Goal: Task Accomplishment & Management: Manage account settings

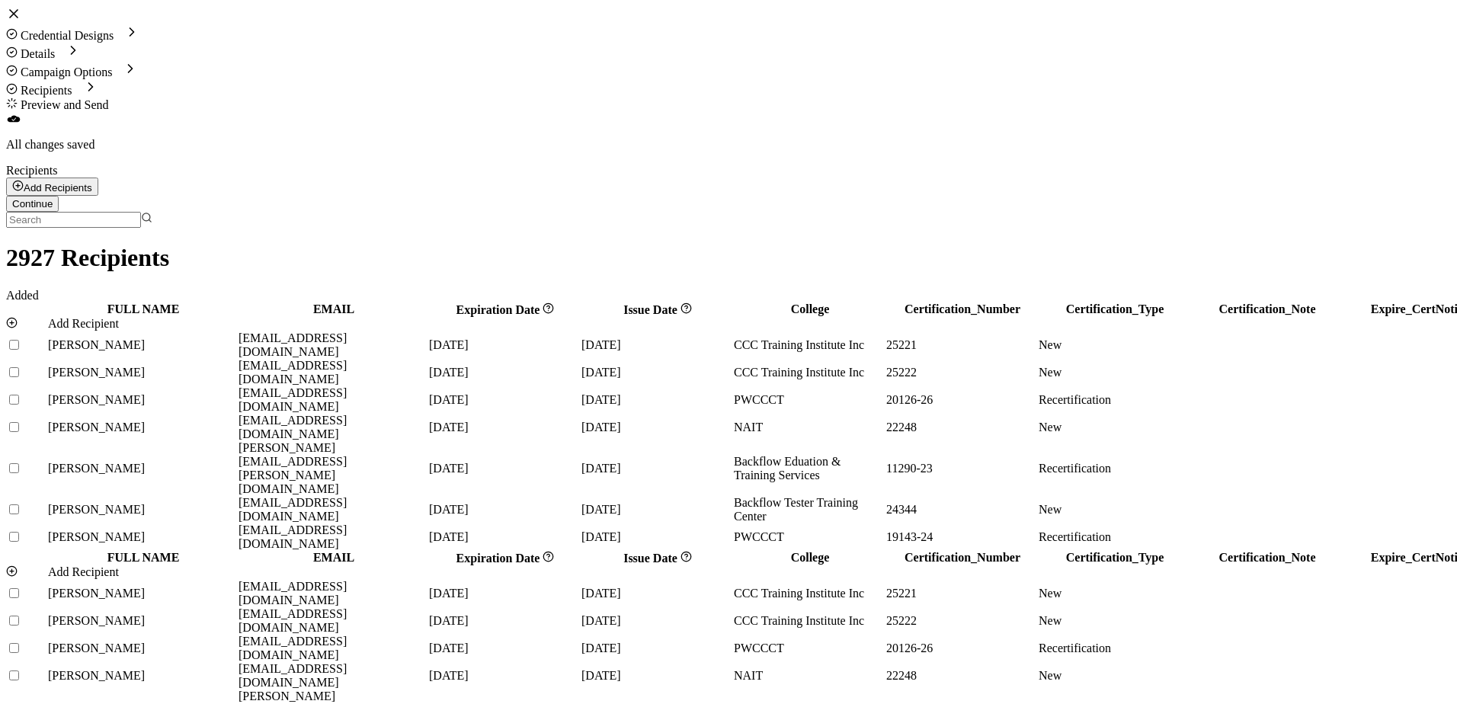
click at [21, 21] on icon at bounding box center [13, 13] width 15 height 15
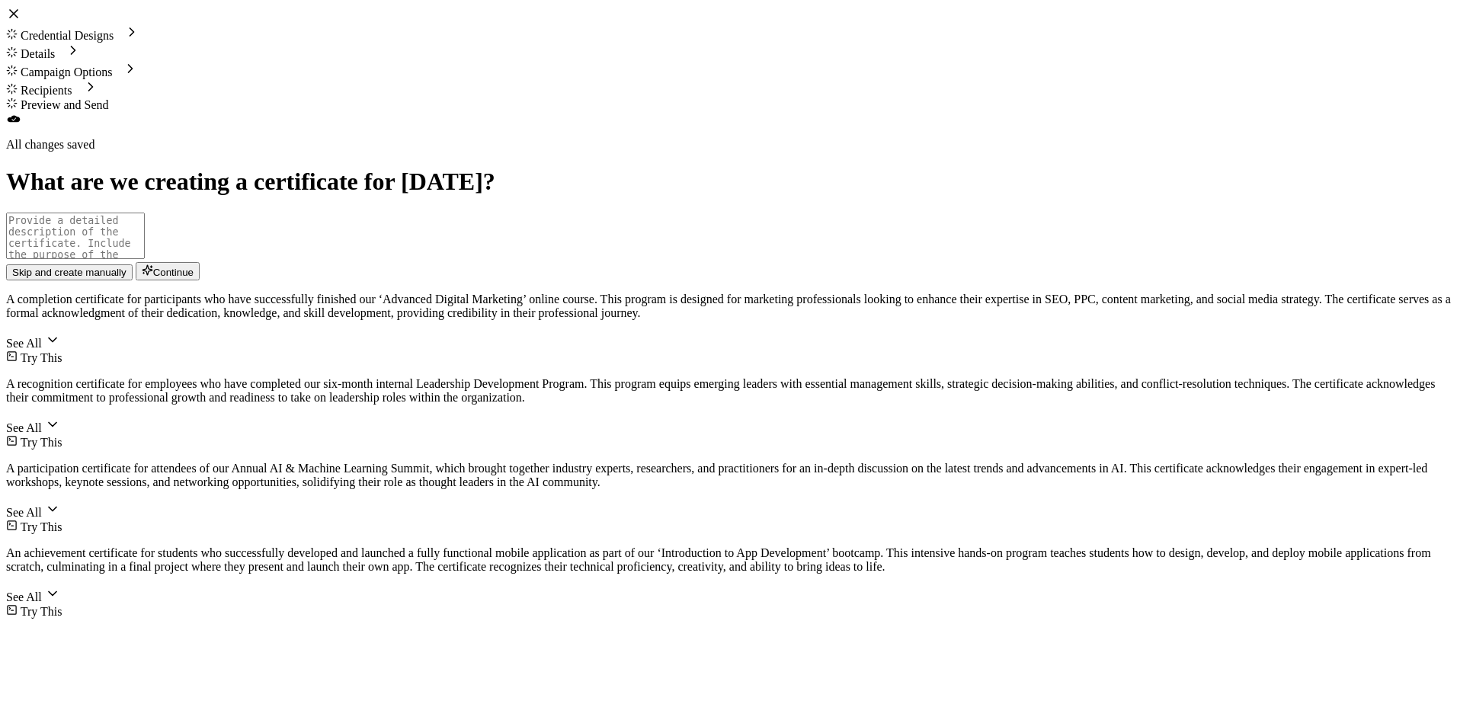
click at [21, 21] on icon at bounding box center [13, 13] width 15 height 15
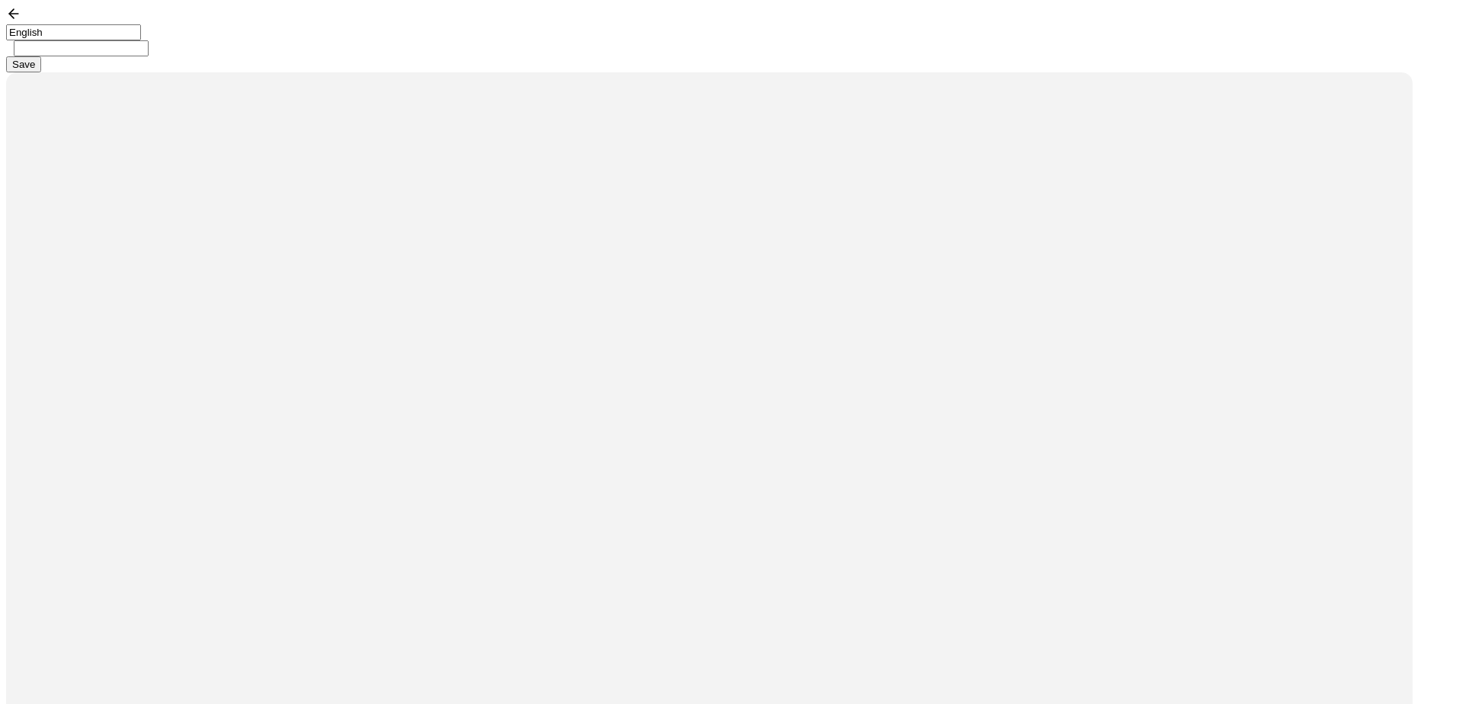
type input "CCC Instructor Certification - Initial Upload - Copy"
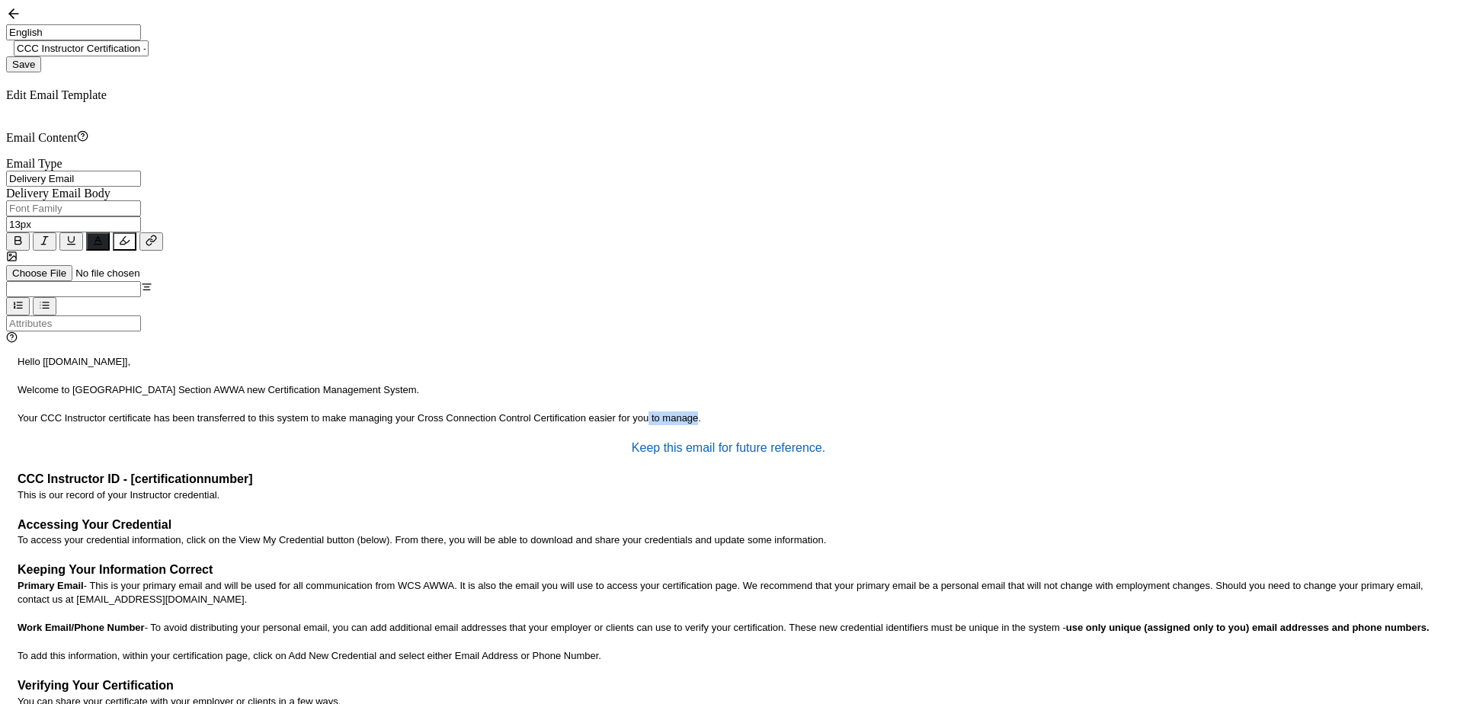
drag, startPoint x: 78, startPoint y: 395, endPoint x: 125, endPoint y: 392, distance: 47.3
click at [125, 411] on p "Your CCC Instructor certificate has been transferred to this system to make man…" at bounding box center [729, 418] width 1422 height 14
drag, startPoint x: 452, startPoint y: 354, endPoint x: 65, endPoint y: 354, distance: 387.0
click at [65, 383] on p "Welcome to [GEOGRAPHIC_DATA] Section AWWA new Certification Management System." at bounding box center [729, 390] width 1422 height 14
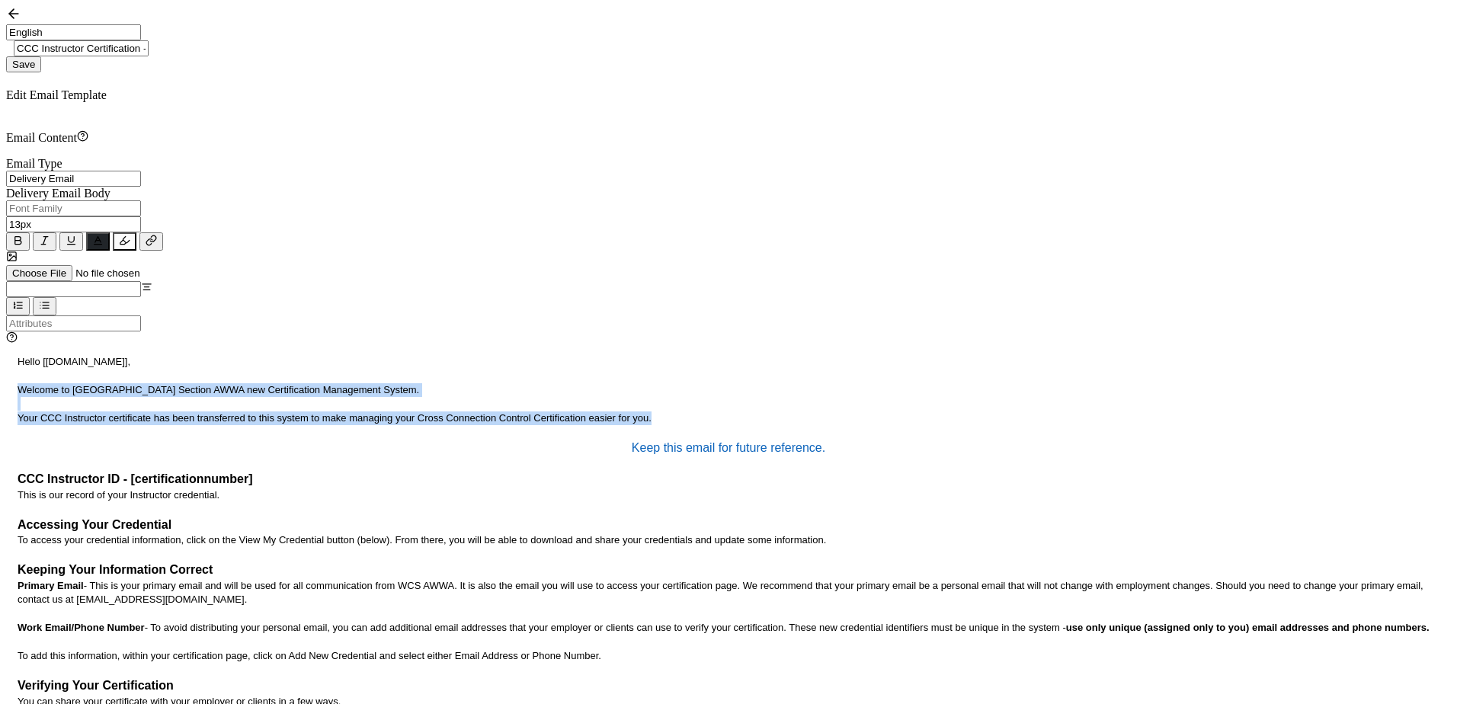
drag, startPoint x: 87, startPoint y: 402, endPoint x: 62, endPoint y: 361, distance: 47.2
click at [62, 361] on div "Hello [[DOMAIN_NAME]], Welcome to Western Canada Section AWWA new Certification…" at bounding box center [728, 591] width 1445 height 491
click at [35, 59] on span "Save" at bounding box center [23, 64] width 23 height 11
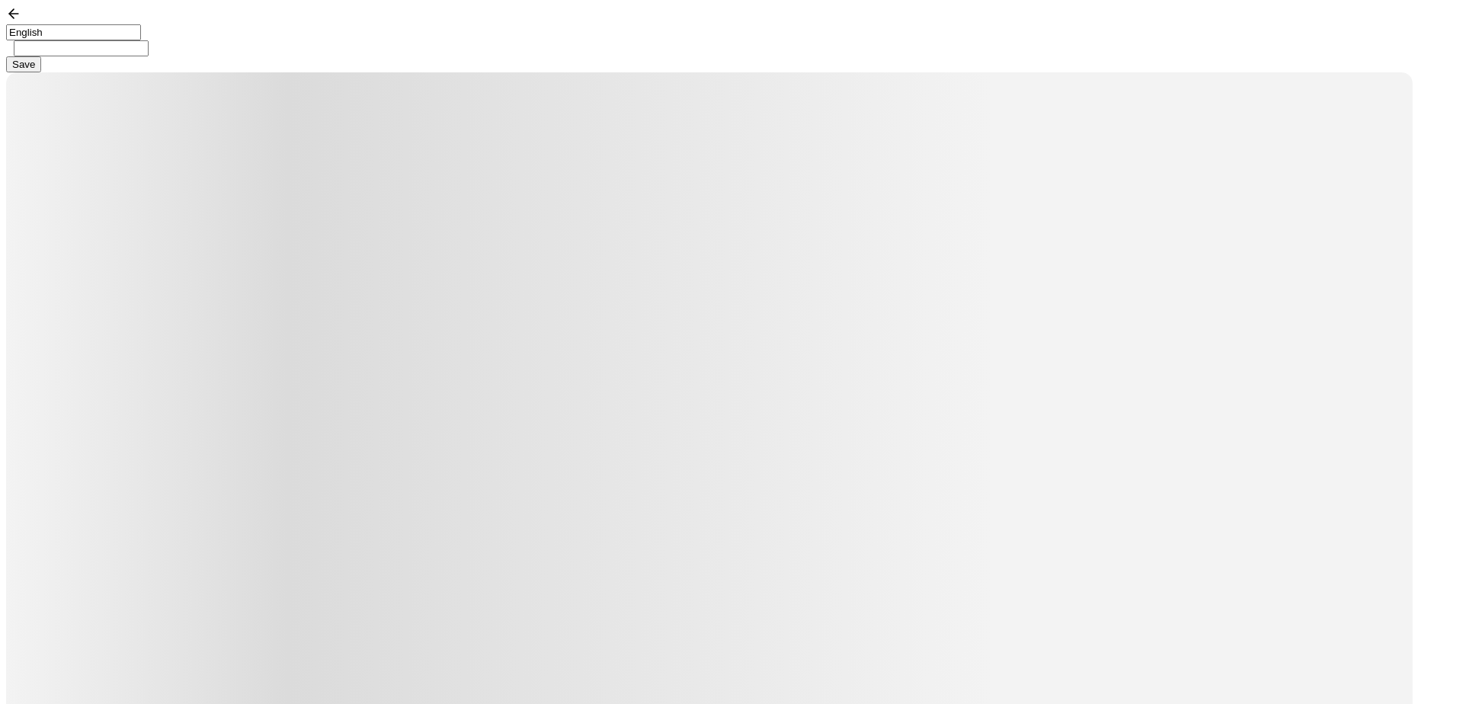
type input "CCC Specialist Certification"
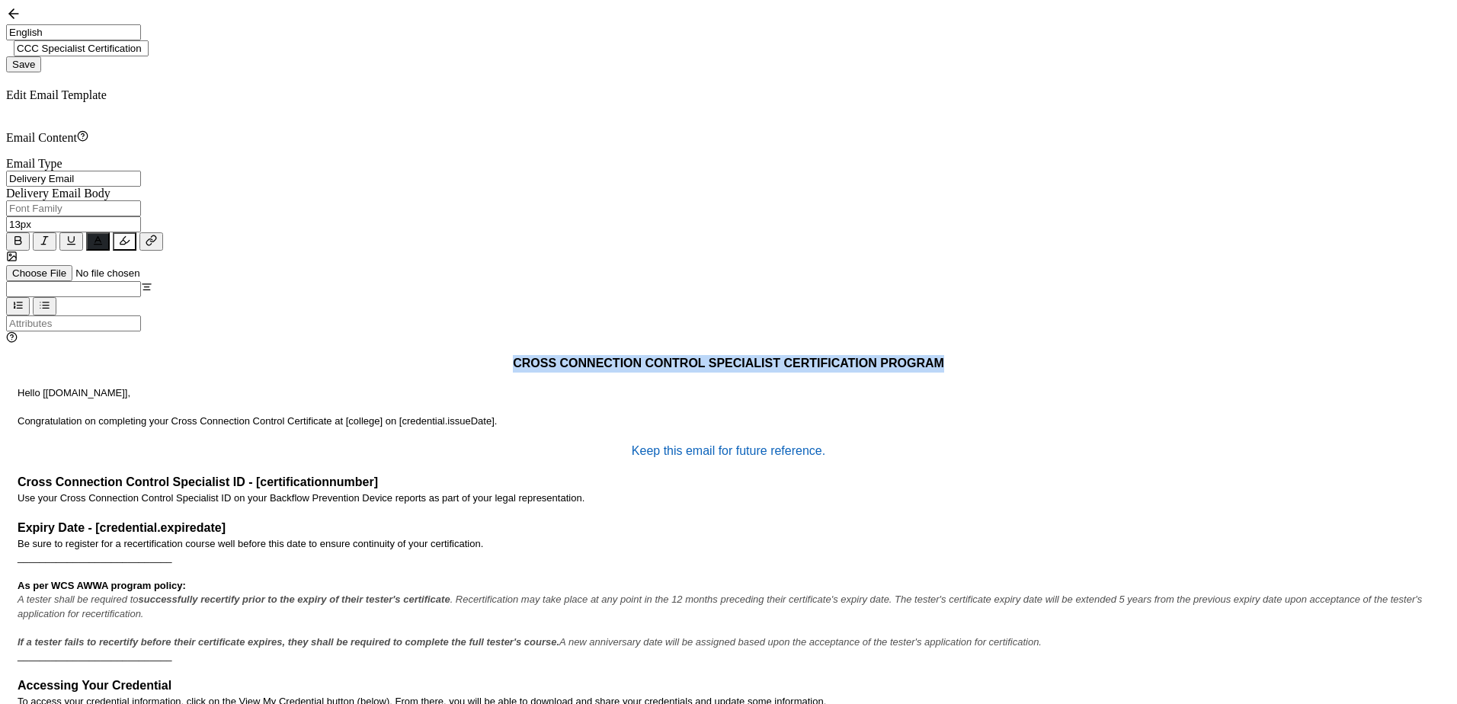
drag, startPoint x: 366, startPoint y: 326, endPoint x: 139, endPoint y: 327, distance: 227.8
click at [139, 355] on p "CROSS CONNECTION CONTROL SPECIALIST CERTIFICATION PROGRAM" at bounding box center [729, 364] width 1422 height 18
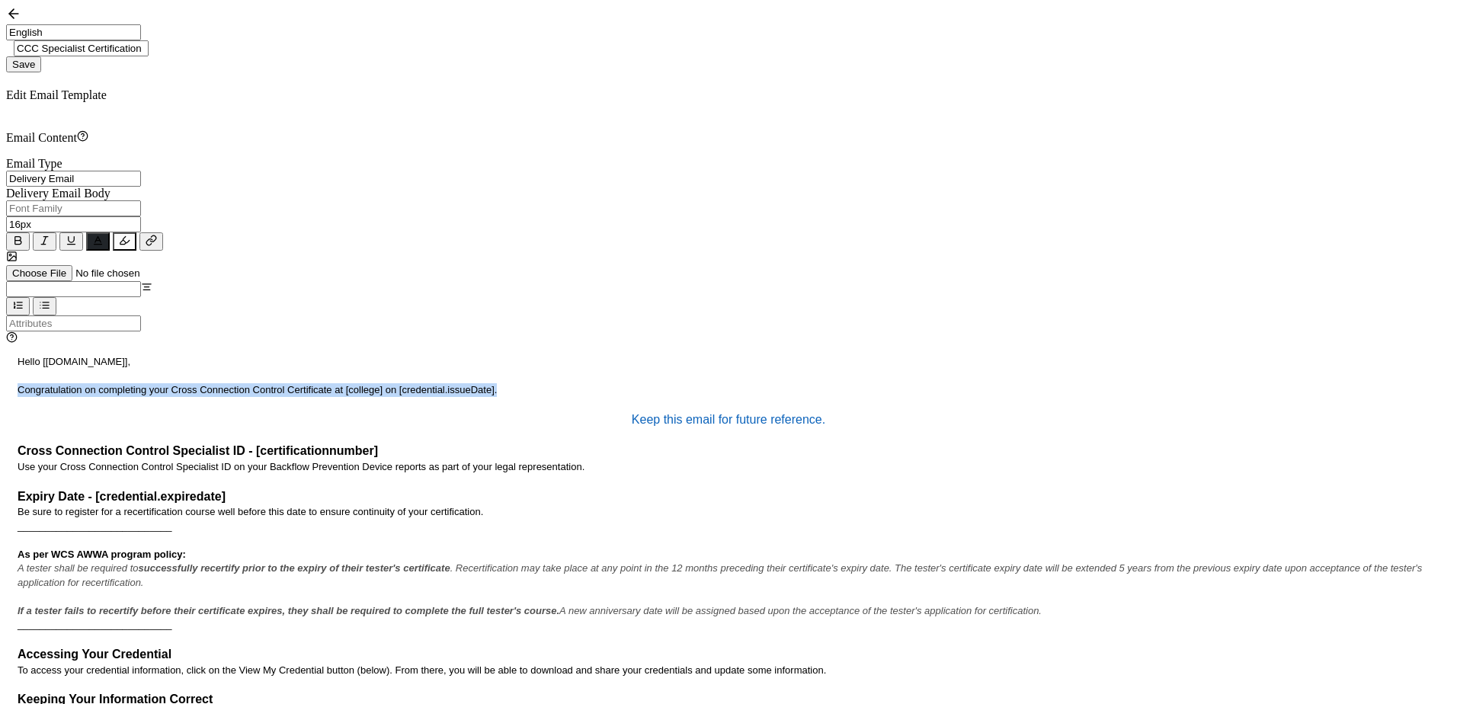
drag, startPoint x: 485, startPoint y: 354, endPoint x: 59, endPoint y: 357, distance: 425.9
click at [59, 357] on div "Alright Sans [PERSON_NAME] Archivo Black Arial Arimo Blinker Caveat Charm Charm…" at bounding box center [728, 583] width 1445 height 766
type input "13px"
copy p "Congratulation on completing your Cross Connection Control Certificate at [coll…"
click at [41, 56] on button "Save" at bounding box center [23, 64] width 35 height 16
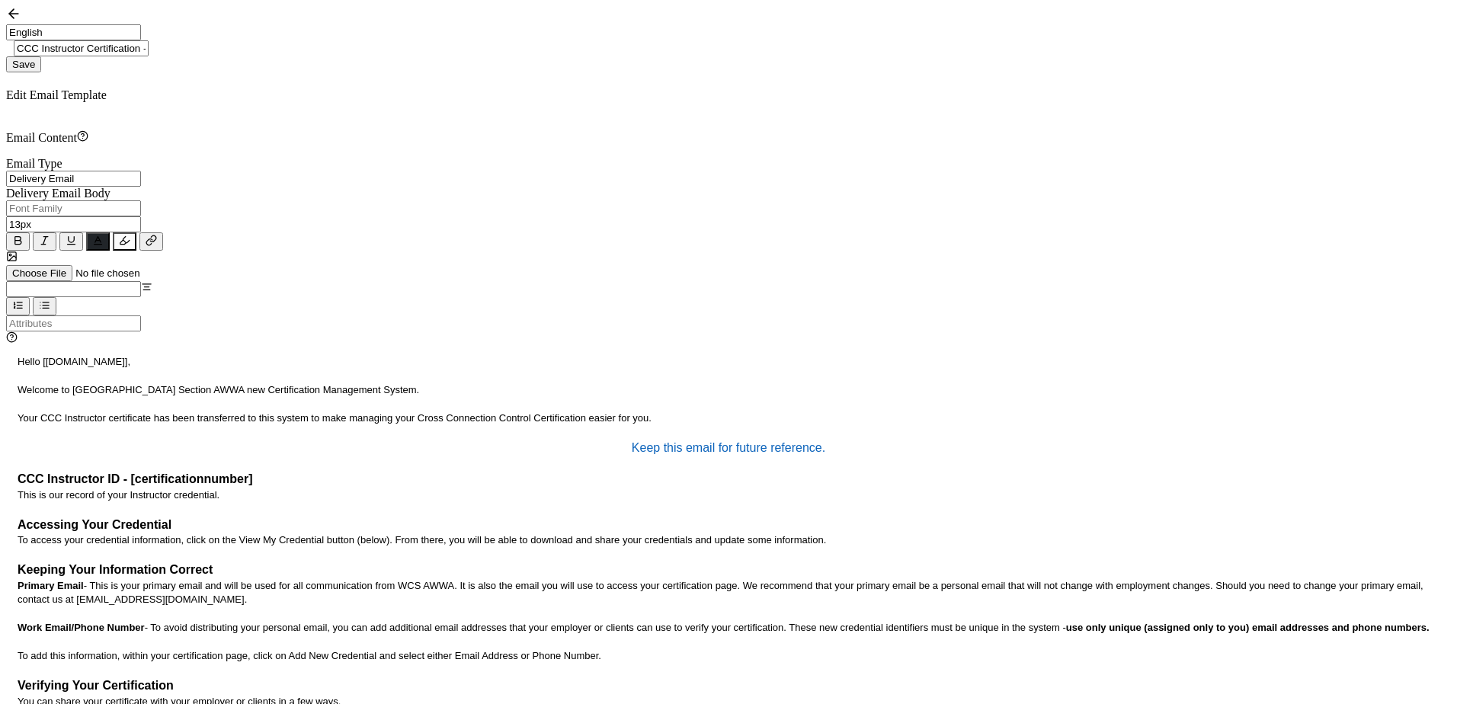
scroll to position [0, 77]
drag, startPoint x: 1332, startPoint y: 27, endPoint x: 1352, endPoint y: 28, distance: 19.8
click at [149, 40] on input "CCC Instructor Certification - Initial Upload - Copy" at bounding box center [81, 48] width 135 height 16
type input "CCC INSTRUCTOR Certification"
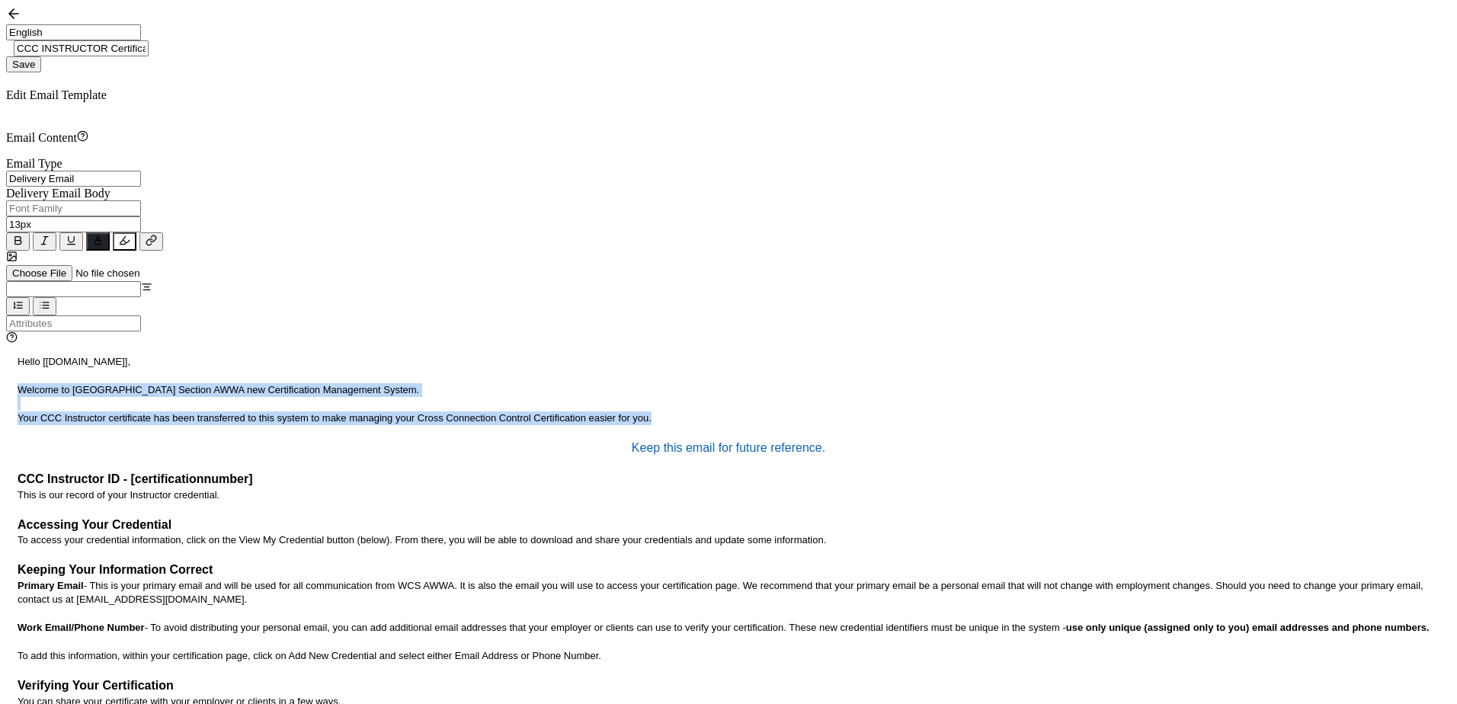
drag, startPoint x: 85, startPoint y: 401, endPoint x: 50, endPoint y: 357, distance: 55.9
click at [50, 357] on div "Email Content Email Type Delivery Email Delivery Email Expiration Email Update …" at bounding box center [728, 528] width 1445 height 797
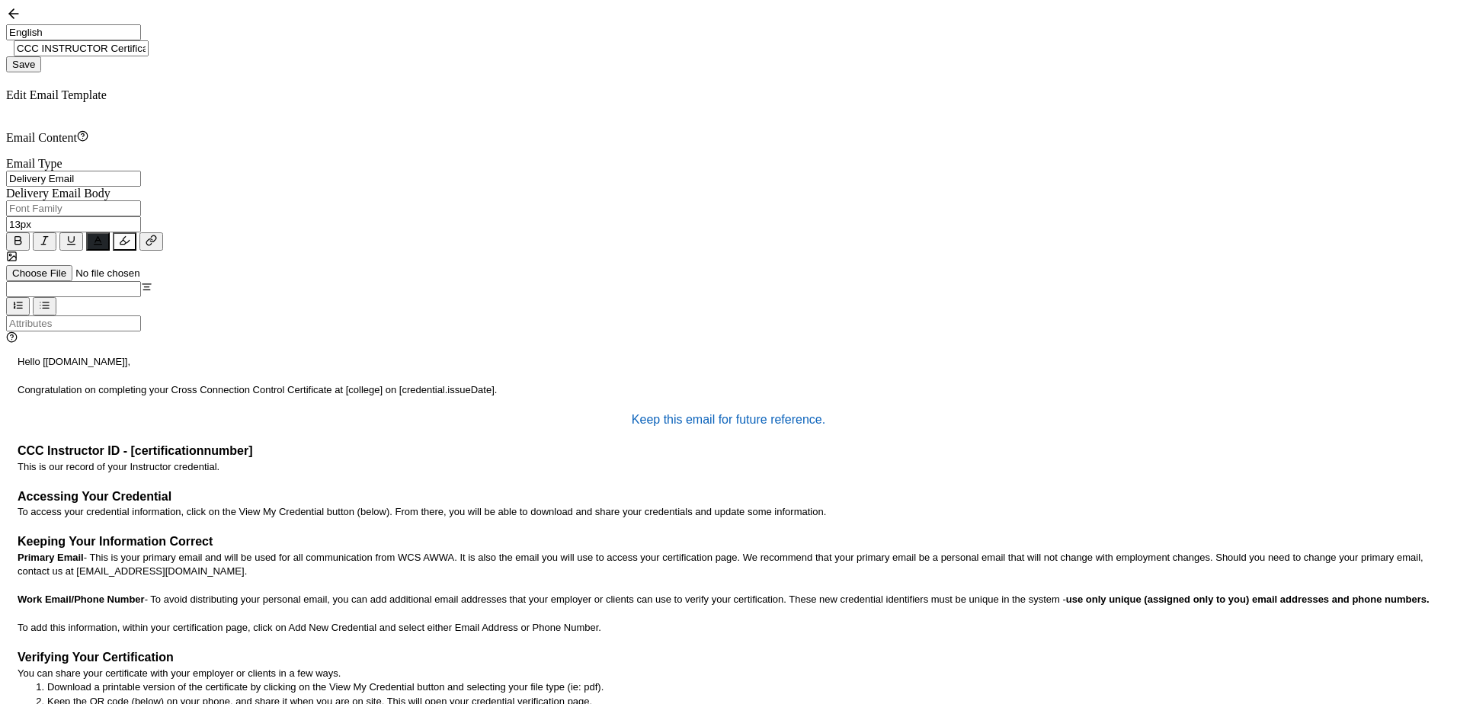
click at [331, 383] on p "Congratulation on completing your Cross Connection Control Certificate at [coll…" at bounding box center [729, 390] width 1422 height 14
click at [35, 59] on span "Save" at bounding box center [23, 64] width 23 height 11
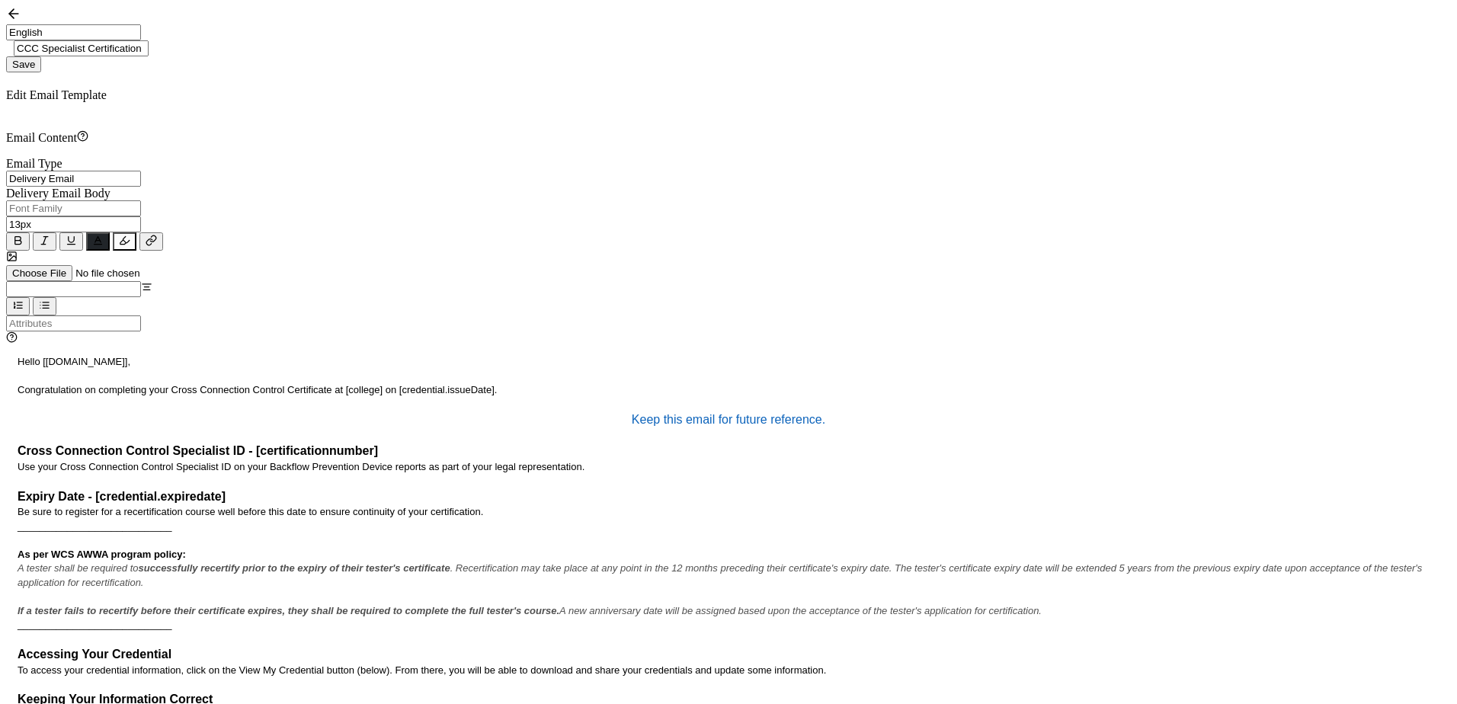
click at [149, 40] on input "CCC Specialist Certification" at bounding box center [81, 48] width 135 height 16
type input "CCC SPECIALIST Certification"
click at [41, 56] on button "Save" at bounding box center [23, 64] width 35 height 16
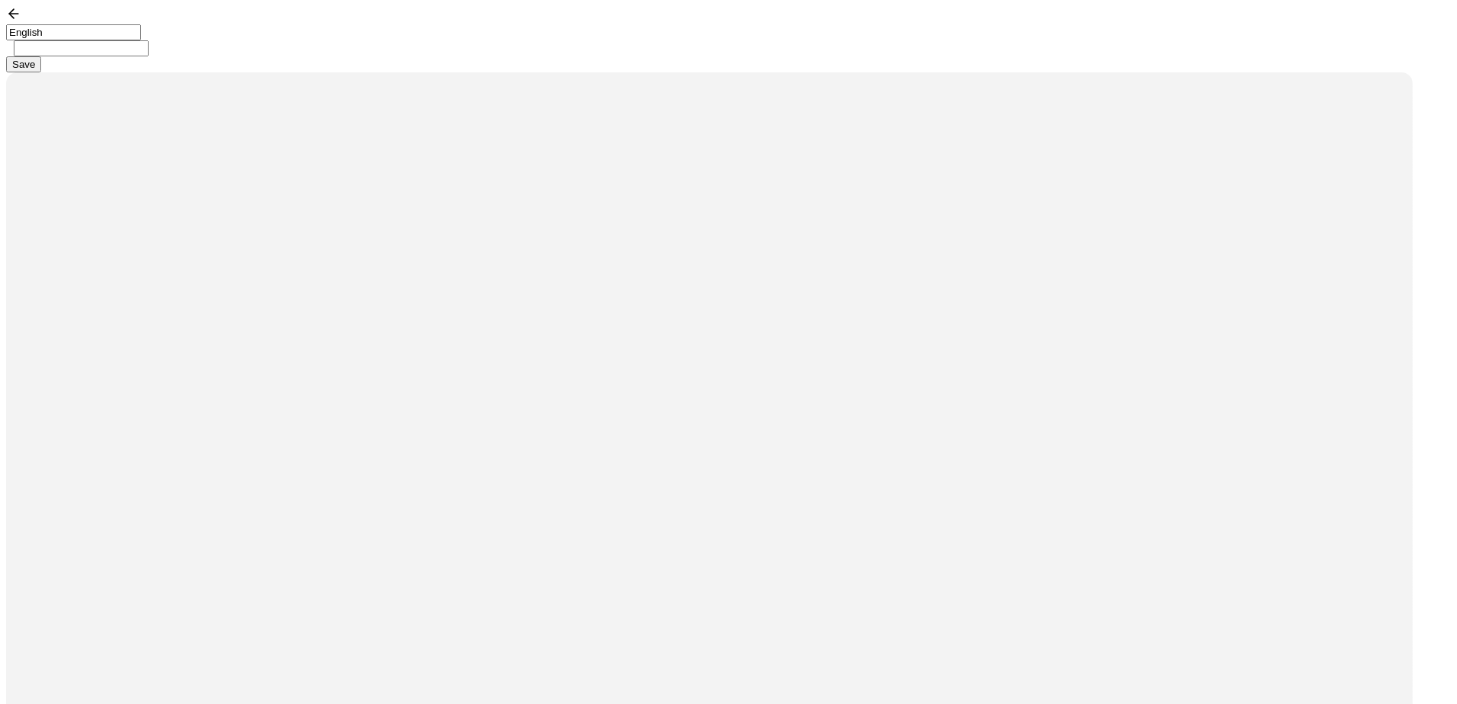
type input "CCC Specialist Certification - Initial Upload"
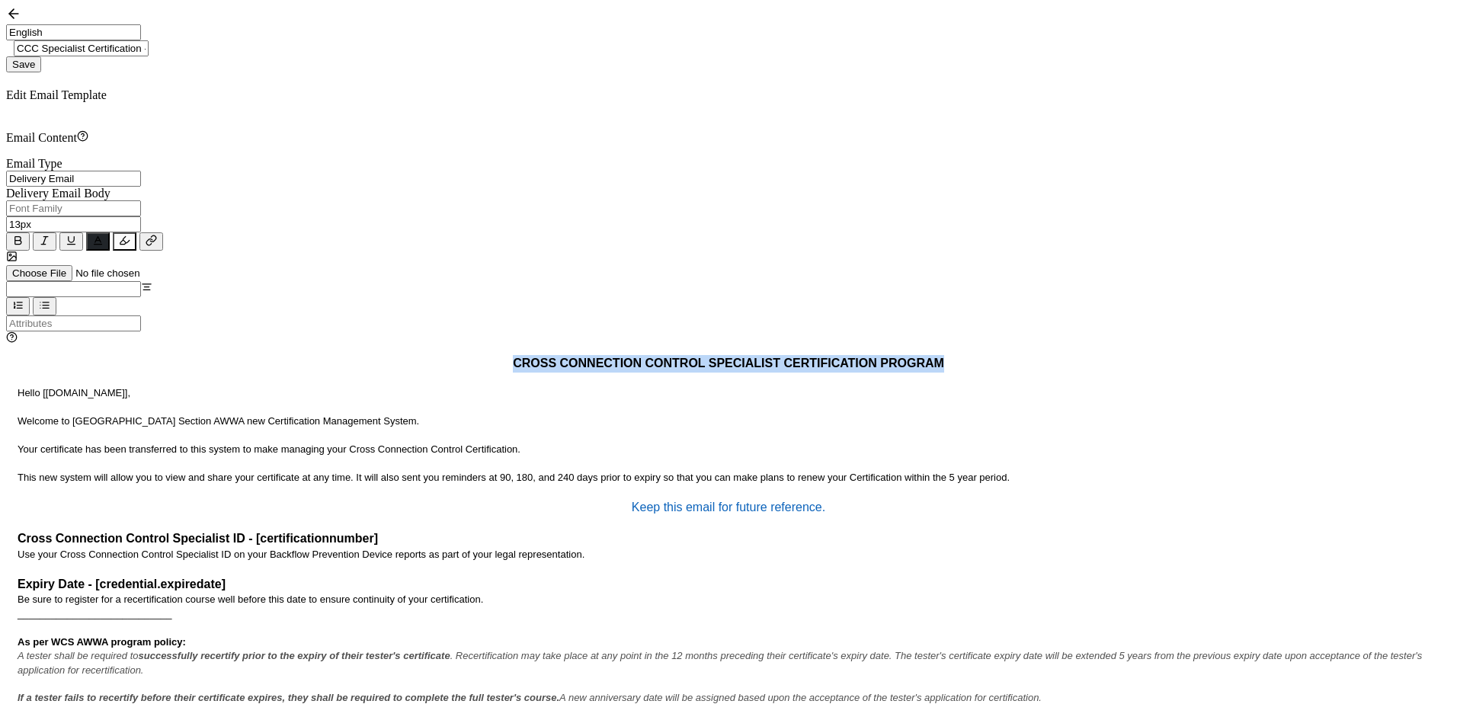
drag, startPoint x: 616, startPoint y: 328, endPoint x: 158, endPoint y: 326, distance: 457.1
click at [158, 355] on p "CROSS CONNECTION CONTROL SPECIALIST CERTIFICATION PROGRAM" at bounding box center [729, 364] width 1422 height 18
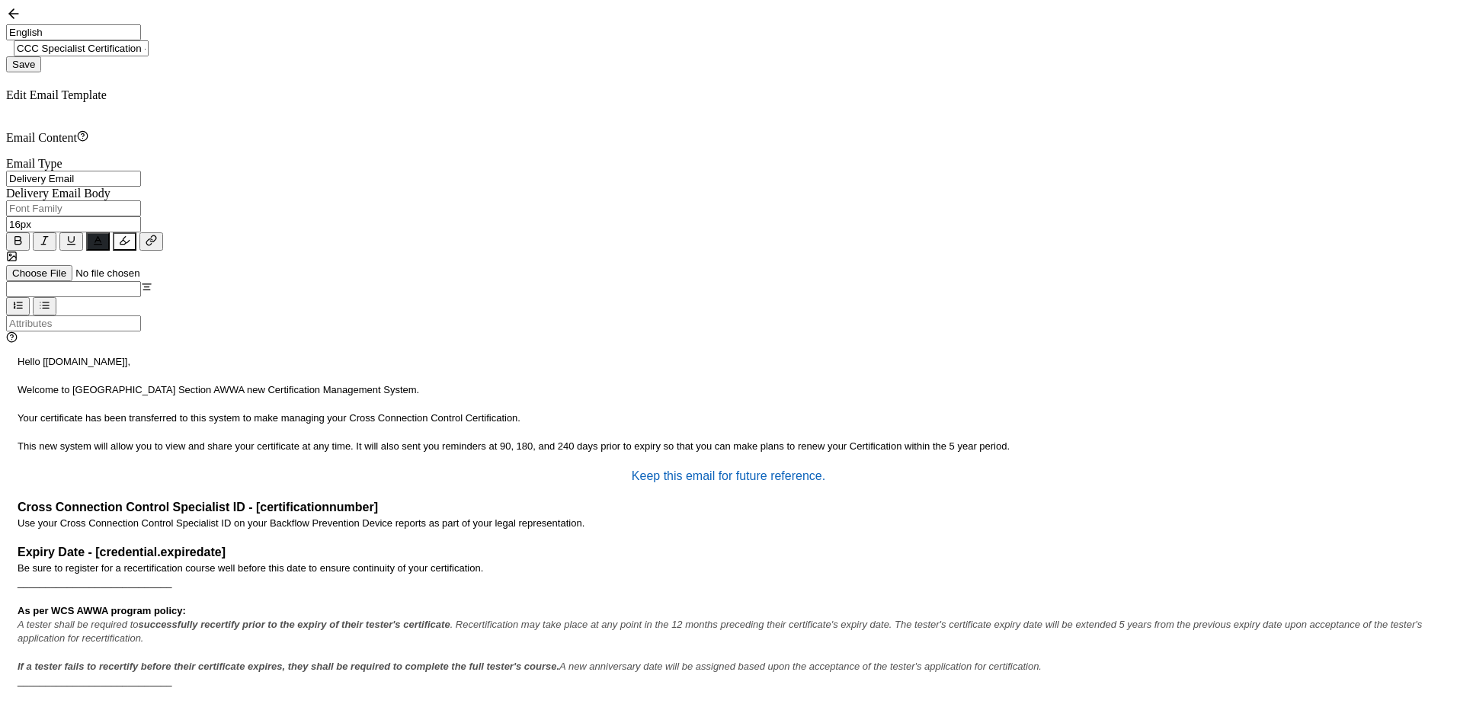
click at [606, 440] on p "This new system will allow you to view and share your certificate at any time. …" at bounding box center [729, 447] width 1422 height 14
type input "13px"
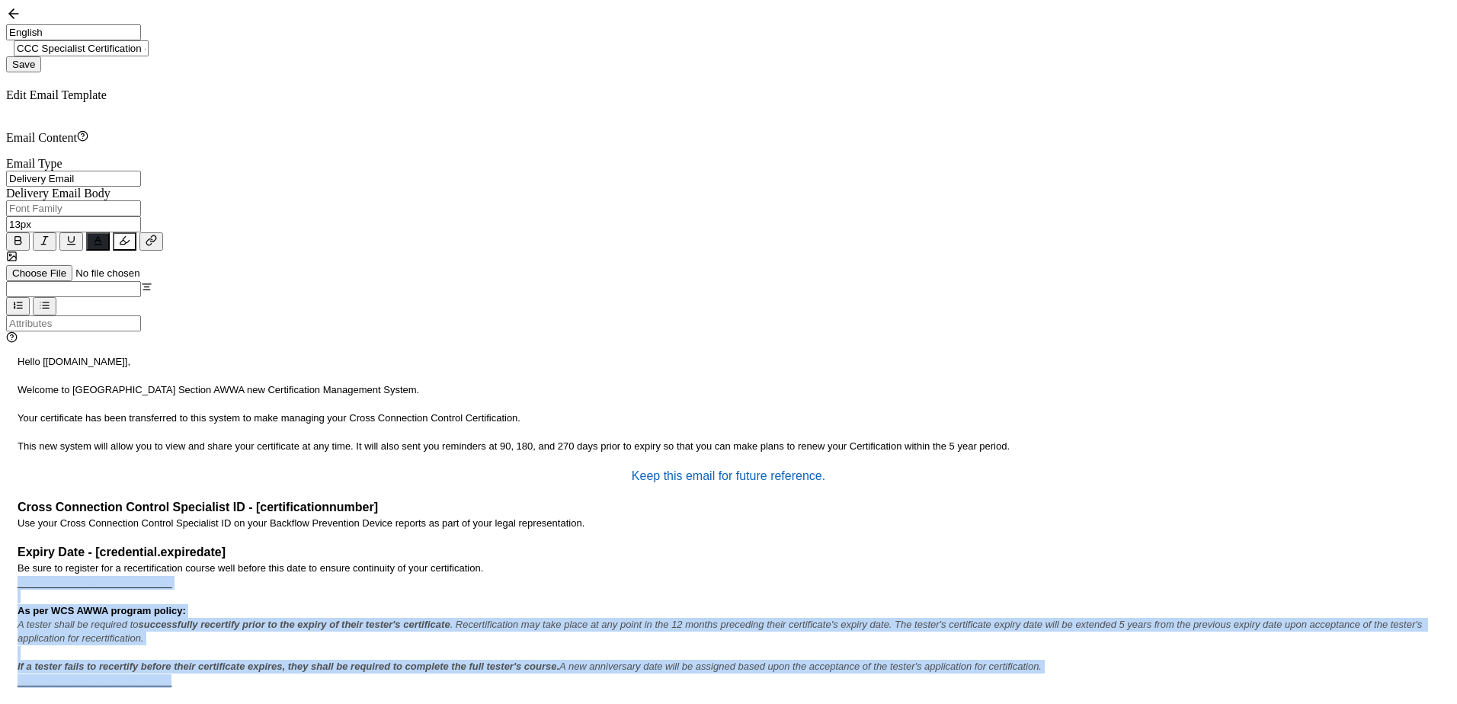
drag, startPoint x: 234, startPoint y: 543, endPoint x: 43, endPoint y: 416, distance: 229.7
click at [43, 416] on div "Email Content Email Type Delivery Email Delivery Email Expiration Email Update …" at bounding box center [728, 622] width 1445 height 984
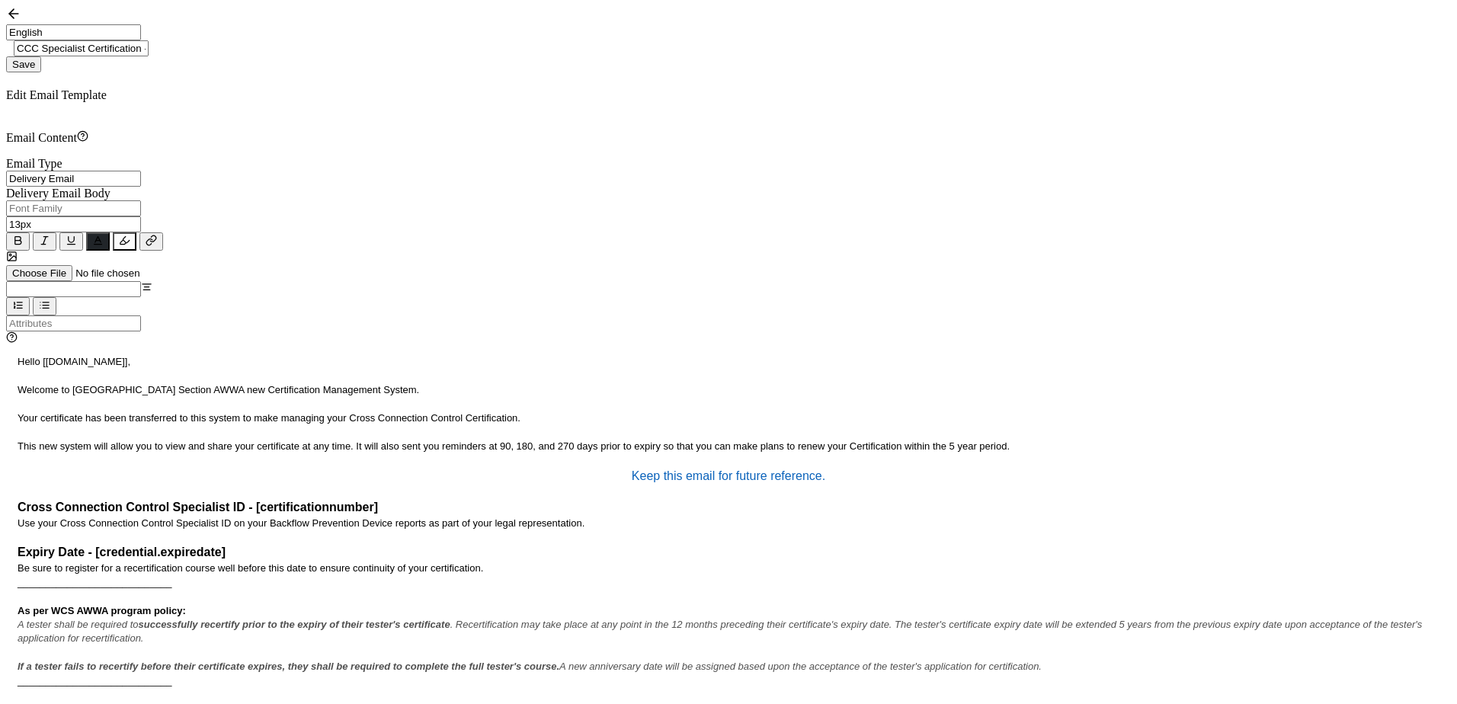
click at [243, 440] on p "This new system will allow you to view and share your certificate at any time. …" at bounding box center [729, 447] width 1422 height 14
click at [41, 56] on button "Save" at bounding box center [23, 64] width 35 height 16
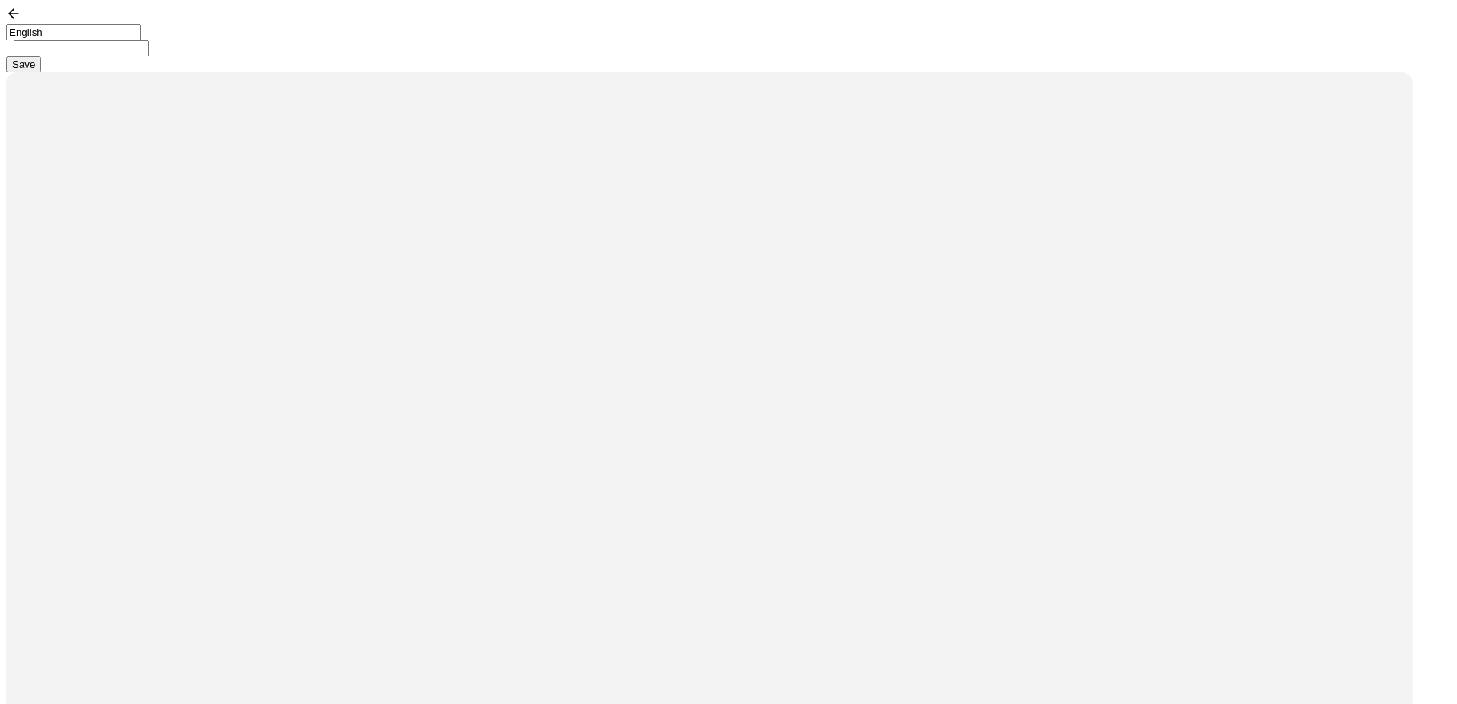
type input "CCC YM Upload Notice"
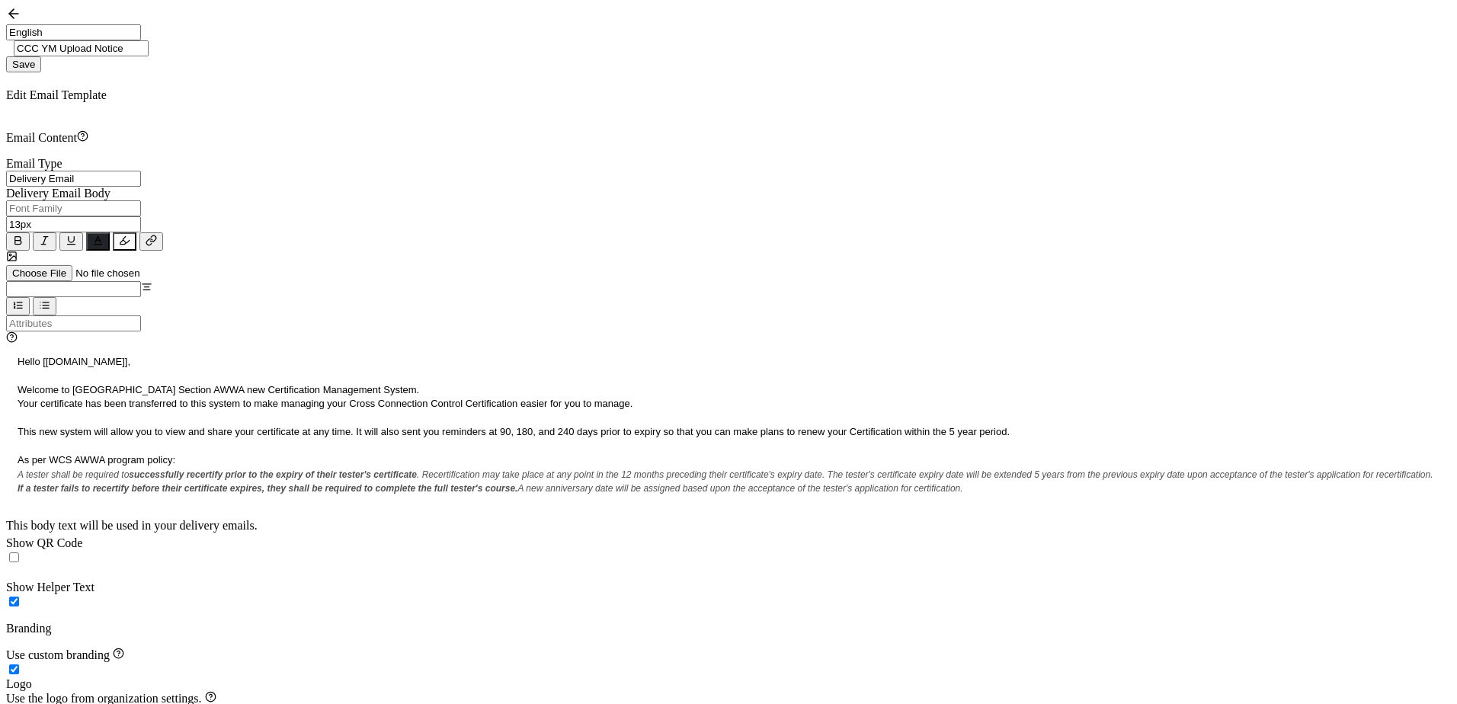
click at [21, 21] on icon at bounding box center [13, 13] width 15 height 15
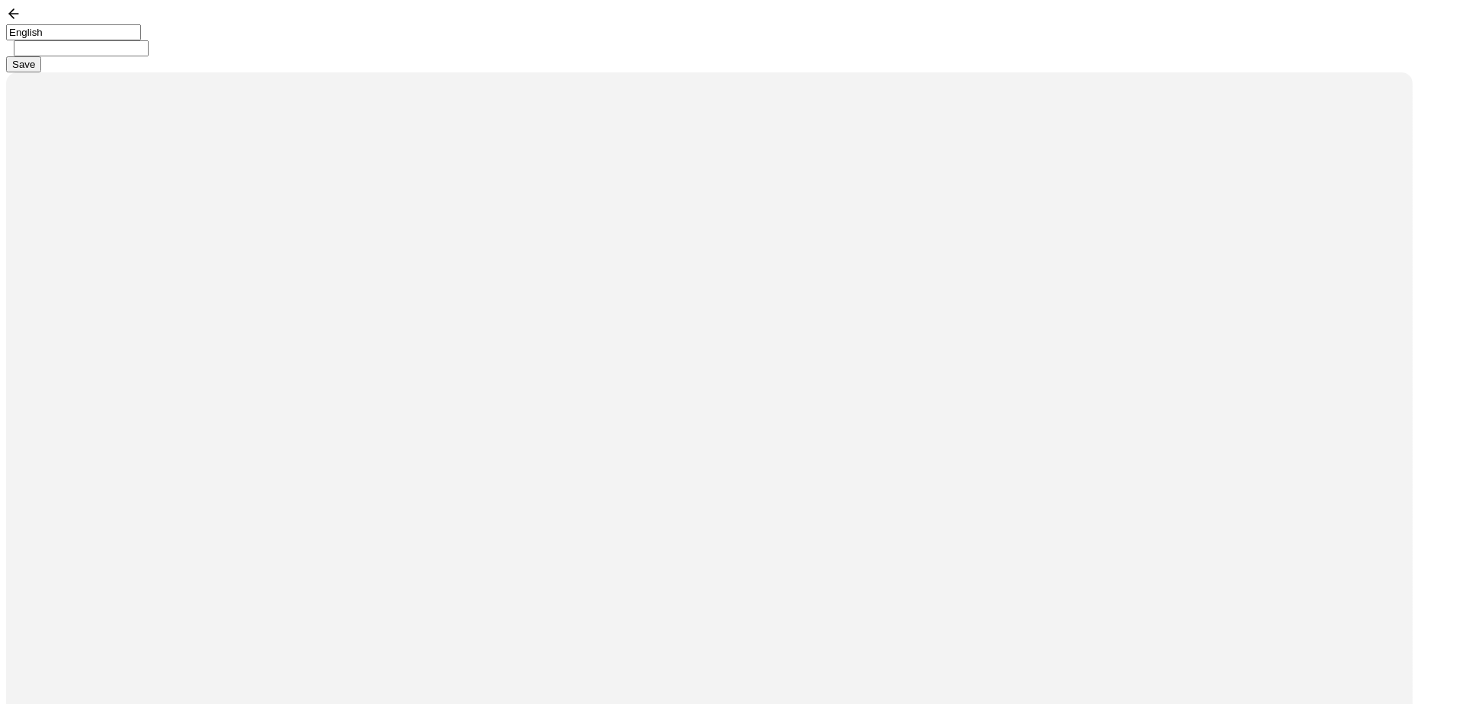
type input "CCC SPECIALIST Certification"
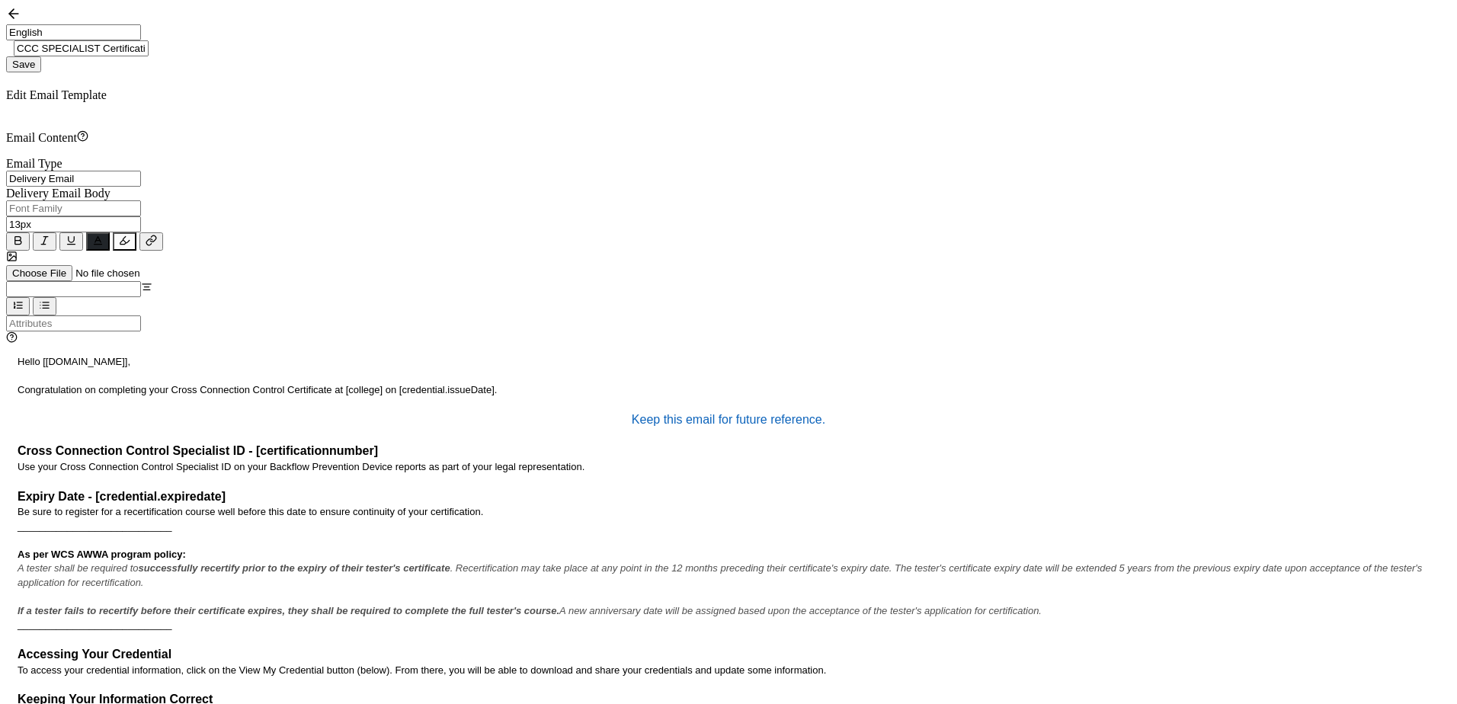
click at [567, 383] on p "Congratulation on completing your Cross Connection Control Certificate at [coll…" at bounding box center [729, 390] width 1422 height 14
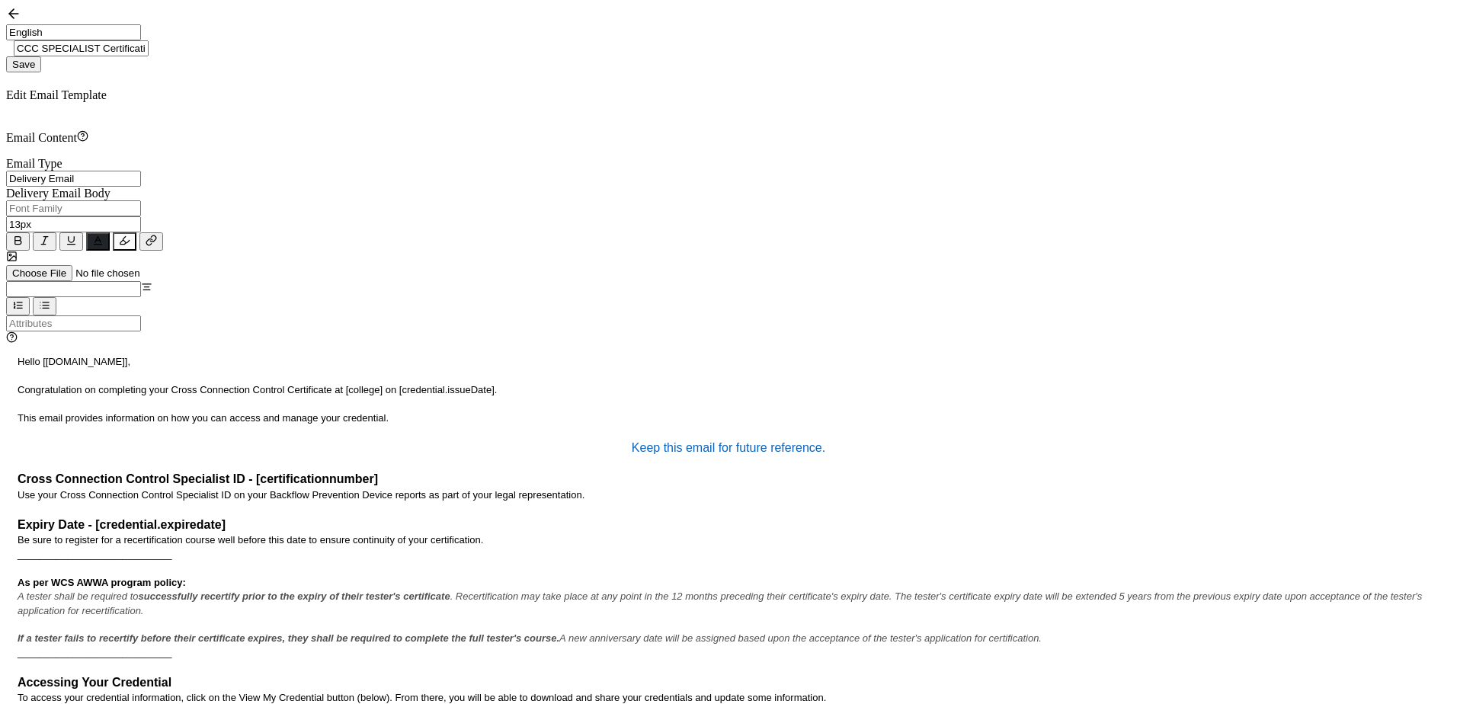
click at [141, 187] on input "Delivery Email" at bounding box center [73, 179] width 135 height 16
click at [125, 252] on span "Expiration Email" at bounding box center [126, 245] width 84 height 13
type input "Expiration Email"
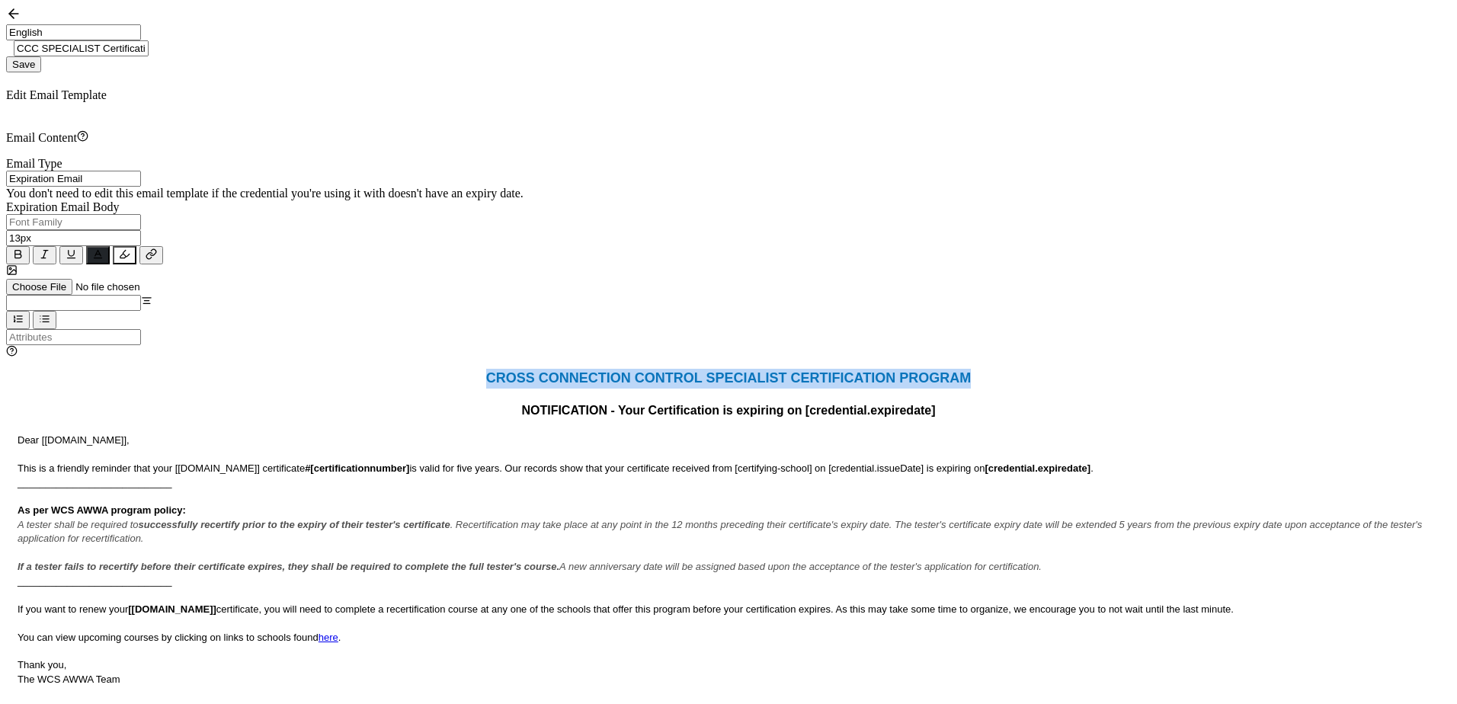
drag, startPoint x: 645, startPoint y: 350, endPoint x: 116, endPoint y: 339, distance: 528.9
click at [116, 360] on div "CROSS CONNECTION CONTROL SPECIALIST CERTIFICATION PROGRAM NOTIFICATION - Your C…" at bounding box center [728, 535] width 1445 height 350
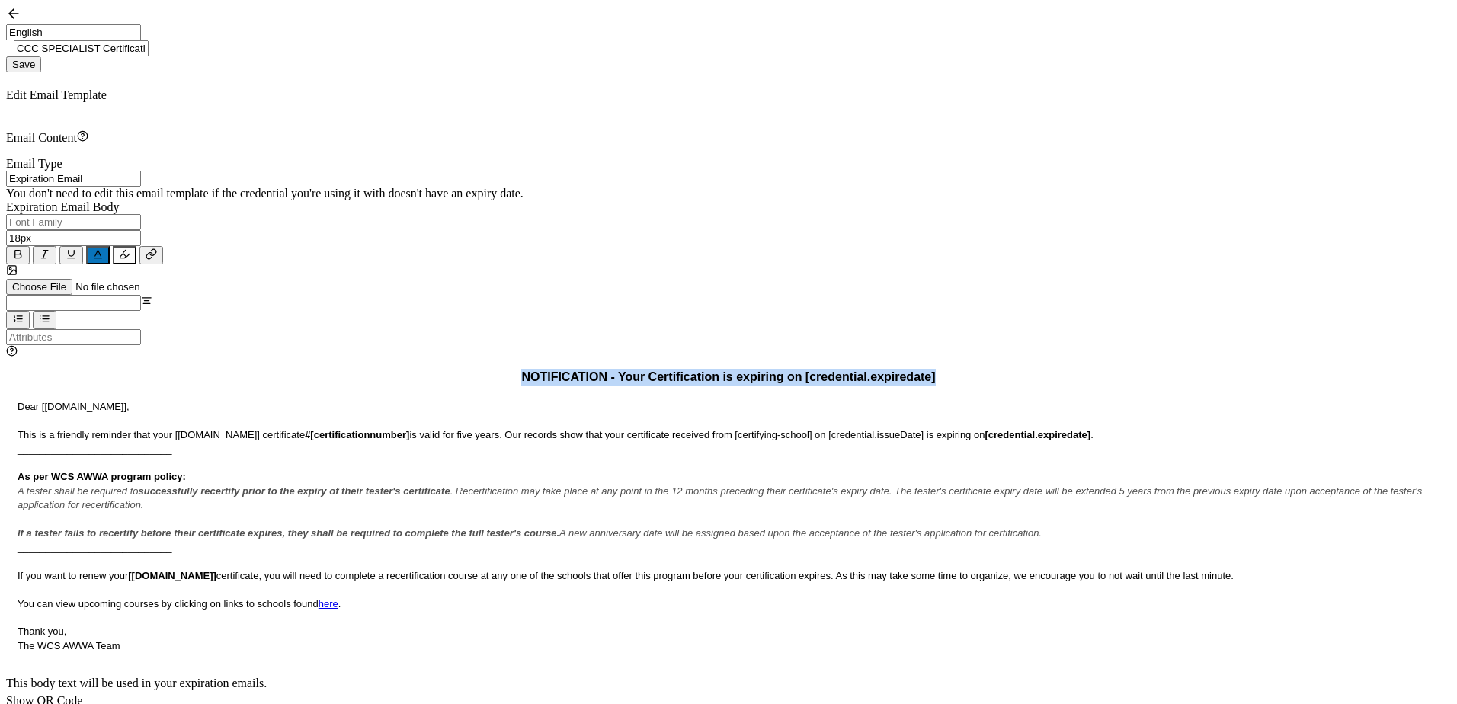
drag, startPoint x: 587, startPoint y: 349, endPoint x: 158, endPoint y: 354, distance: 429.0
click at [158, 369] on p "NOTIFICATION - Your Certification is expiring on [credential.expiredate]" at bounding box center [729, 378] width 1422 height 18
type input "16px"
click at [35, 59] on span "Save" at bounding box center [23, 64] width 23 height 11
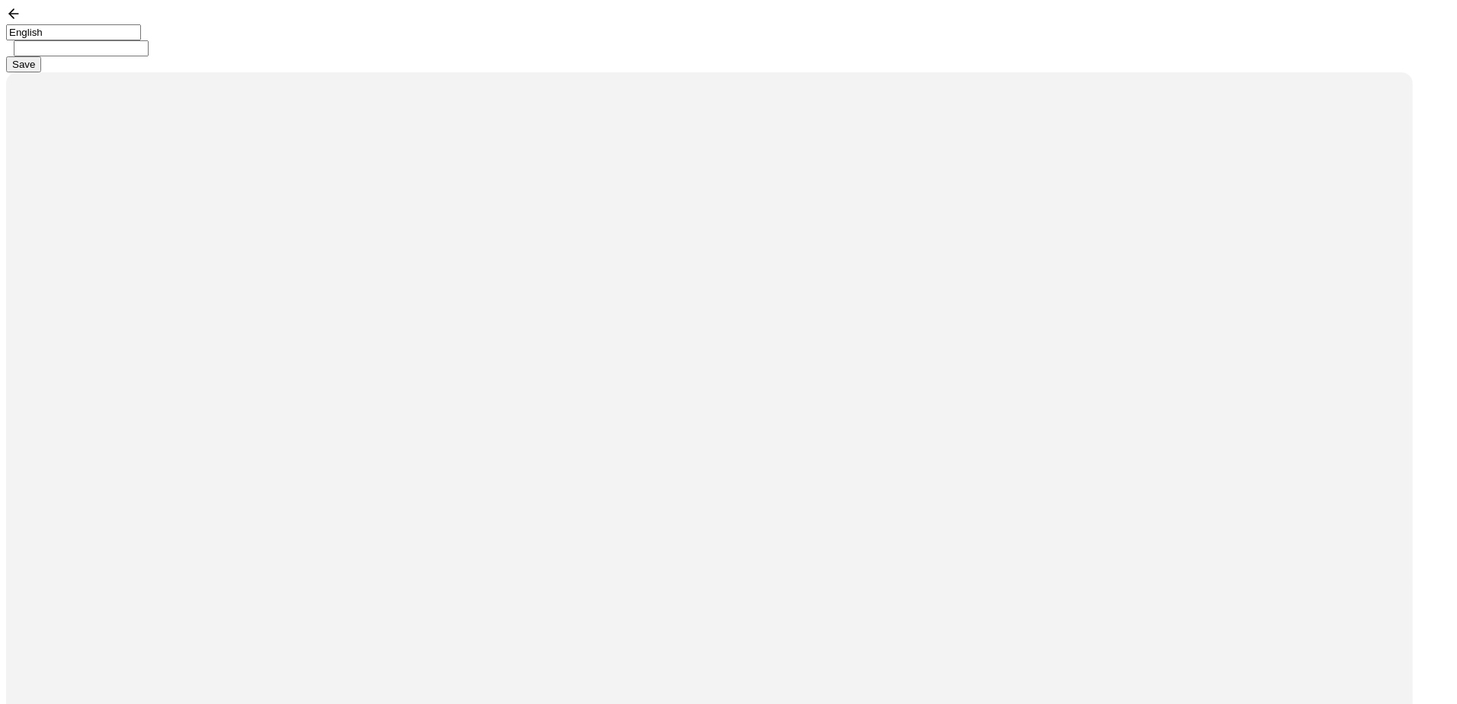
type input "CCC INSTRUCTOR Certification"
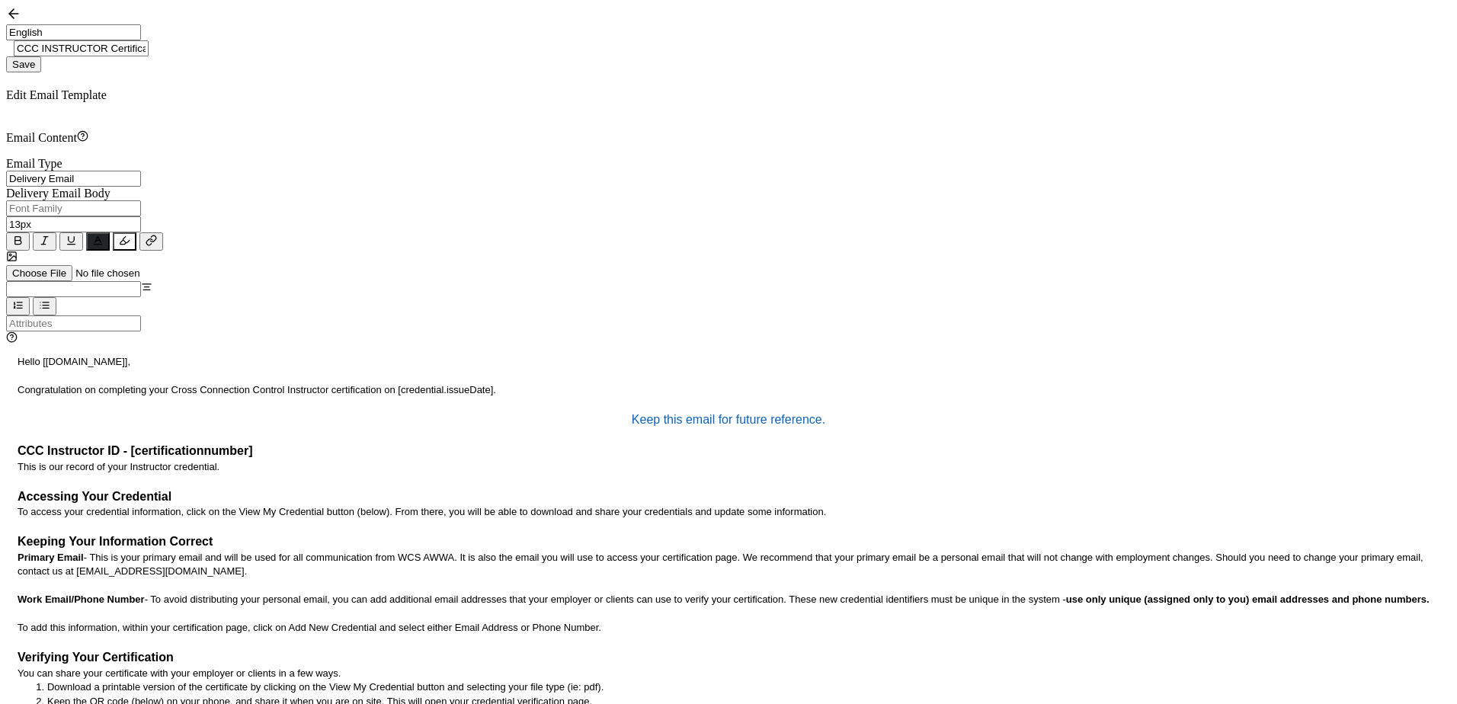
click at [585, 383] on p "Congratulation on completing your Cross Connection Control Instructor certifica…" at bounding box center [729, 390] width 1422 height 14
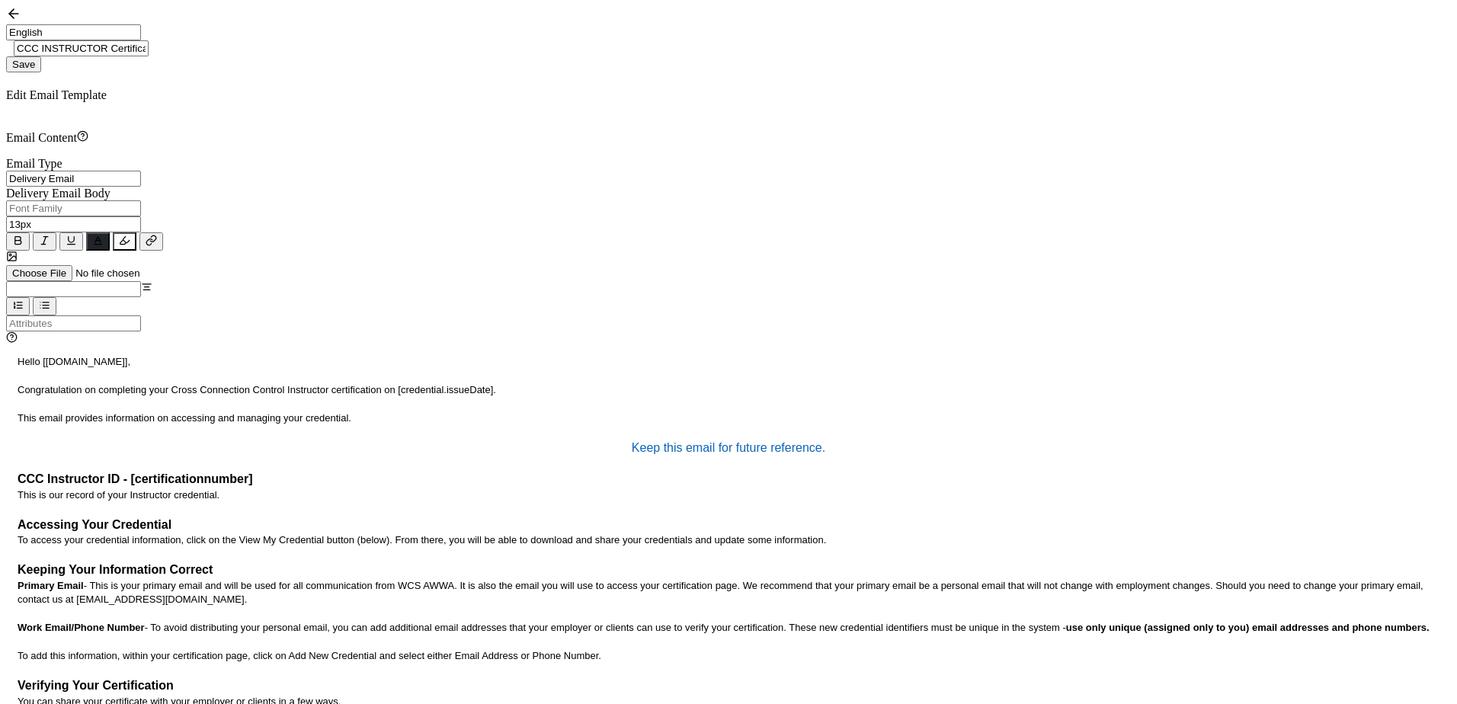
click at [35, 59] on span "Save" at bounding box center [23, 64] width 23 height 11
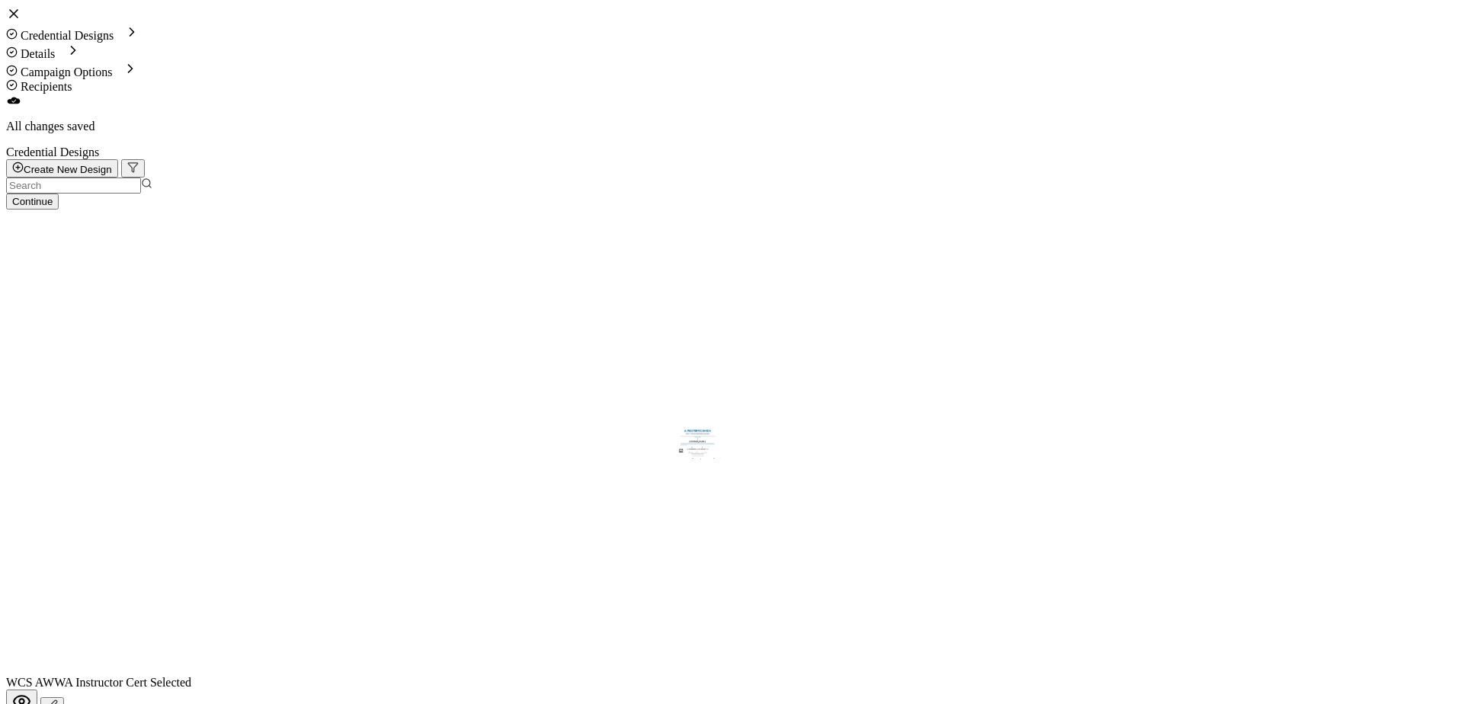
click at [112, 66] on span "Campaign Options" at bounding box center [66, 72] width 91 height 13
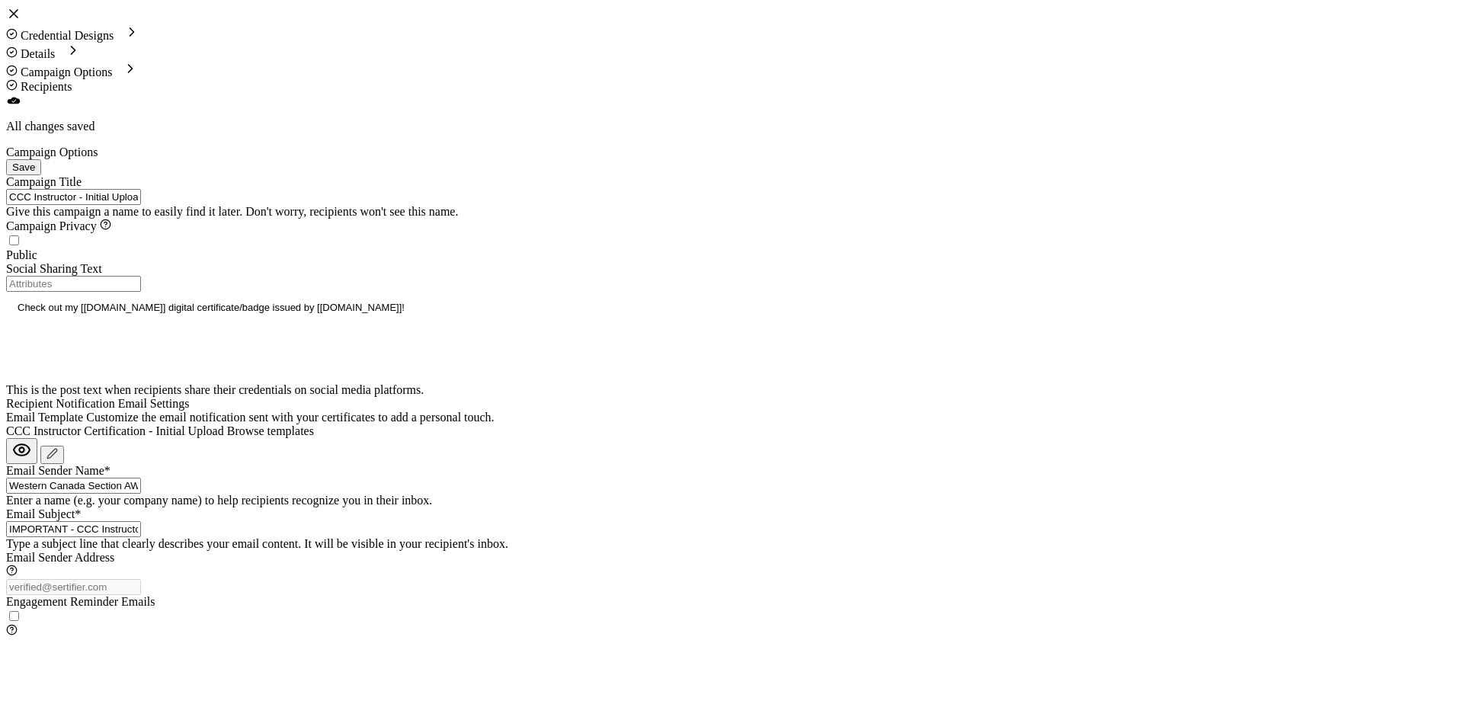
click at [18, 18] on icon at bounding box center [14, 14] width 8 height 8
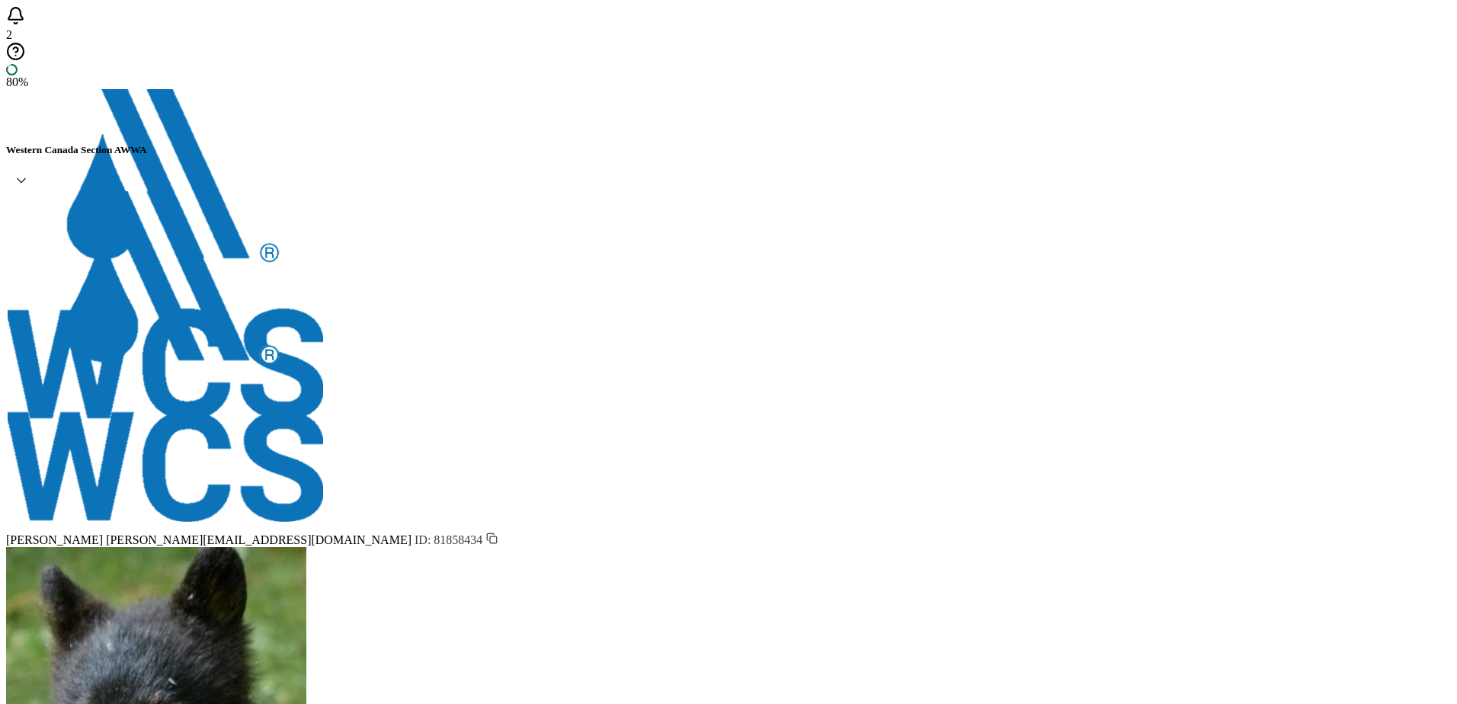
click at [1274, 144] on h5 "Western Canada Section AWWA" at bounding box center [728, 150] width 1445 height 12
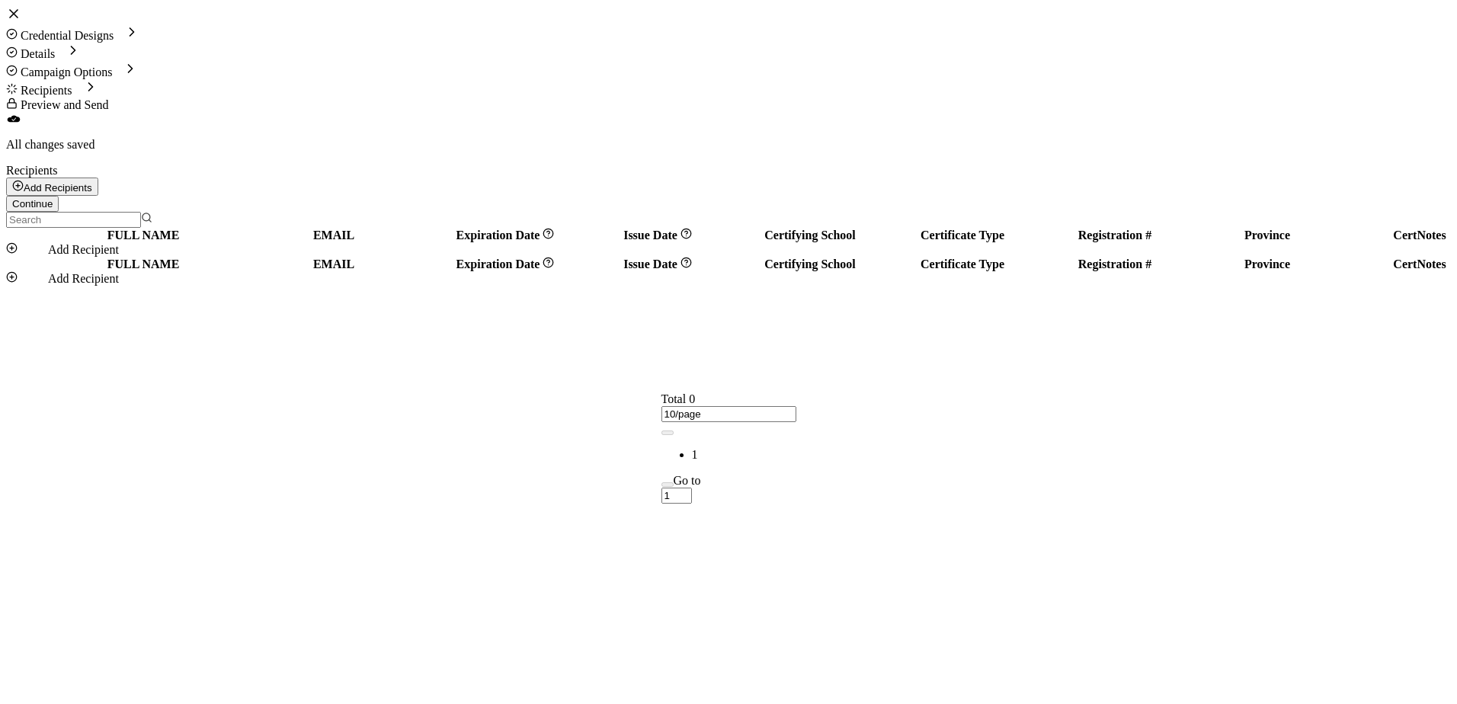
click at [483, 357] on div "FULL NAME EMAIL Expiration Date Issue Date Certifying School Certificate Type R…" at bounding box center [728, 366] width 1445 height 276
click at [18, 18] on icon at bounding box center [14, 14] width 8 height 8
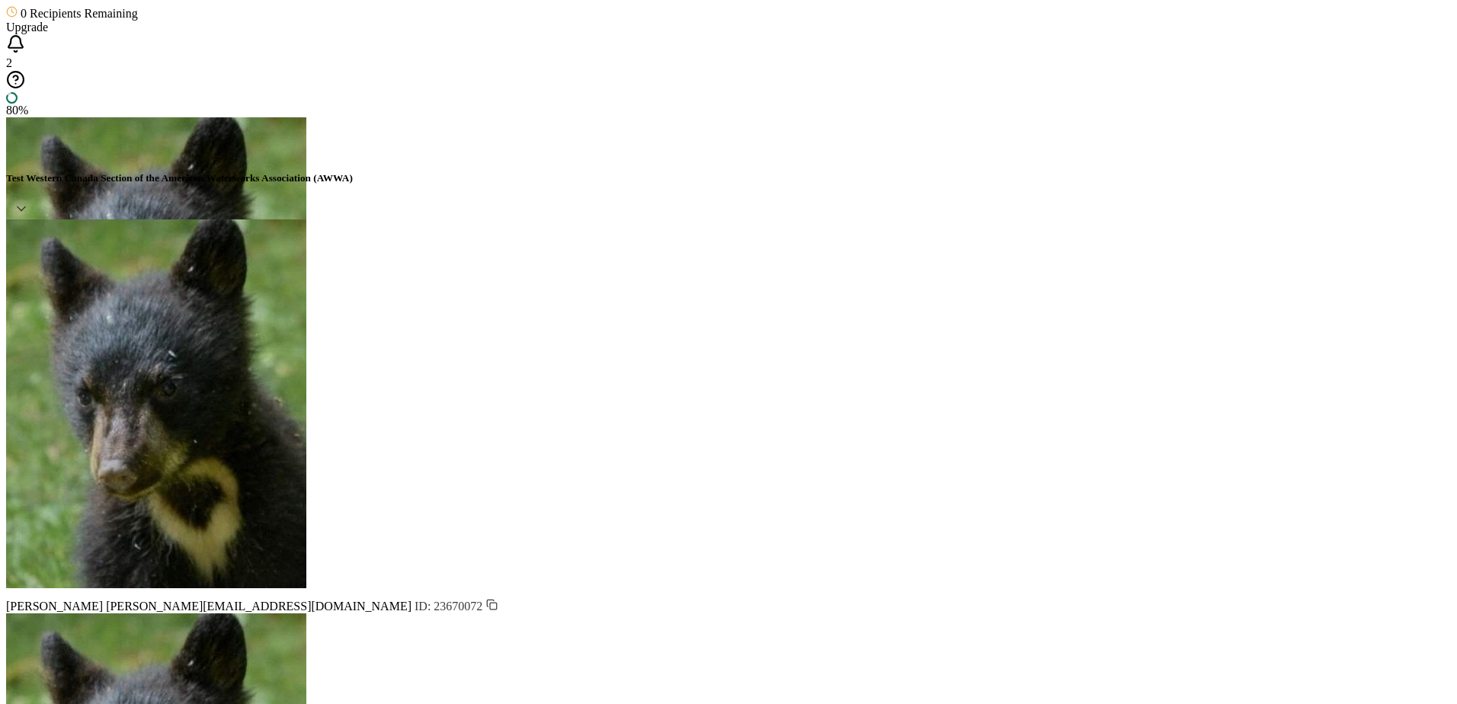
click at [1291, 172] on h5 "Test Western Canada Section of the American Waterworks Association (AWWA)" at bounding box center [728, 178] width 1445 height 12
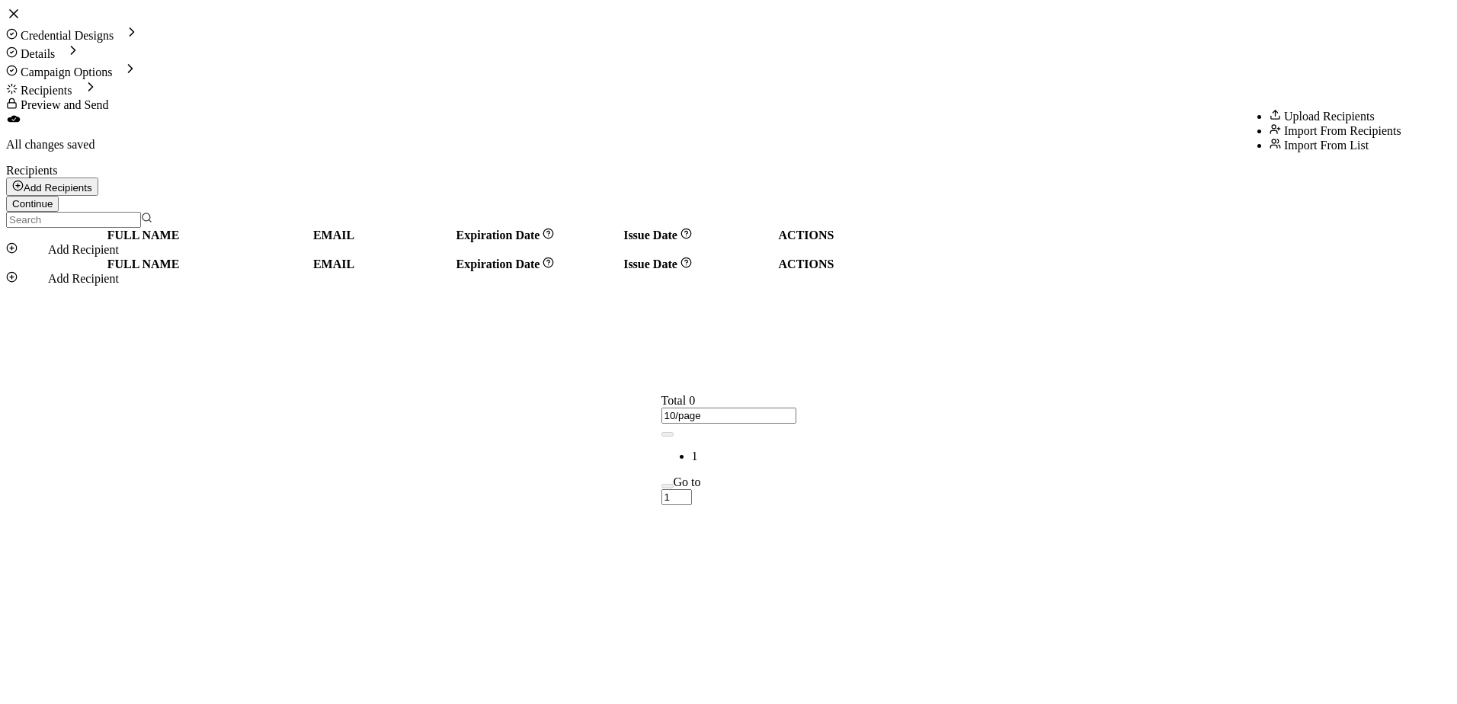
click at [1290, 138] on li "Import From Recipients" at bounding box center [1335, 130] width 132 height 14
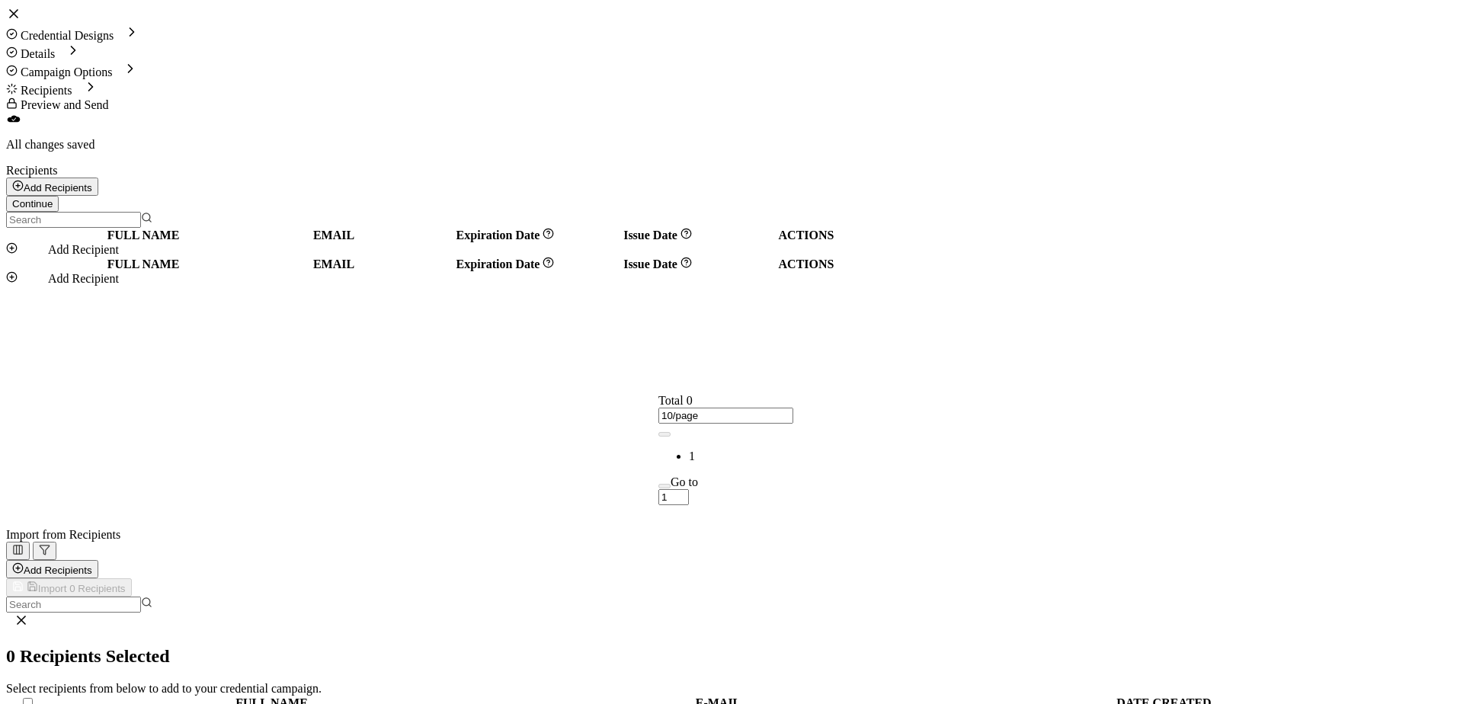
click at [19, 703] on input "checkbox" at bounding box center [14, 718] width 10 height 10
click at [132, 578] on button "Import 1 Recipients" at bounding box center [69, 587] width 126 height 18
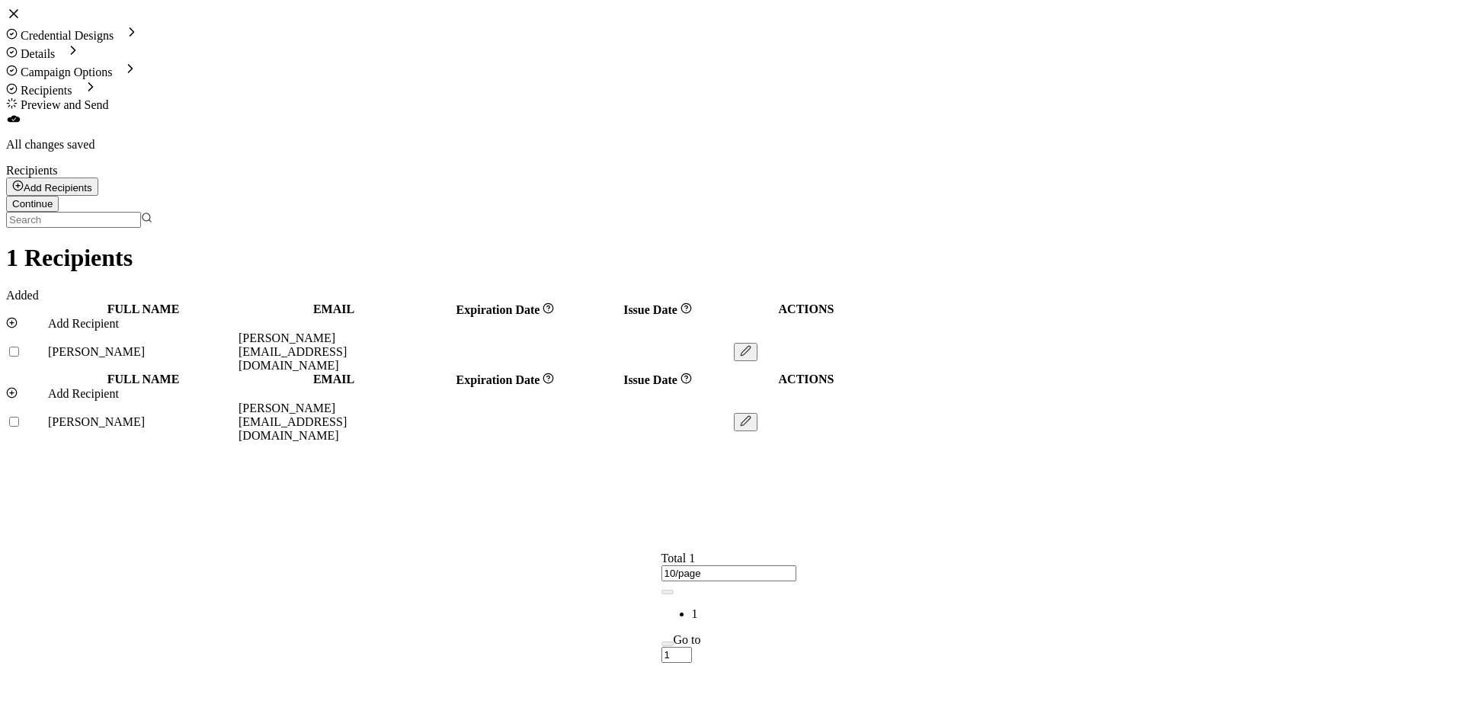
click at [751, 415] on icon "button" at bounding box center [745, 420] width 11 height 11
click at [98, 178] on button "Add Recipients" at bounding box center [52, 187] width 92 height 18
click at [1284, 137] on span "Import From Recipients" at bounding box center [1342, 130] width 117 height 13
click at [1198, 129] on li "Add a Single Recipient" at bounding box center [1249, 121] width 127 height 14
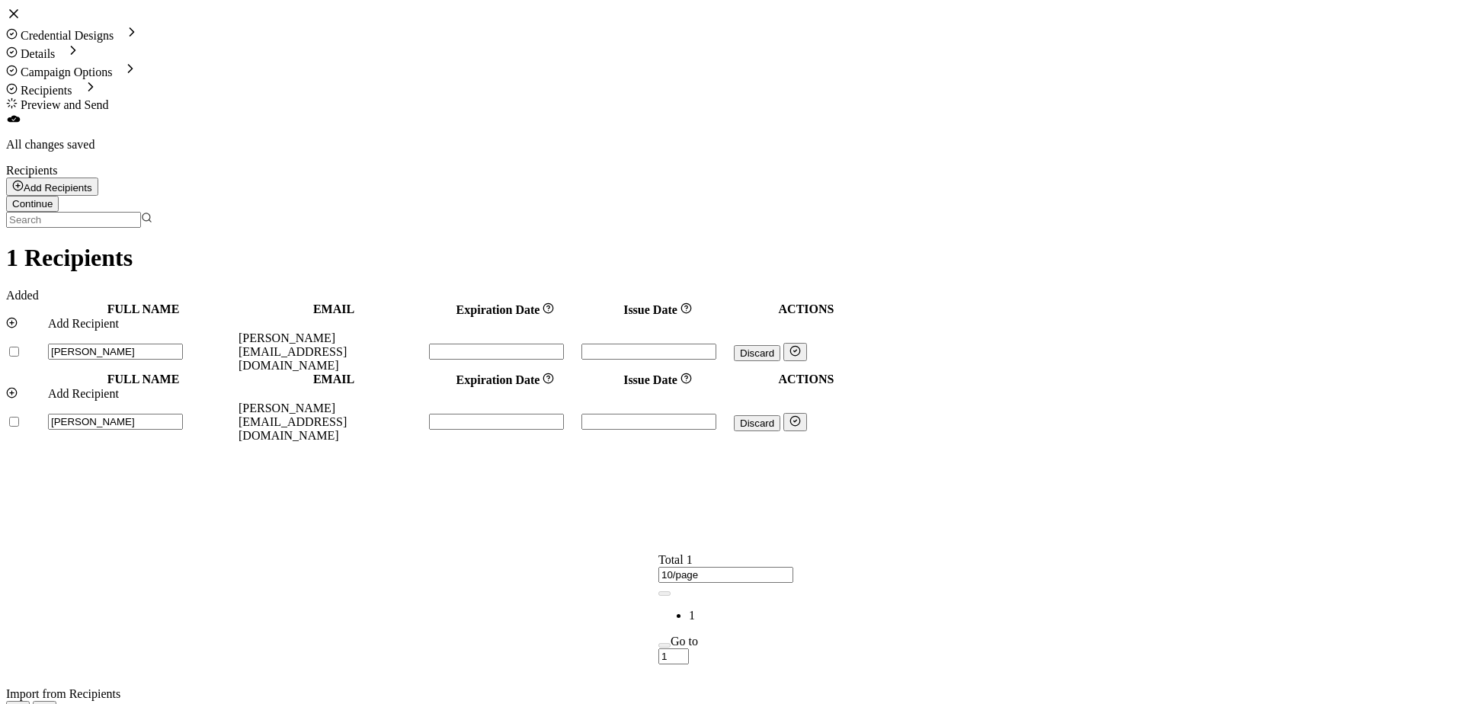
type input "[PERSON_NAME]"
type input "[EMAIL_ADDRESS][DOMAIN_NAME]"
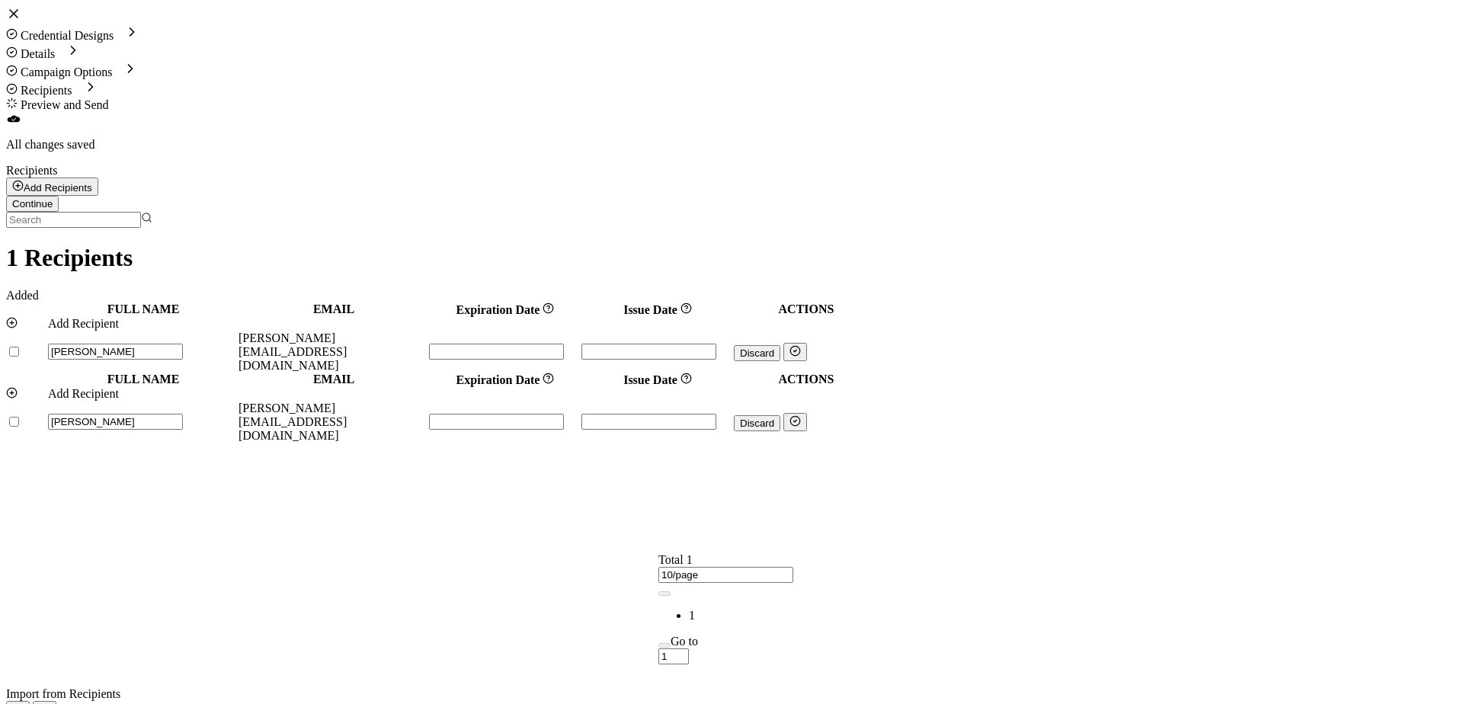
click at [18, 18] on icon at bounding box center [14, 14] width 8 height 8
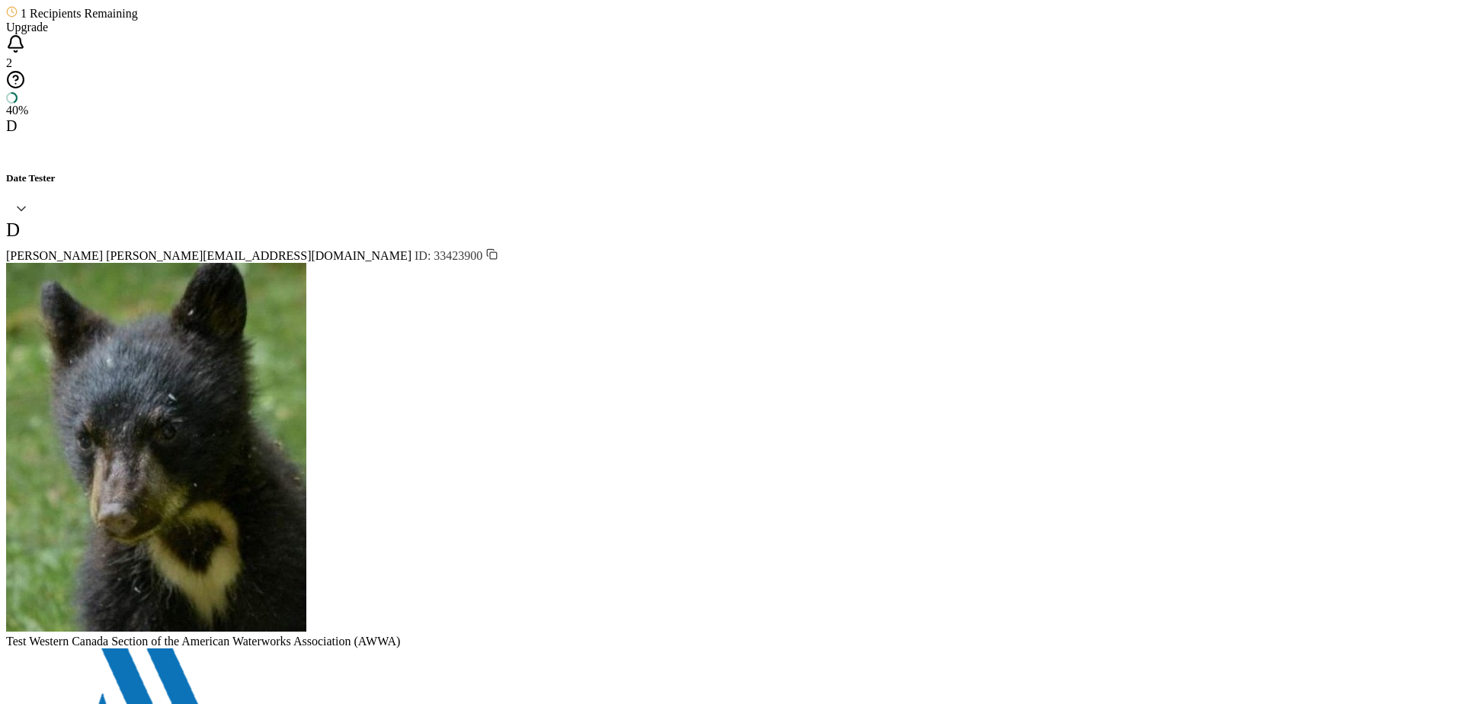
type input "C"
type input "ExistingRecert_0815"
click at [941, 133] on span "Import from Recipients" at bounding box center [991, 126] width 114 height 13
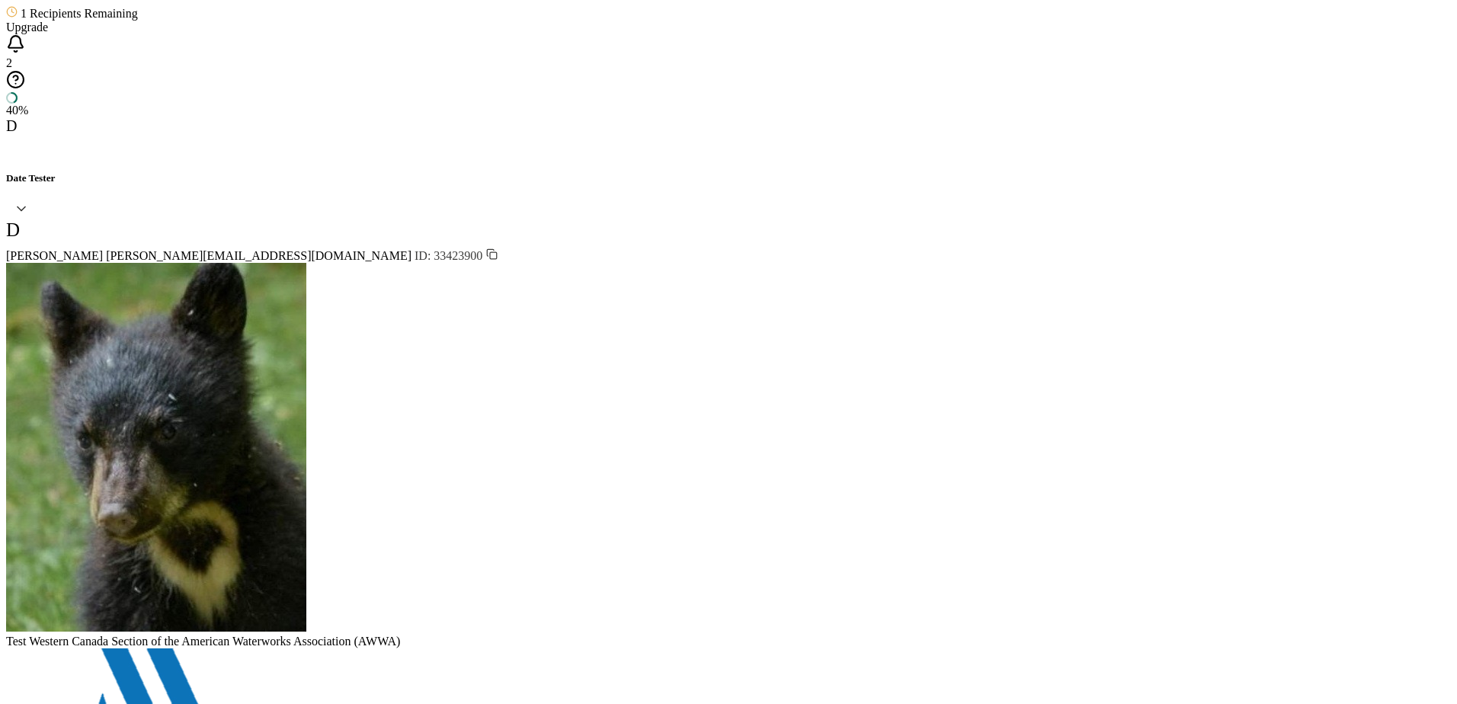
drag, startPoint x: 1250, startPoint y: 81, endPoint x: 1134, endPoint y: 79, distance: 115.8
type input "RecertUpload0815"
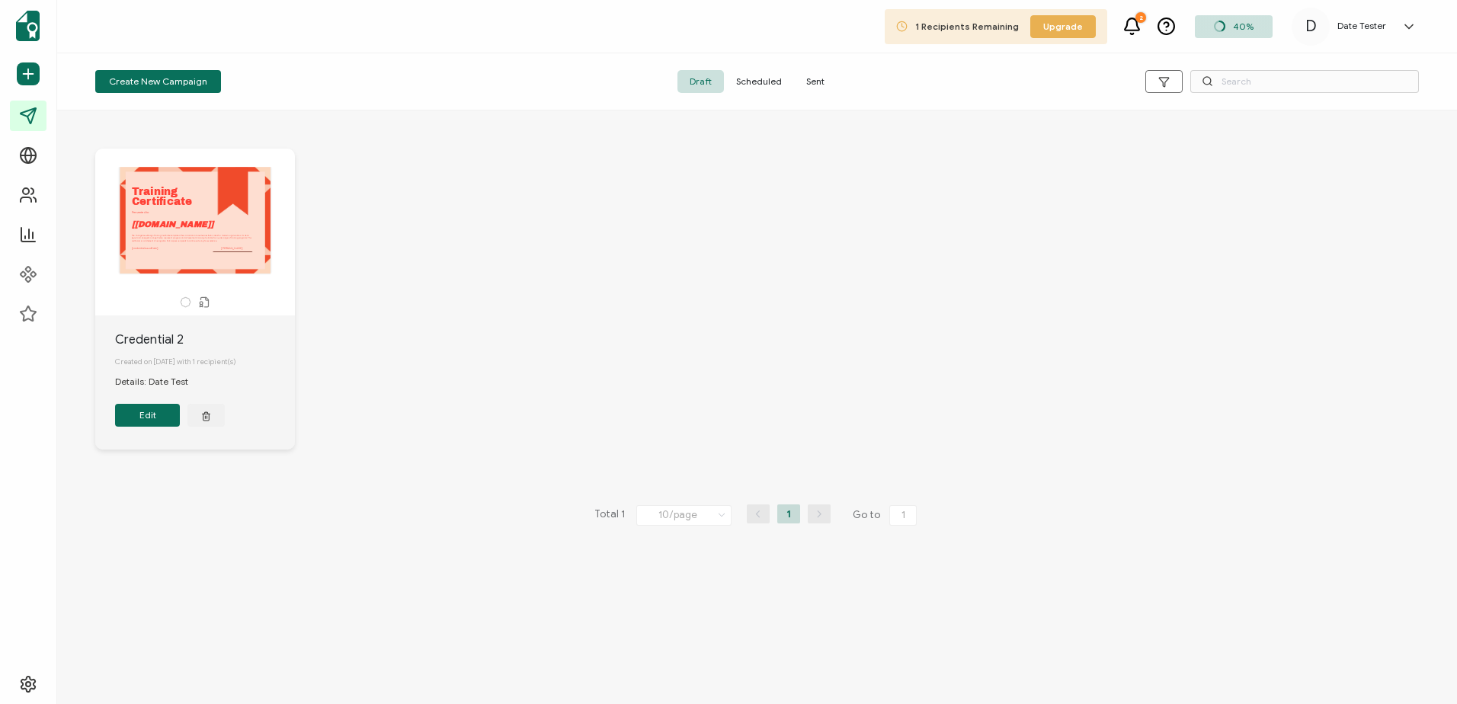
click at [553, 280] on div "Training The Orange New Design Training Certificate template offers a bold and …" at bounding box center [757, 310] width 1354 height 385
click at [630, 267] on div "Training The Orange New Design Training Certificate template offers a bold and …" at bounding box center [757, 310] width 1354 height 385
click at [811, 85] on span "Sent" at bounding box center [815, 81] width 43 height 23
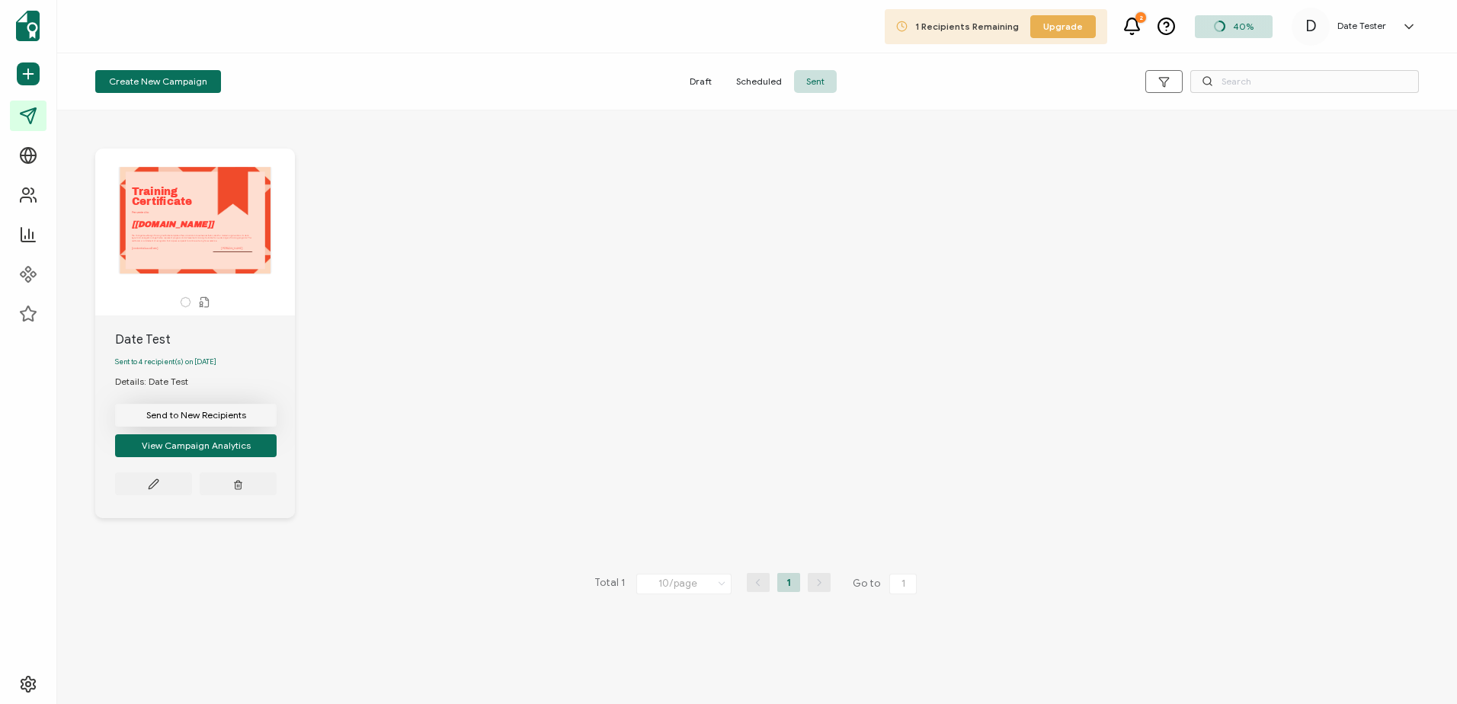
click at [179, 416] on span "Send to New Recipients" at bounding box center [196, 415] width 100 height 9
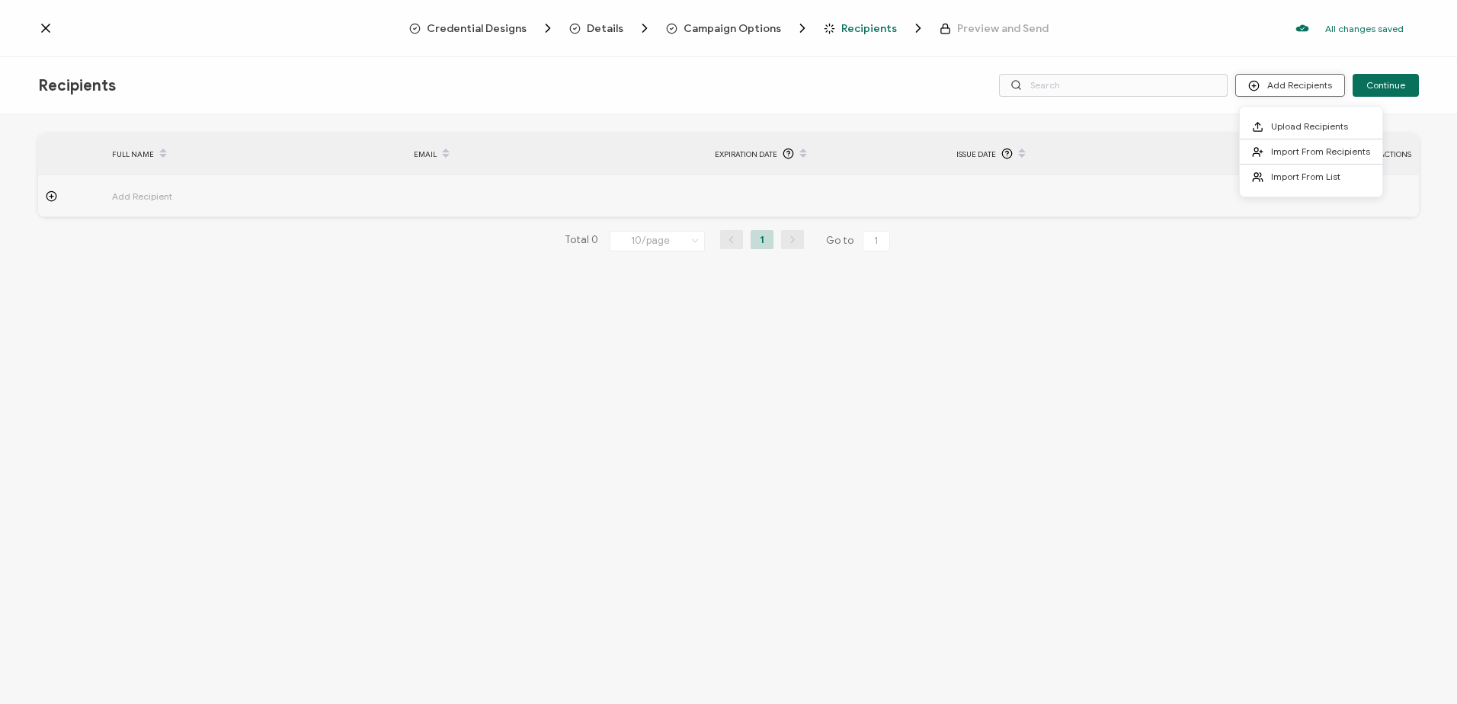
click at [1300, 79] on button "Add Recipients" at bounding box center [1290, 85] width 110 height 23
click at [1303, 179] on span "Import From List" at bounding box center [1305, 176] width 69 height 11
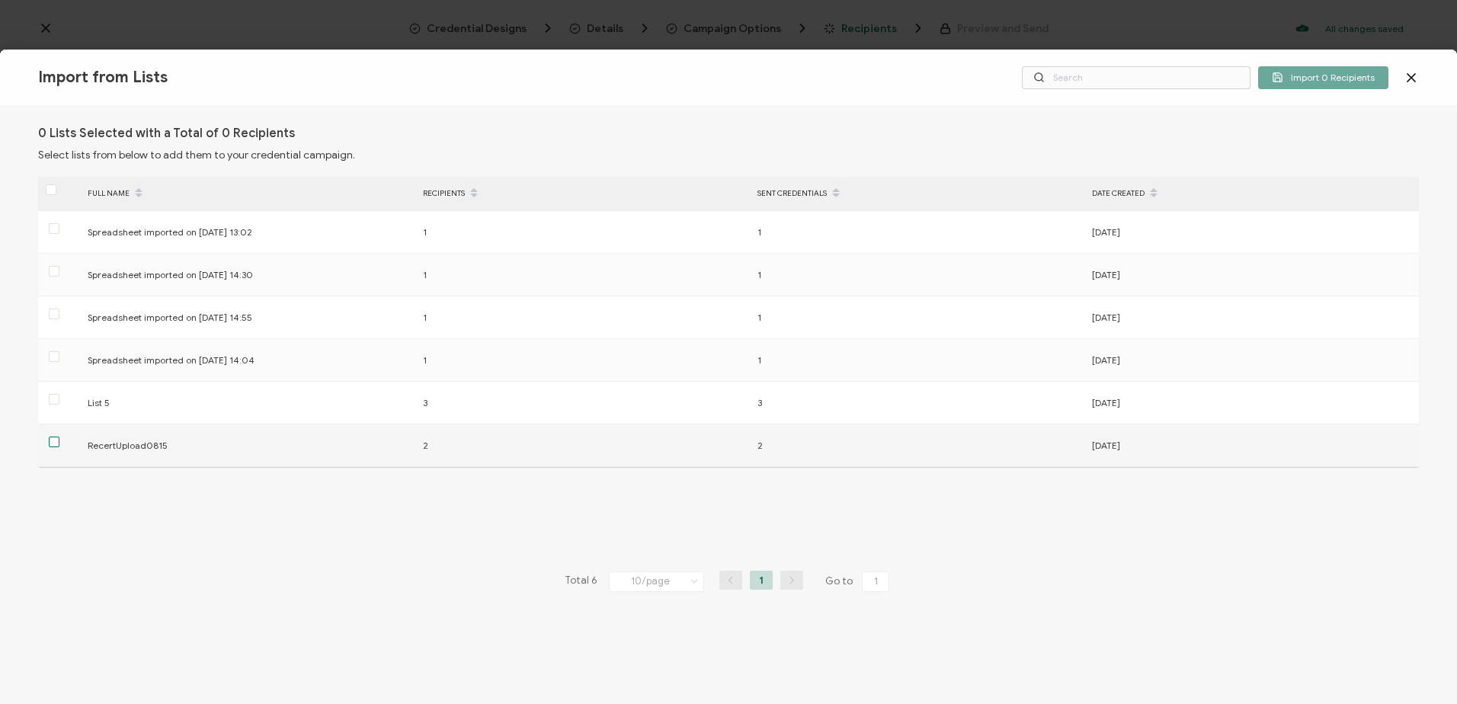
click at [54, 440] on span at bounding box center [54, 442] width 11 height 11
click at [59, 437] on input "checkbox" at bounding box center [59, 437] width 0 height 0
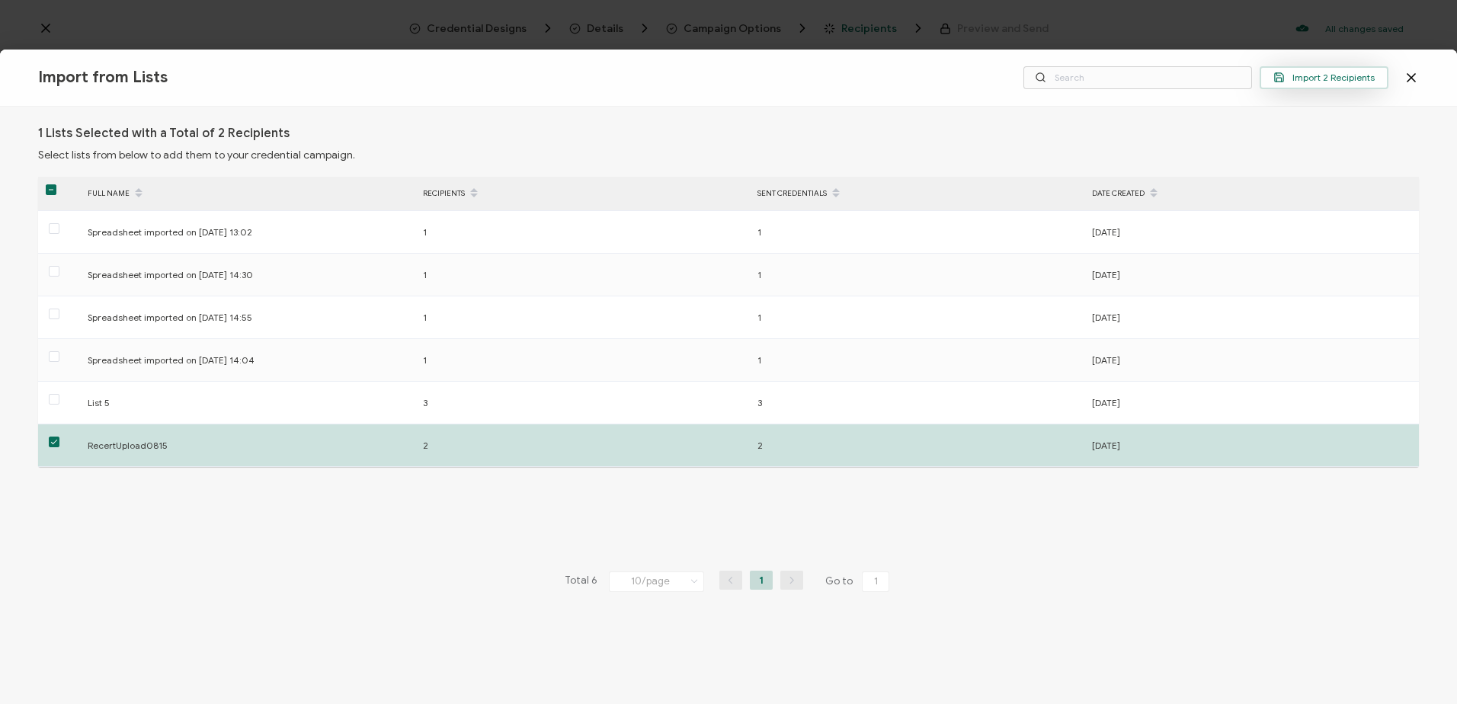
click at [1298, 73] on span "Import 2 Recipients" at bounding box center [1323, 77] width 101 height 11
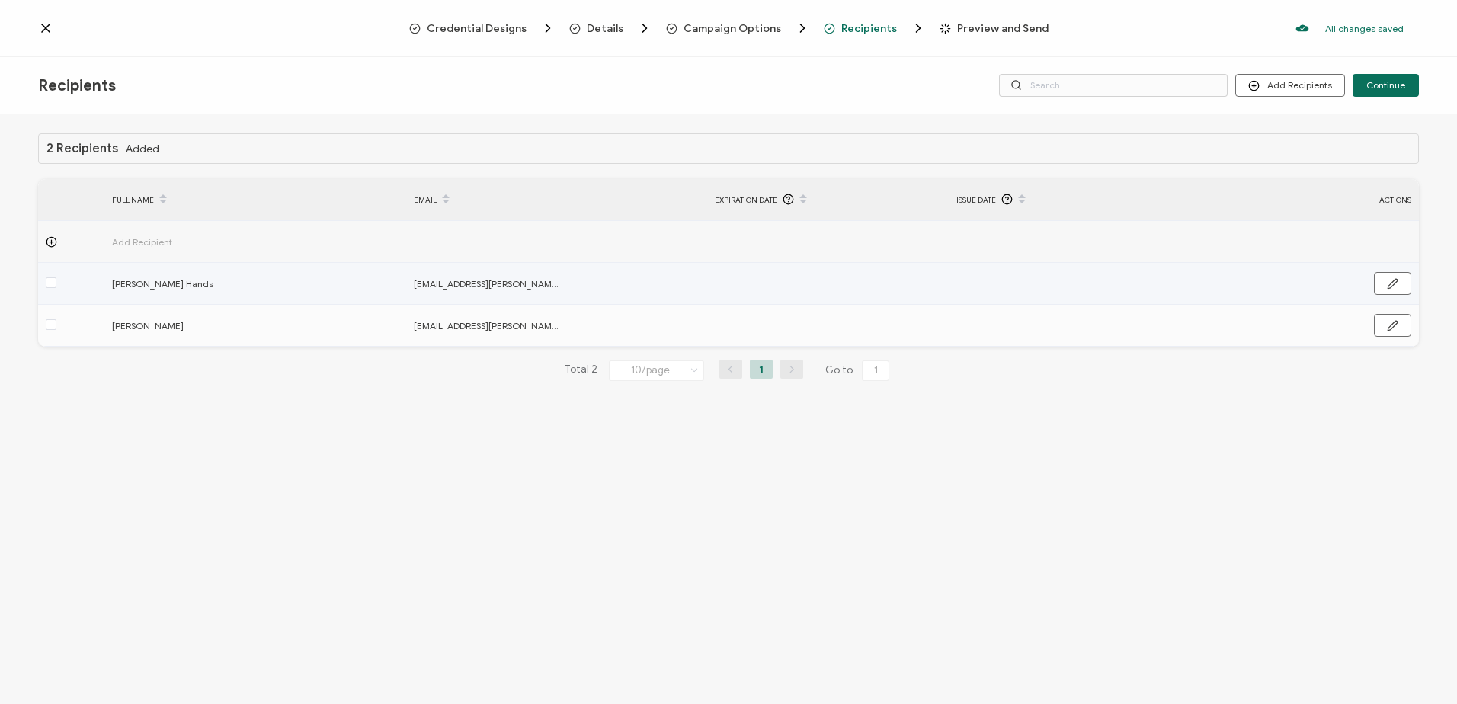
click at [737, 286] on td at bounding box center [828, 284] width 242 height 42
click at [51, 283] on span at bounding box center [51, 282] width 11 height 11
click at [56, 277] on input "checkbox" at bounding box center [56, 277] width 0 height 0
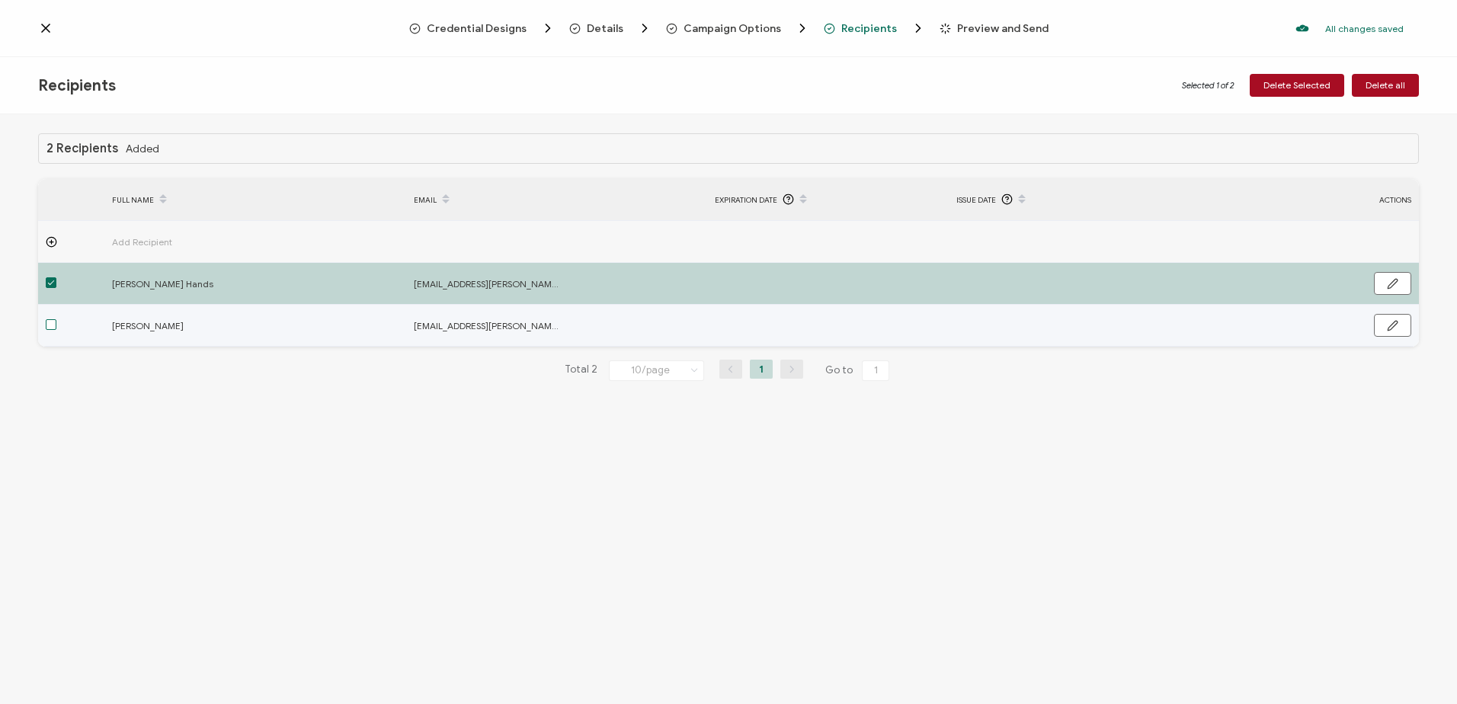
click at [49, 325] on span at bounding box center [51, 324] width 11 height 11
click at [56, 319] on input "checkbox" at bounding box center [56, 319] width 0 height 0
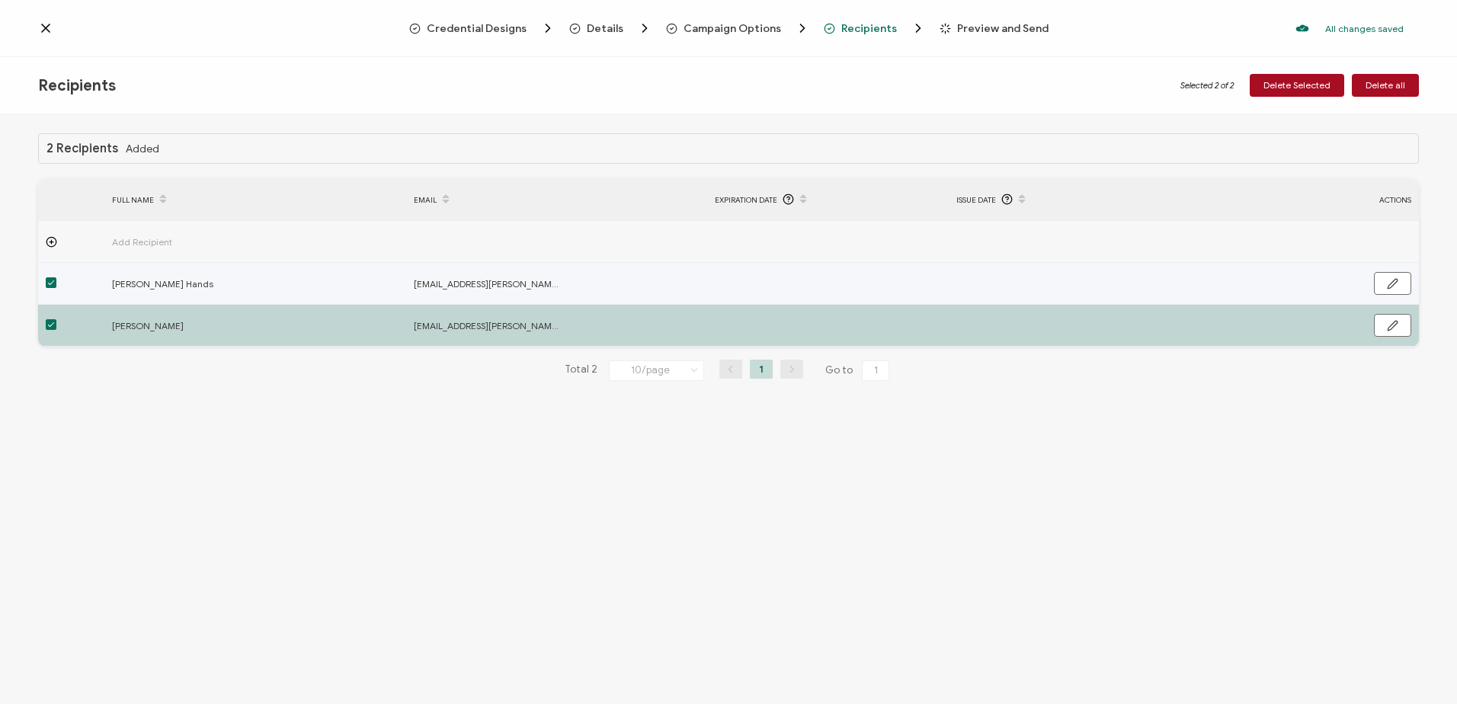
click at [50, 280] on span at bounding box center [51, 282] width 11 height 11
click at [56, 277] on input "checkbox" at bounding box center [56, 277] width 0 height 0
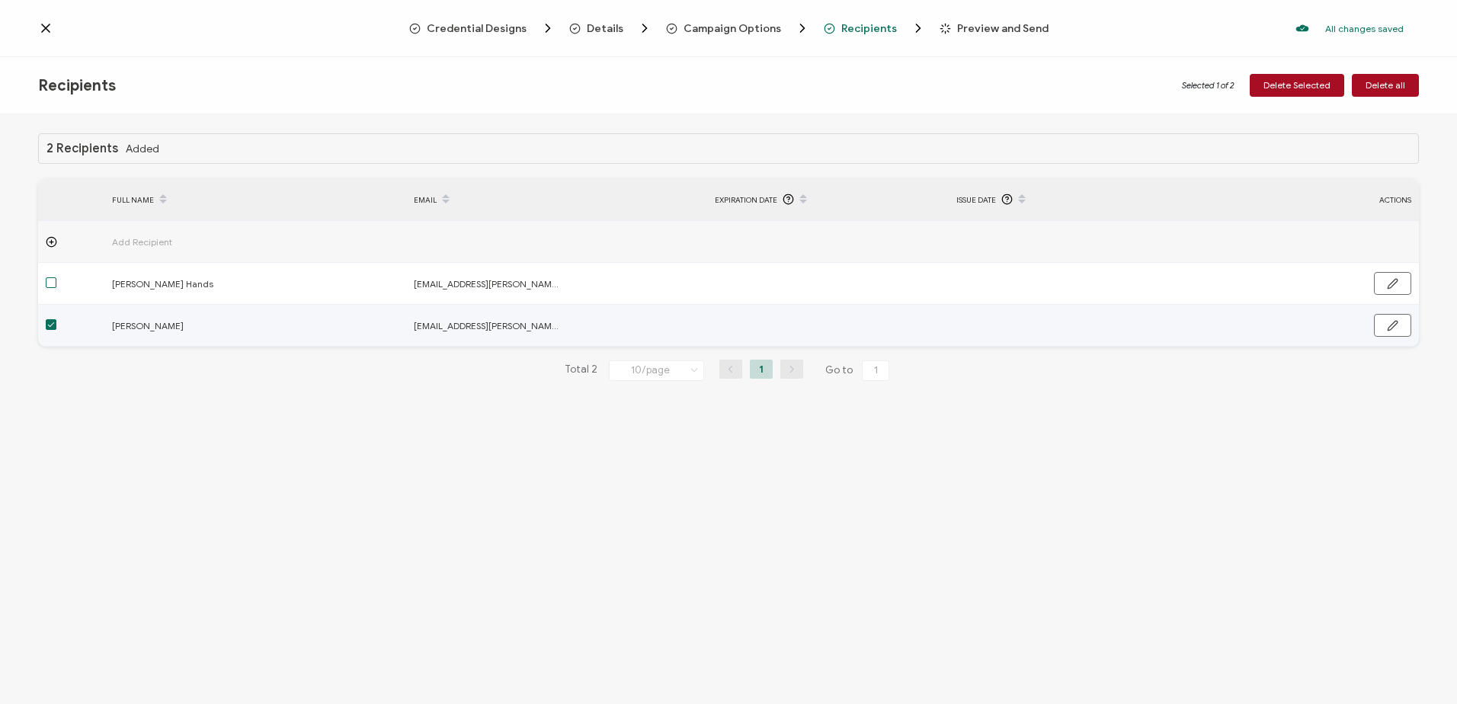
click at [52, 326] on span at bounding box center [51, 324] width 11 height 11
click at [56, 319] on input "checkbox" at bounding box center [56, 319] width 0 height 0
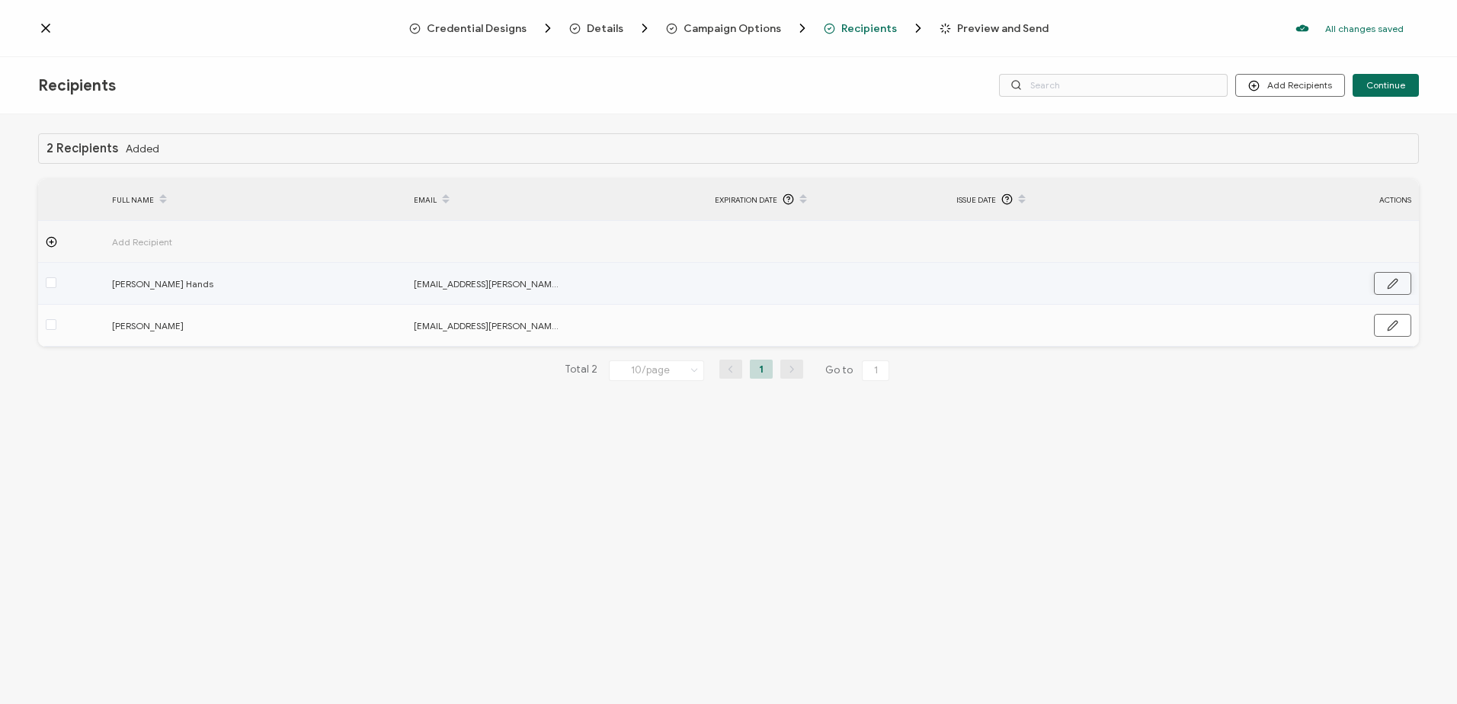
click at [1393, 276] on button "button" at bounding box center [1392, 283] width 37 height 23
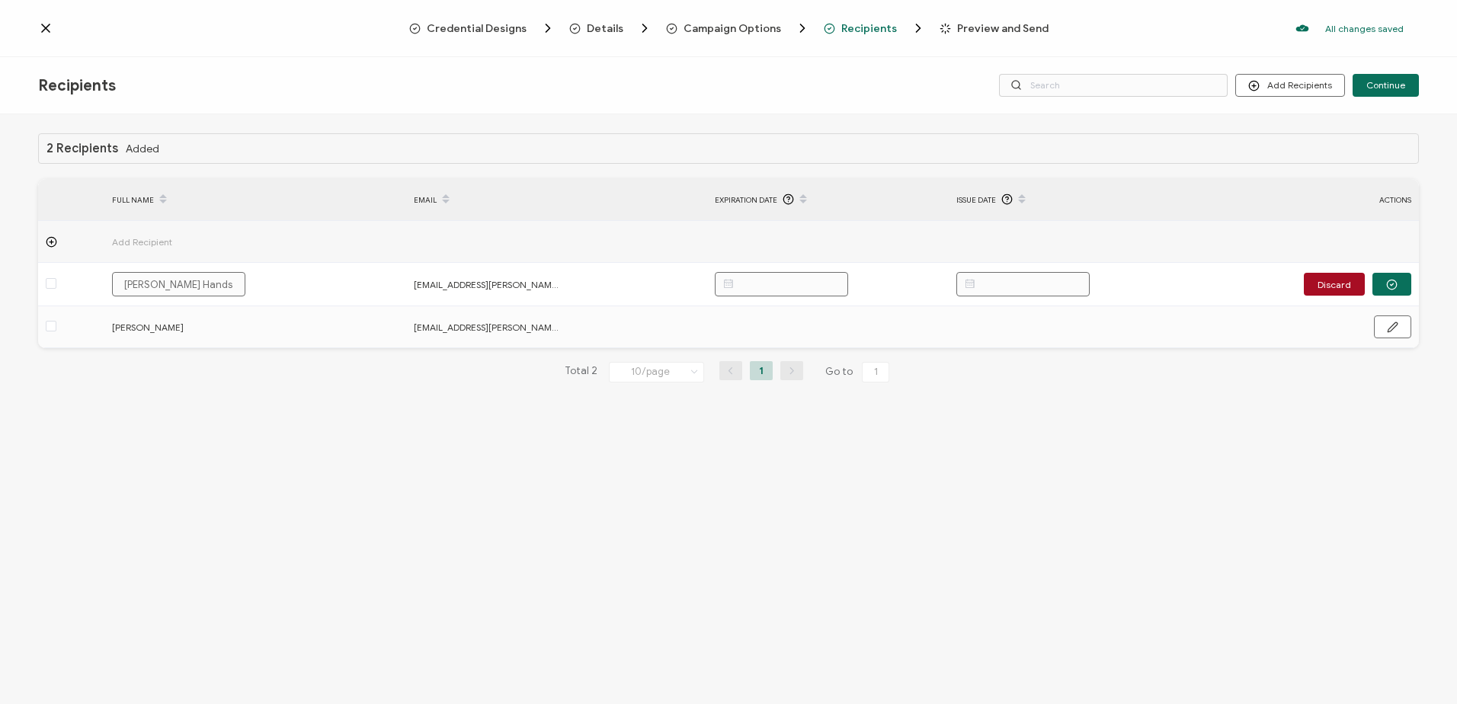
click at [426, 105] on div "Recipients Add Recipients Upload Recipients Import From Recipients Import From …" at bounding box center [728, 85] width 1457 height 57
click at [1272, 78] on button "Add Recipients" at bounding box center [1290, 85] width 110 height 23
click at [317, 408] on div "2 Recipients Added FULL NAME EMAIL Expiration Date Issue Date ACTIONS Add Recip…" at bounding box center [728, 411] width 1457 height 594
click at [48, 27] on icon at bounding box center [45, 28] width 15 height 15
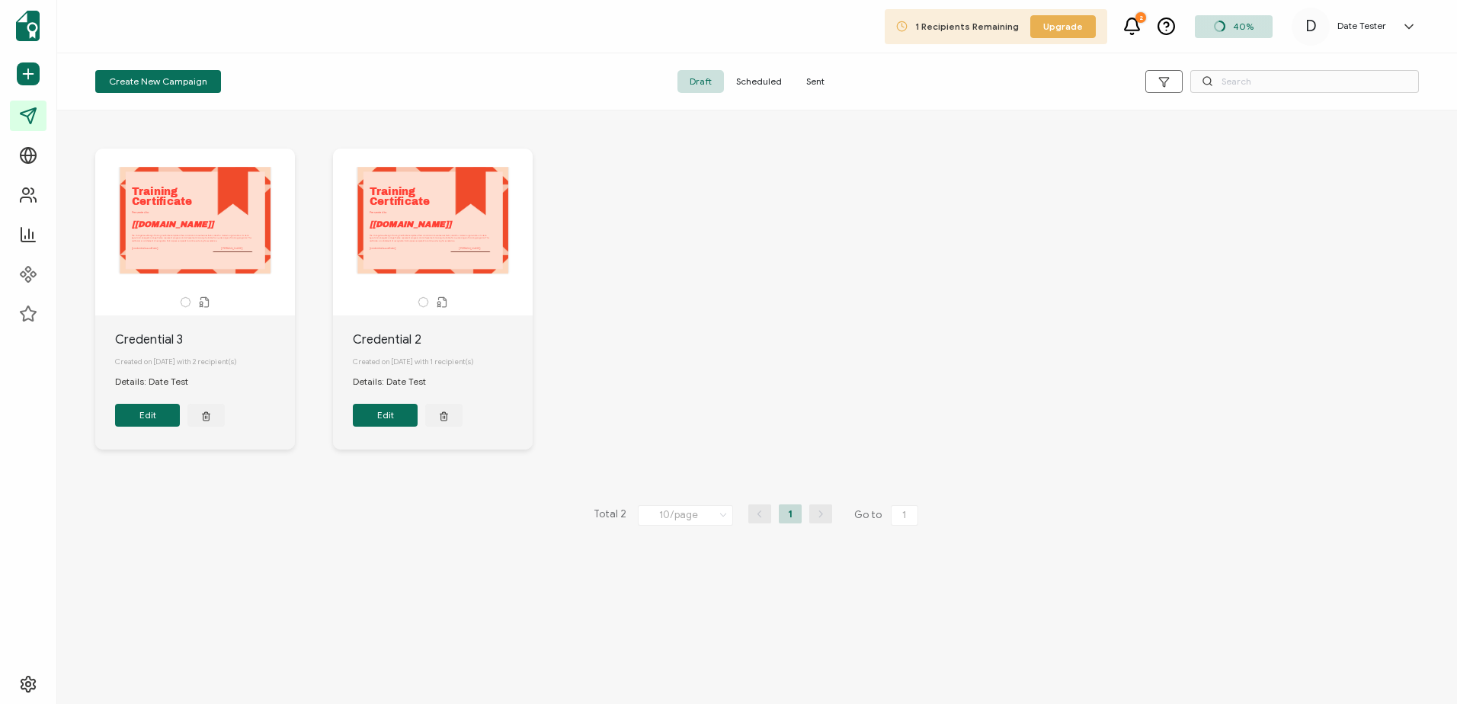
click at [1364, 27] on h5 "Date Tester" at bounding box center [1361, 26] width 49 height 11
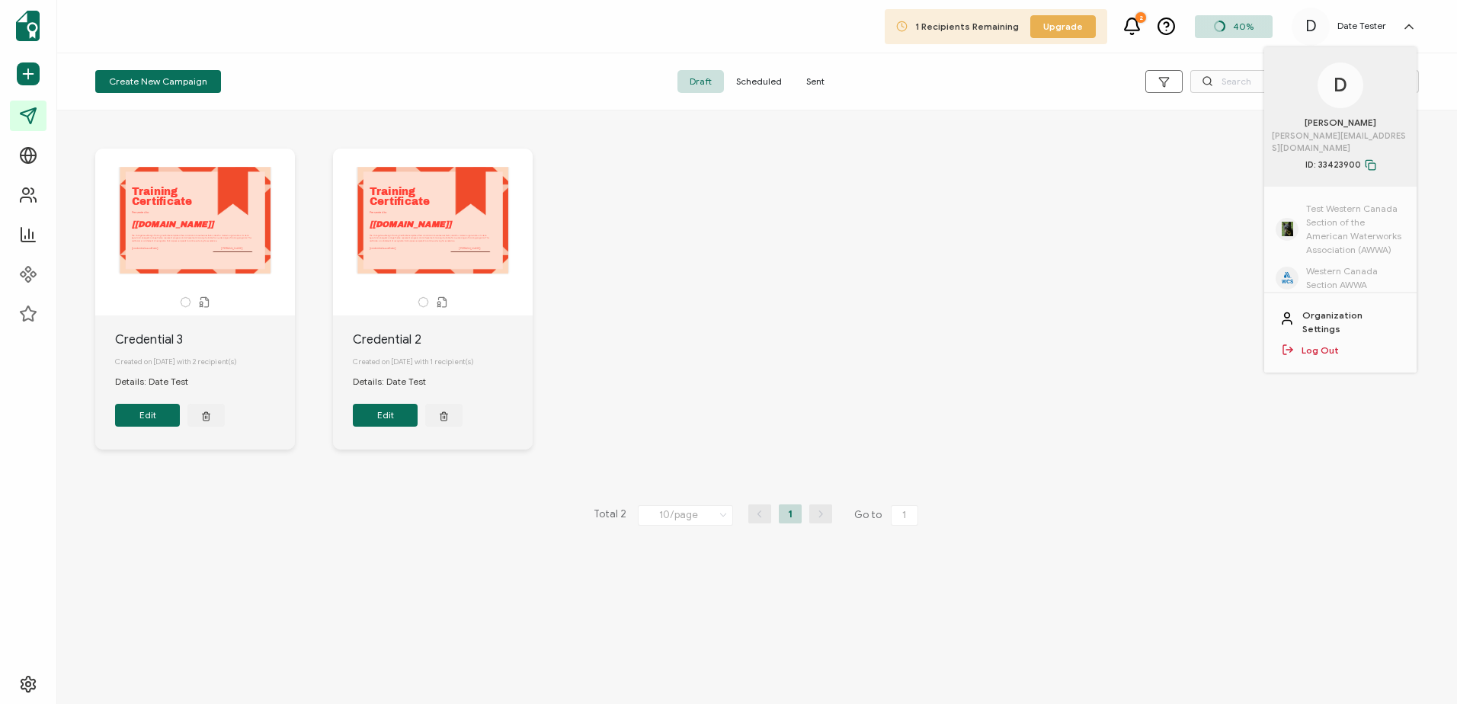
click at [1347, 264] on span "Western Canada Section AWWA" at bounding box center [1355, 277] width 99 height 27
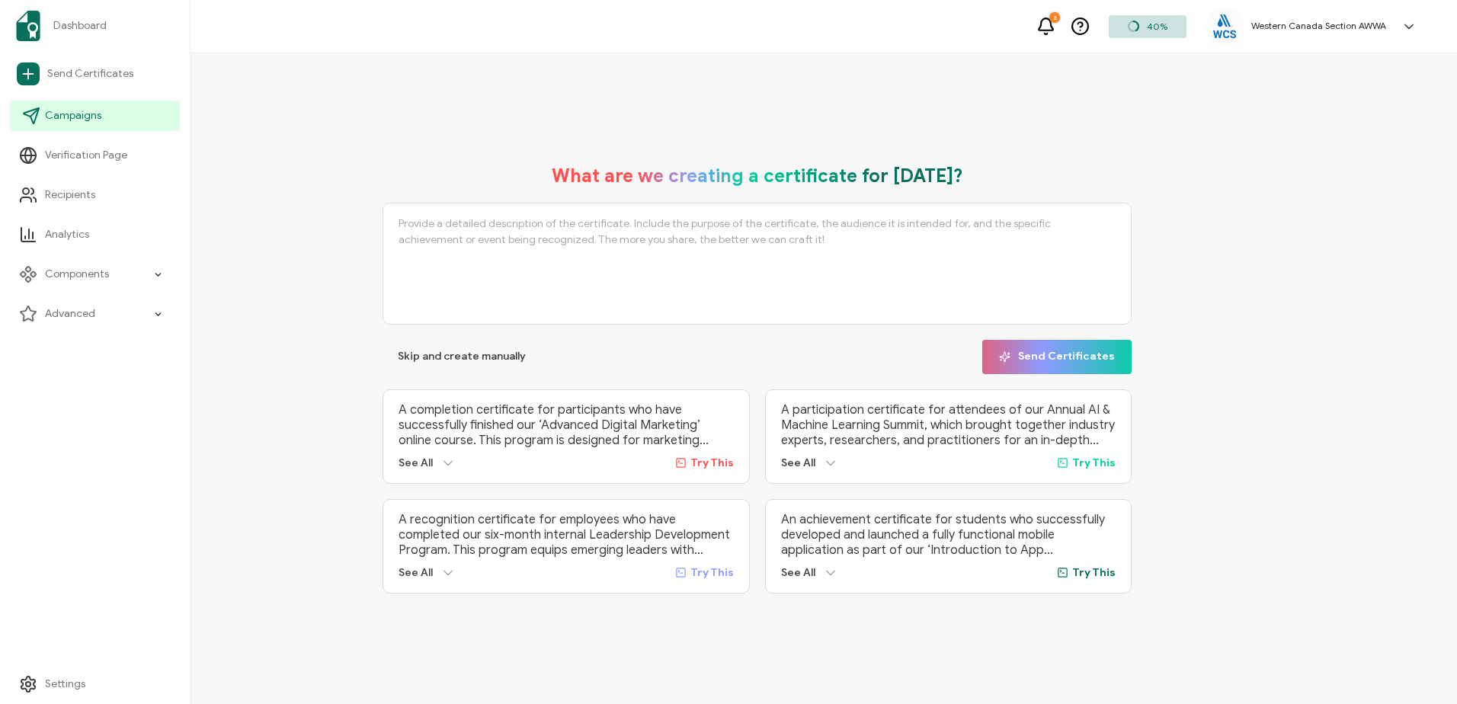
click at [77, 108] on span "Campaigns" at bounding box center [73, 115] width 56 height 15
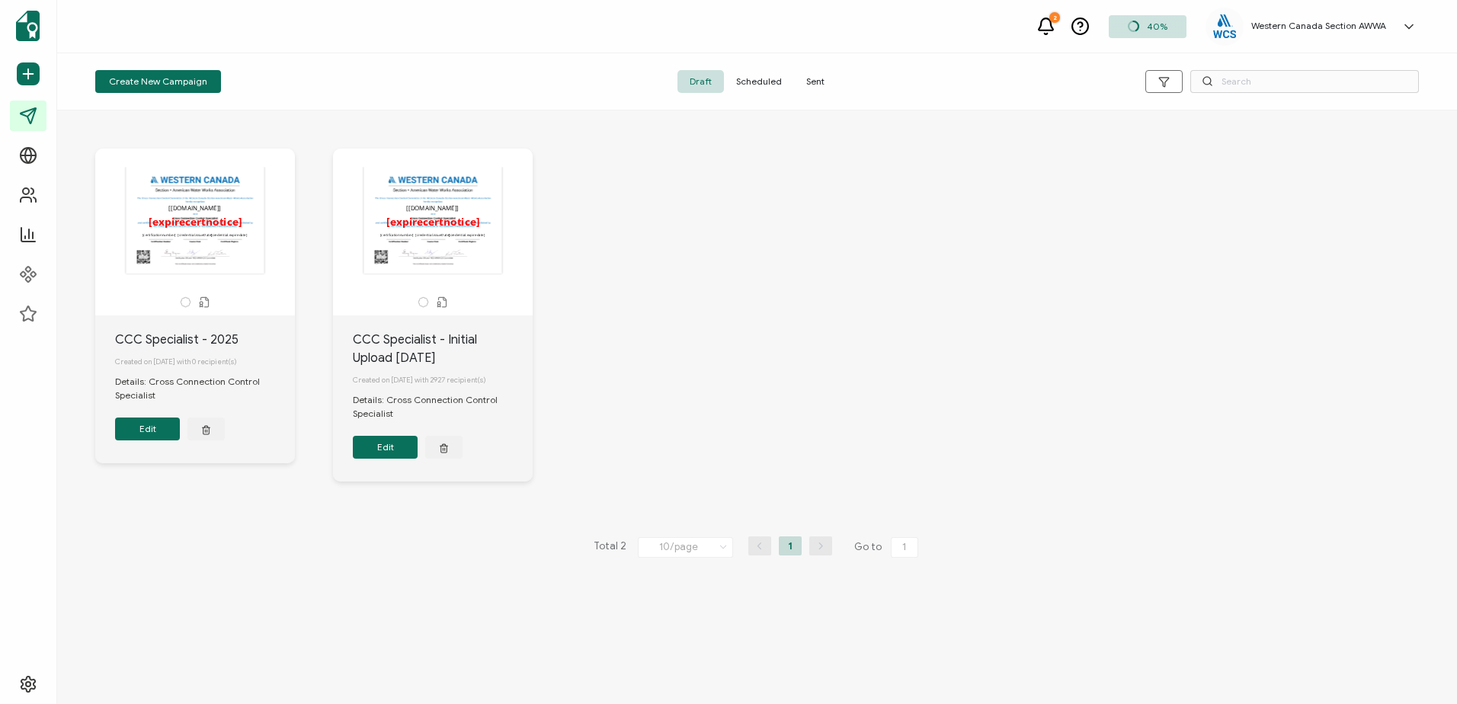
click at [382, 448] on button "Edit" at bounding box center [385, 447] width 65 height 23
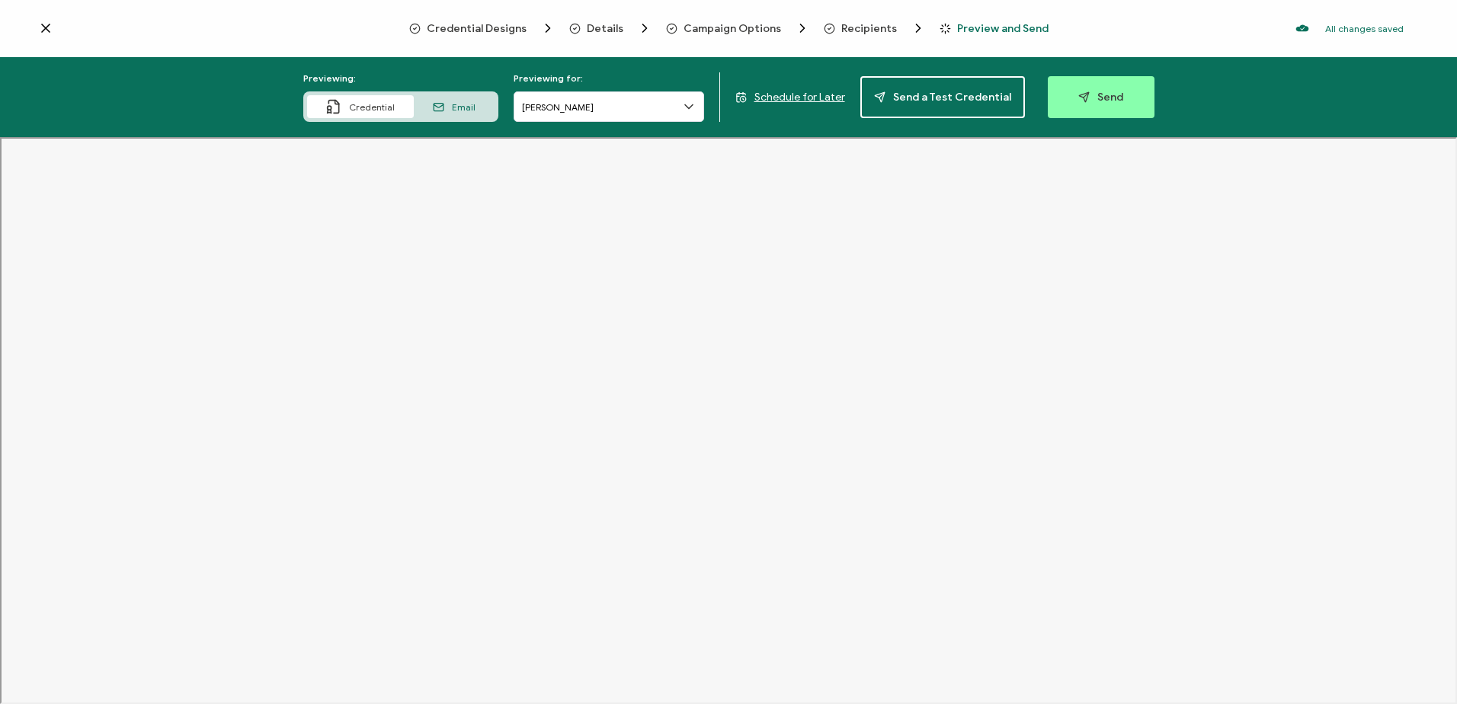
click at [453, 27] on span "Credential Designs" at bounding box center [477, 28] width 100 height 11
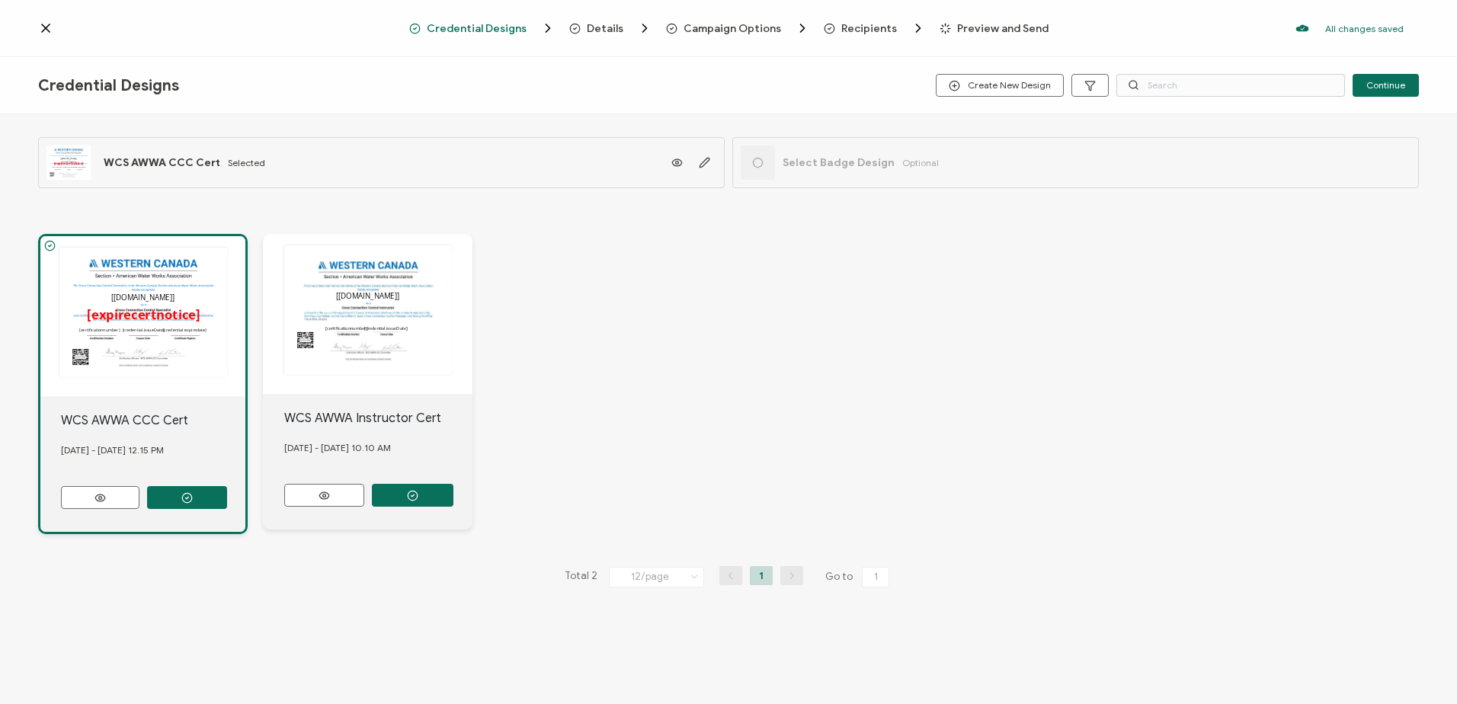
click at [48, 29] on icon at bounding box center [45, 28] width 15 height 15
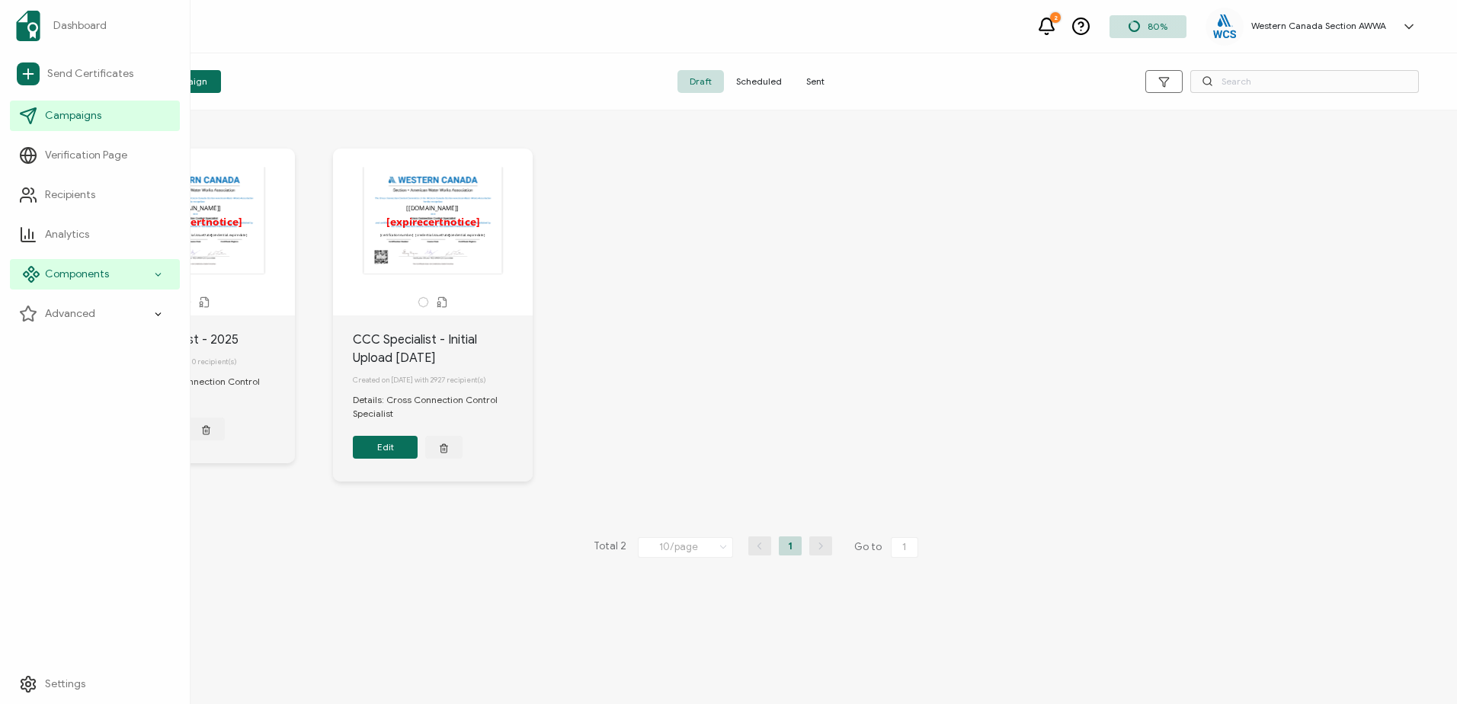
click at [86, 270] on span "Components" at bounding box center [77, 274] width 64 height 15
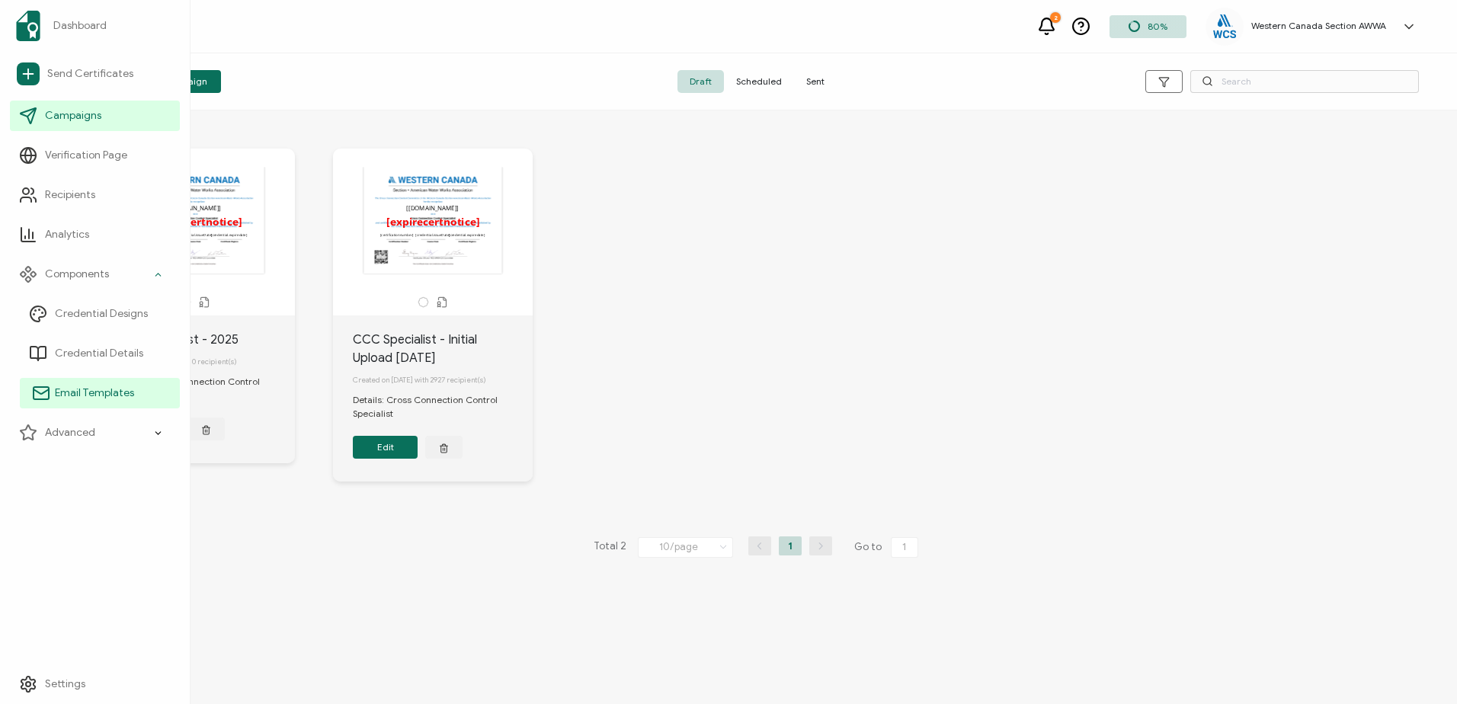
click at [80, 395] on span "Email Templates" at bounding box center [94, 393] width 79 height 15
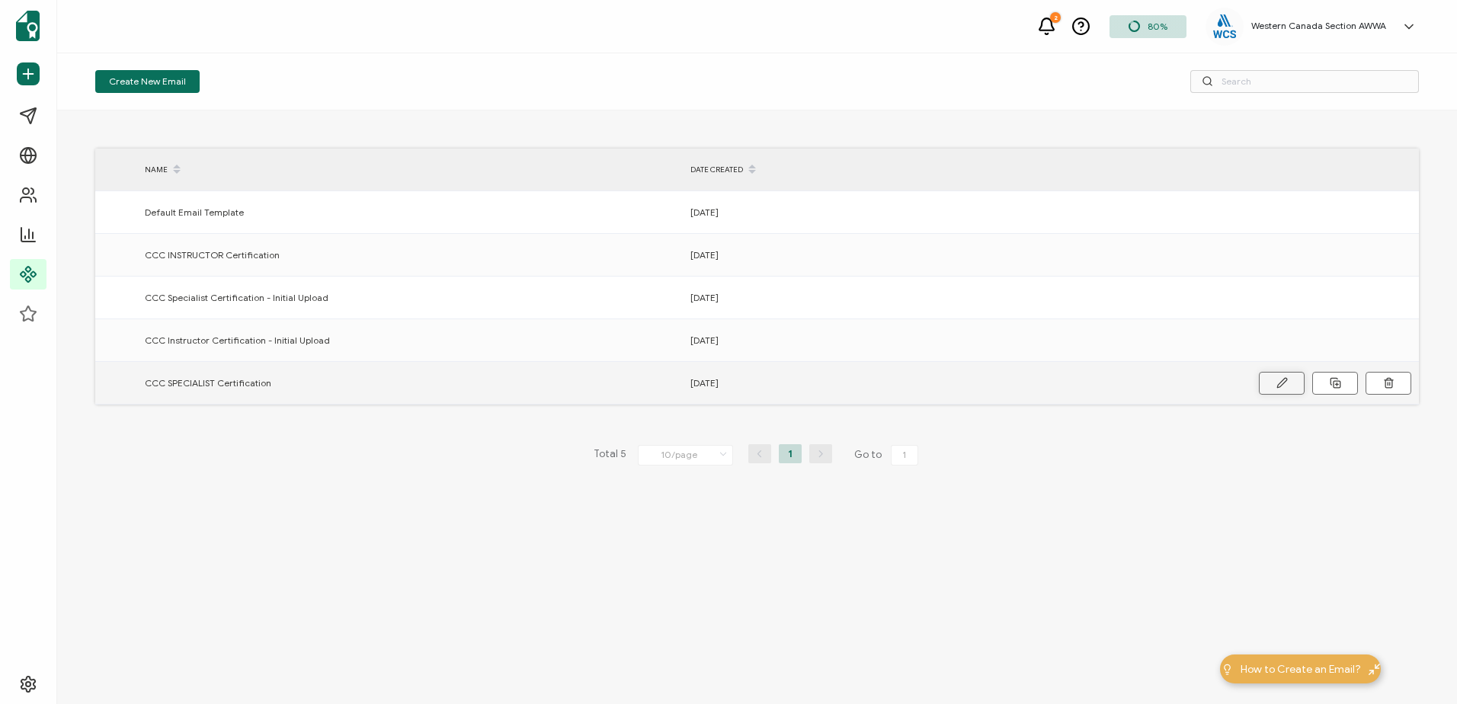
click at [0, 0] on button at bounding box center [0, 0] width 0 height 0
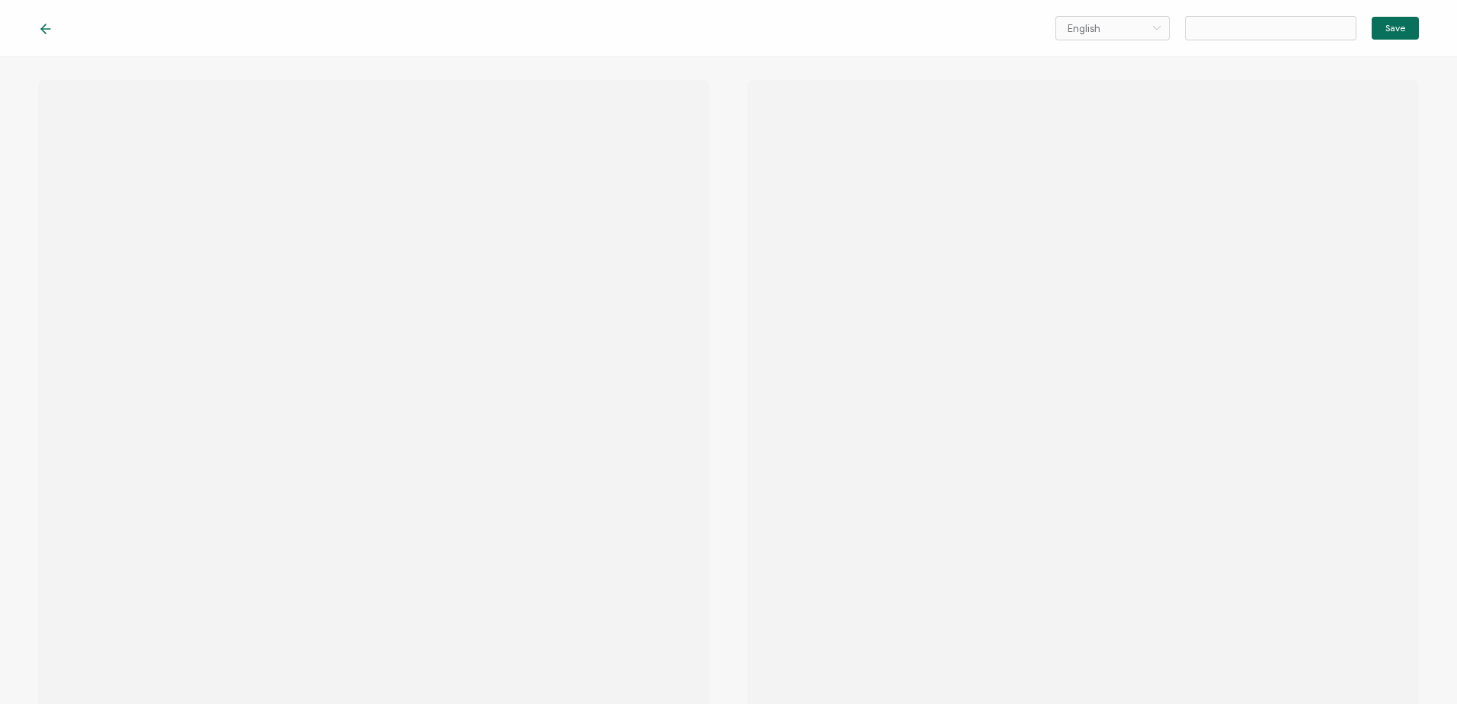
type input "CCC SPECIALIST Certification"
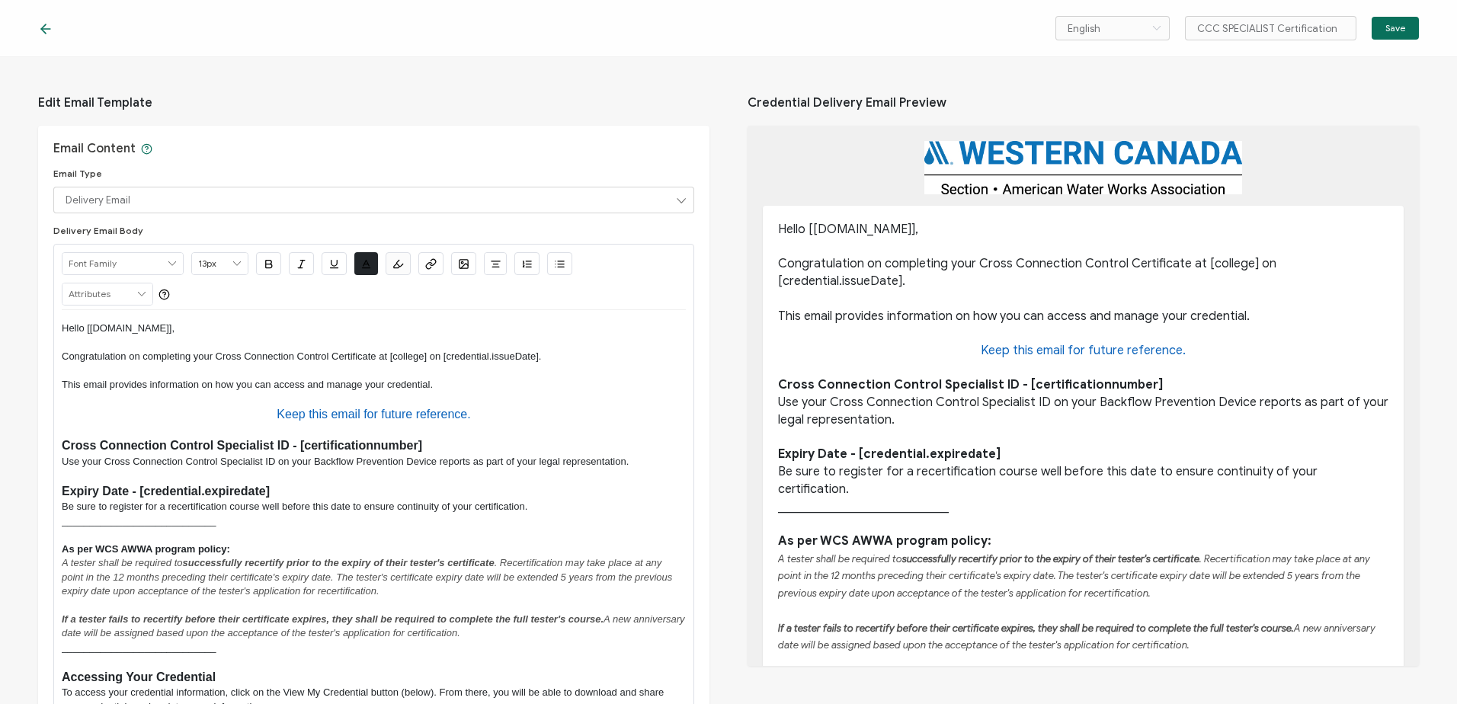
click at [43, 24] on icon at bounding box center [45, 28] width 15 height 15
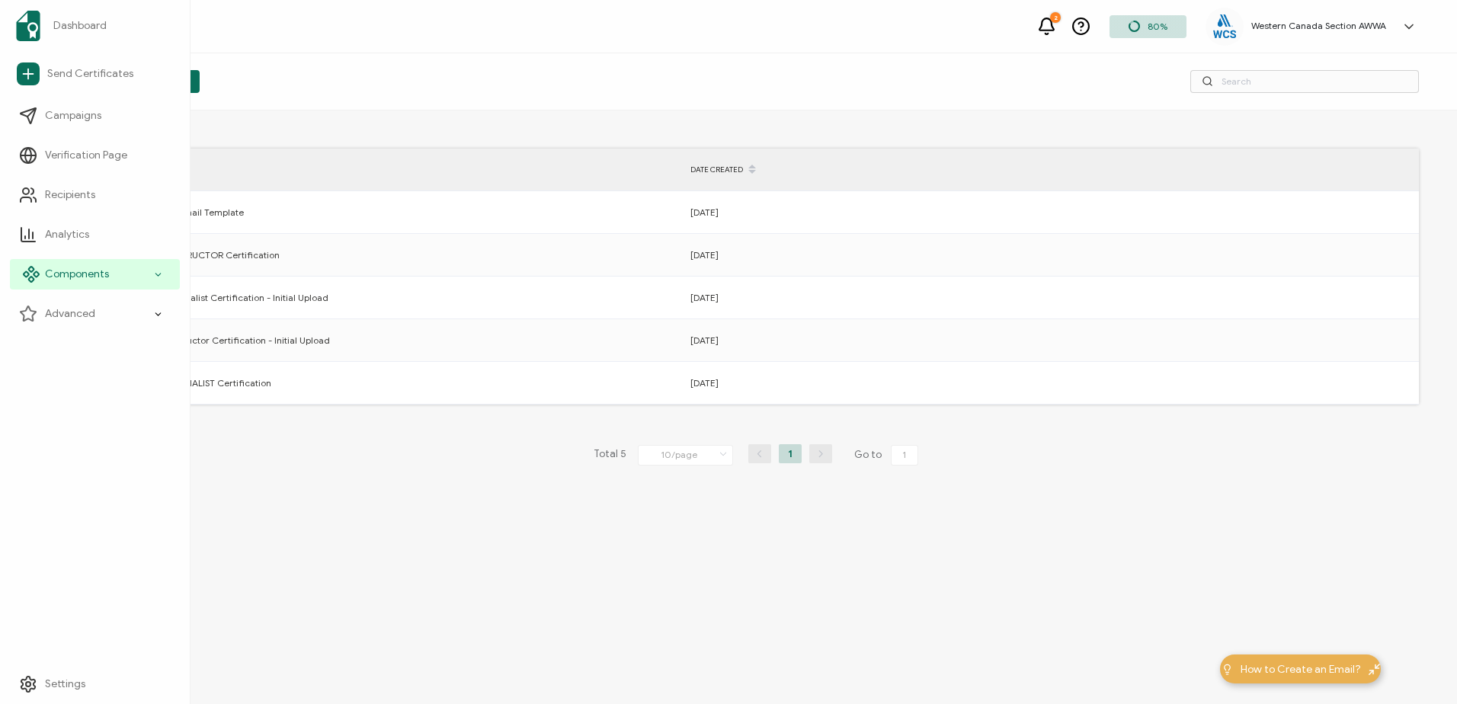
click at [79, 270] on span "Components" at bounding box center [77, 274] width 64 height 15
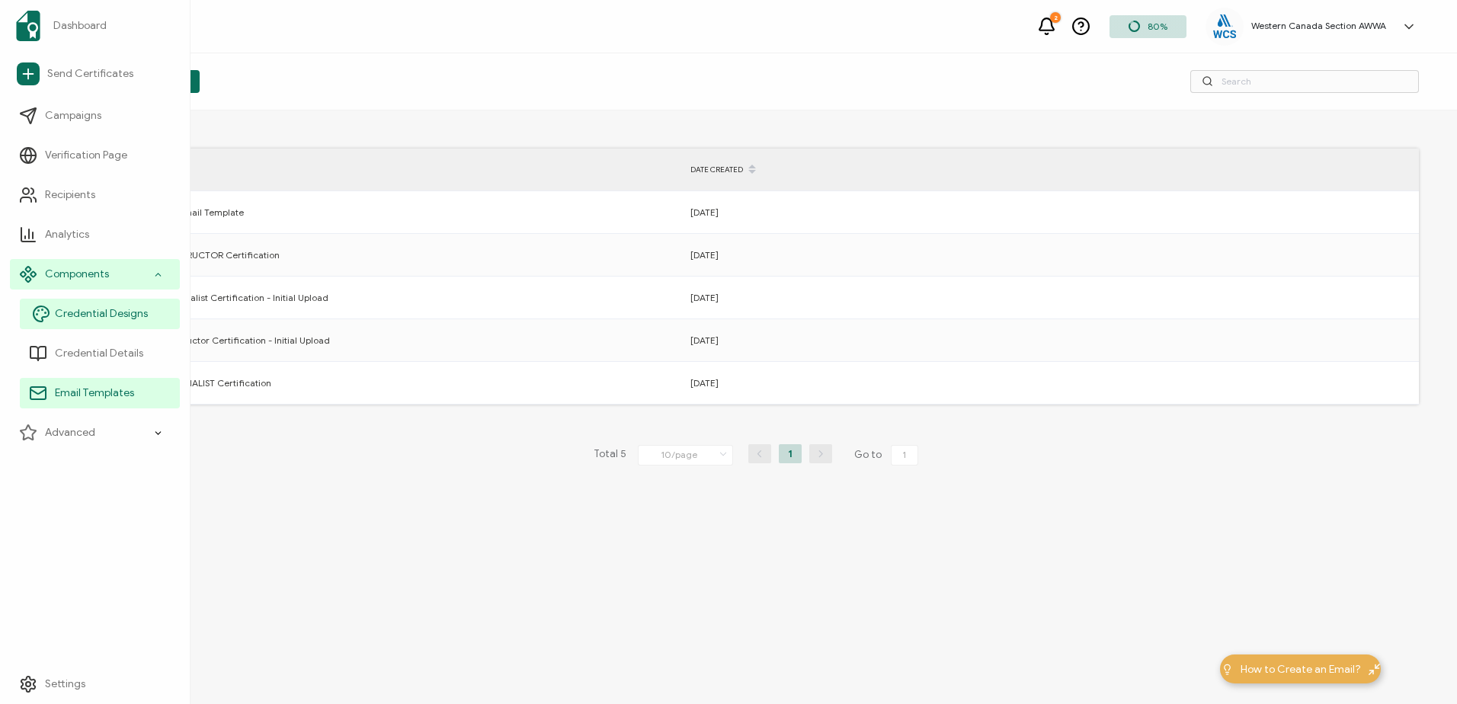
click at [82, 311] on span "Credential Designs" at bounding box center [101, 313] width 93 height 15
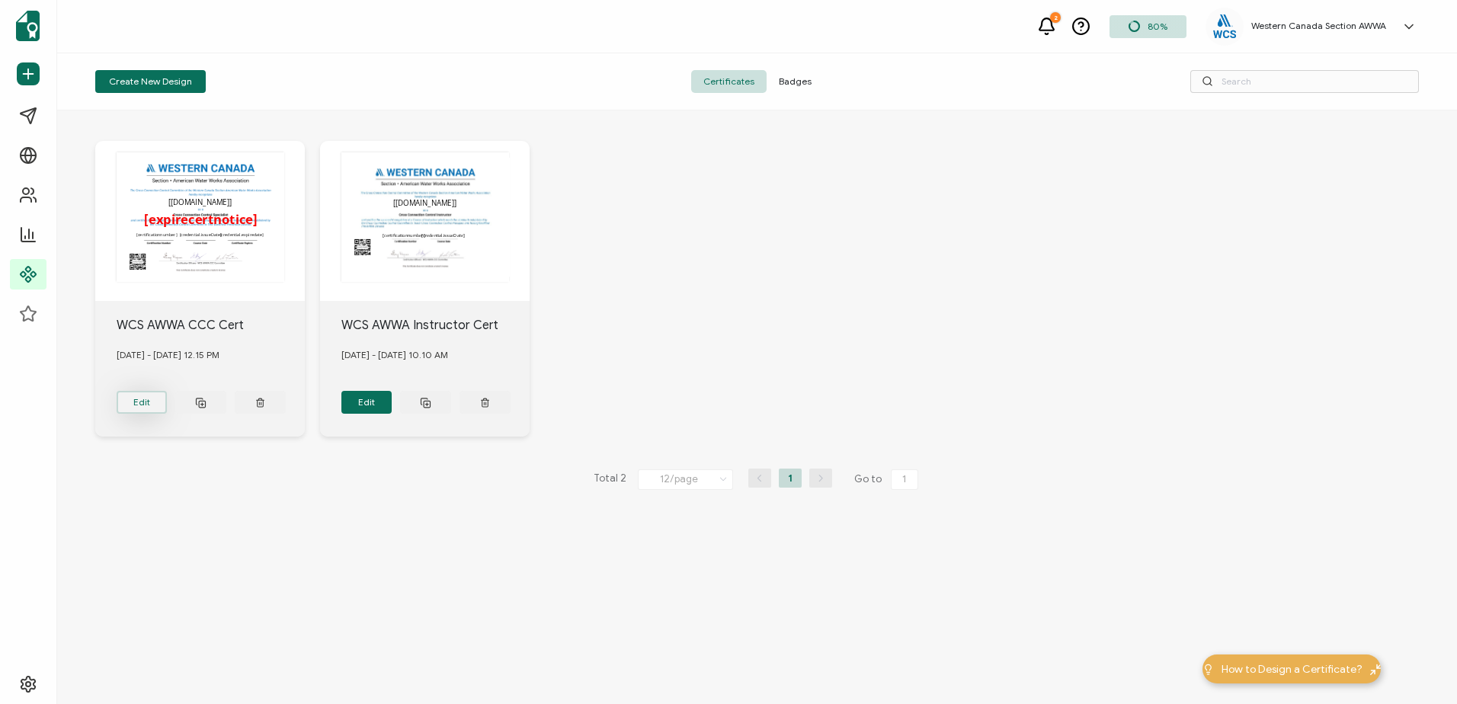
click at [139, 402] on button "Edit" at bounding box center [142, 402] width 51 height 23
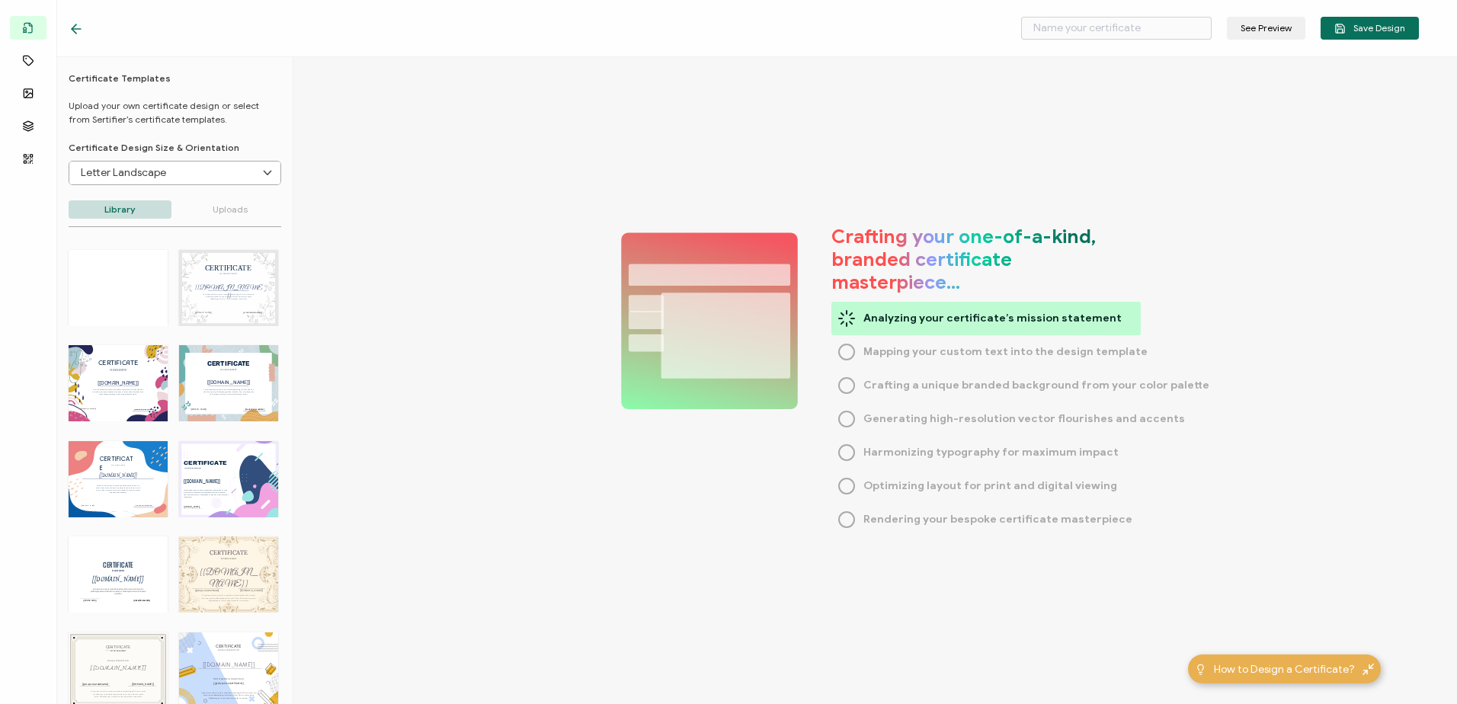
type input "WCS AWWA CCC Cert"
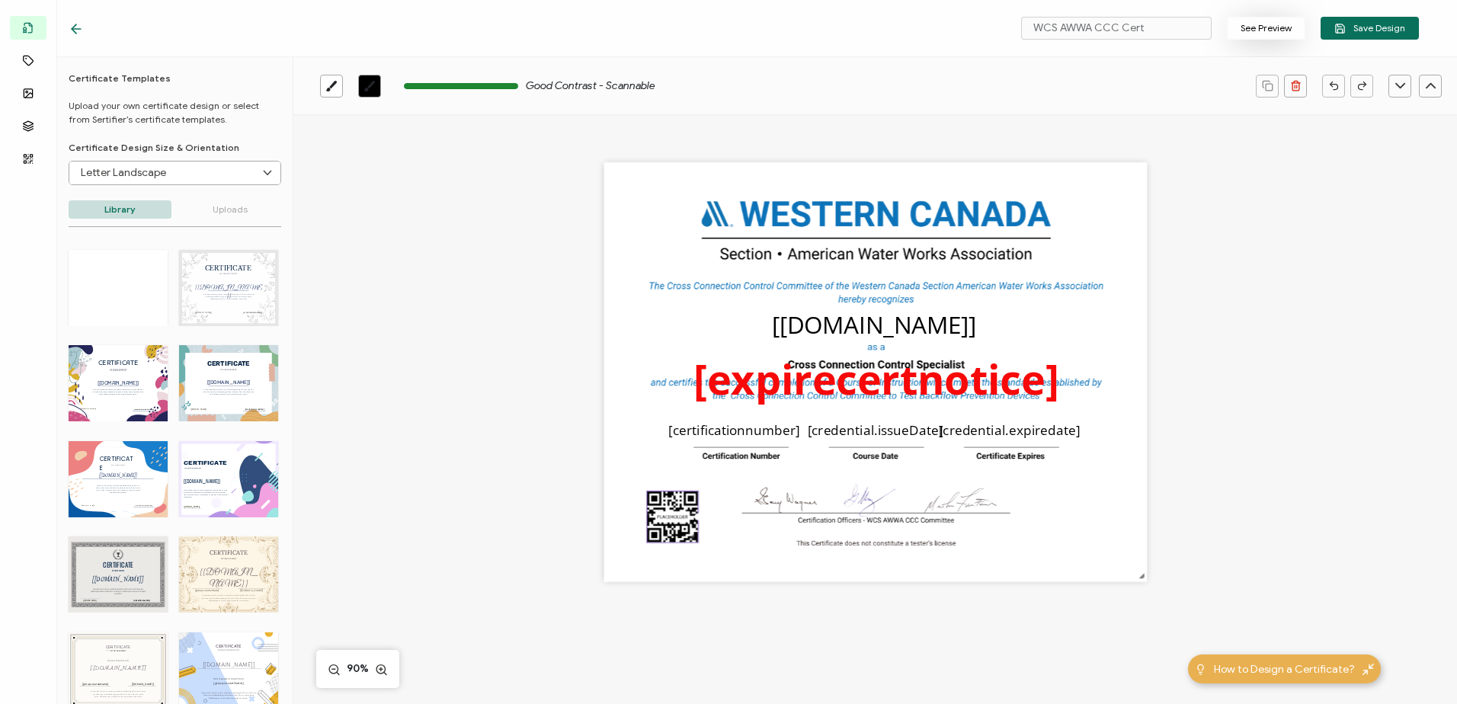
click at [1266, 25] on button "See Preview" at bounding box center [1266, 28] width 78 height 23
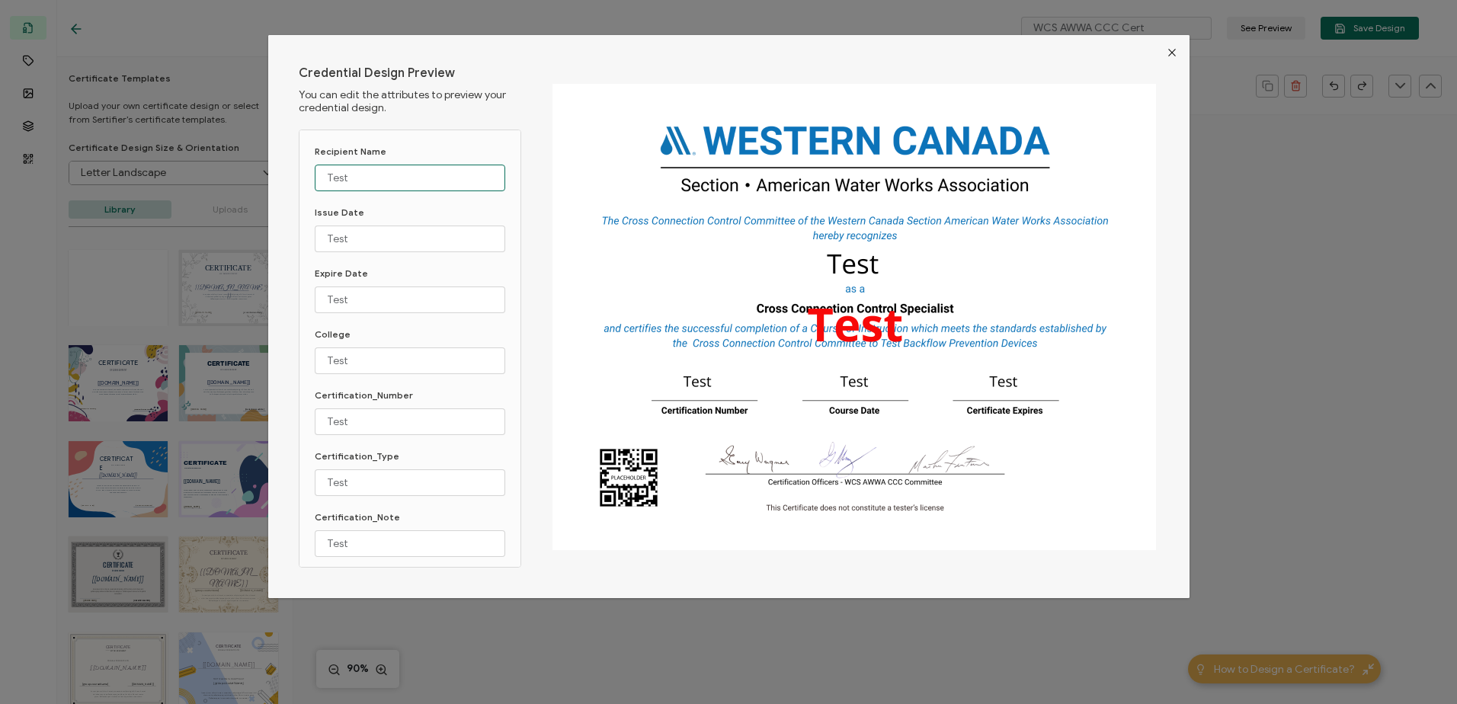
drag, startPoint x: 377, startPoint y: 180, endPoint x: 240, endPoint y: 174, distance: 137.2
click at [240, 174] on div "Credential Design Preview You can edit the attributes to preview your credentia…" at bounding box center [728, 352] width 1457 height 704
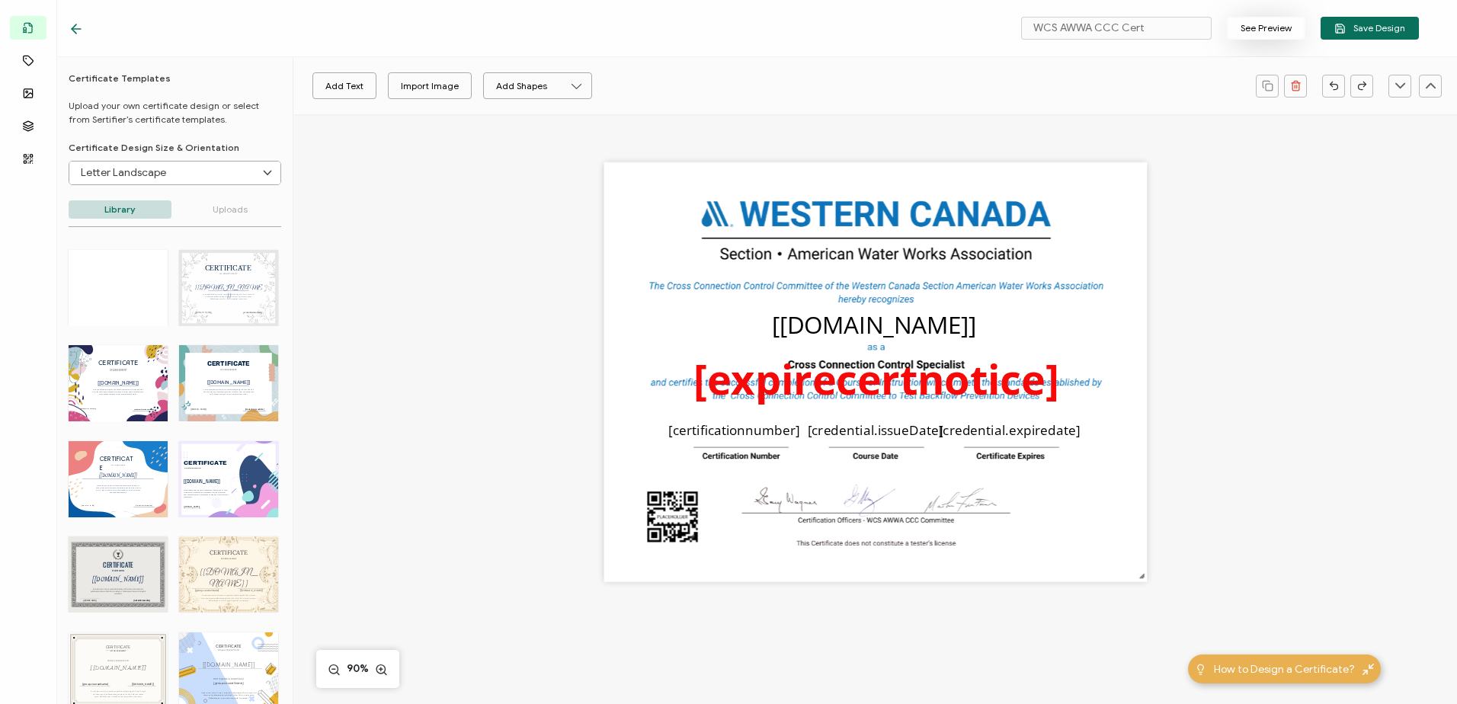
click at [1250, 22] on button "See Preview" at bounding box center [1266, 28] width 78 height 23
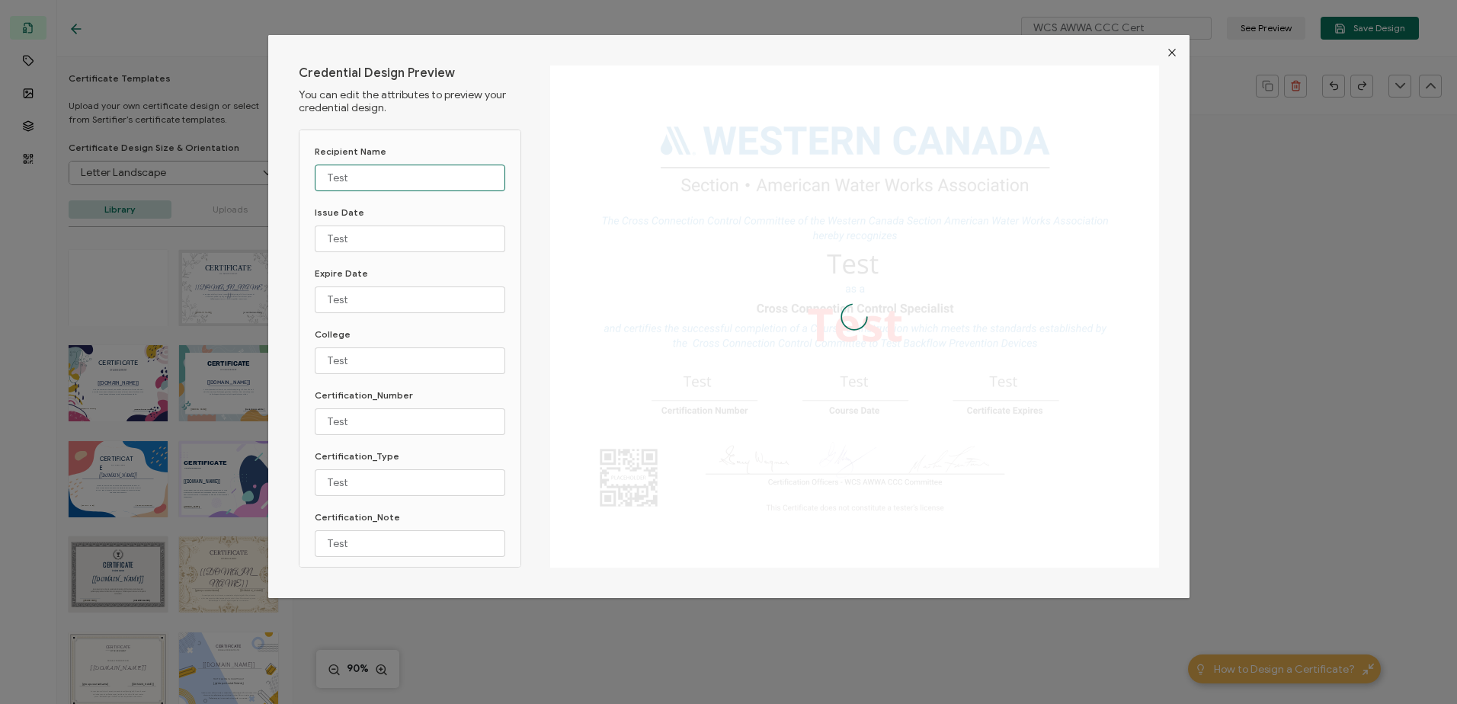
drag, startPoint x: 377, startPoint y: 178, endPoint x: 286, endPoint y: 175, distance: 90.7
click at [286, 175] on div "Credential Design Preview You can edit the attributes to preview your credentia…" at bounding box center [728, 316] width 921 height 563
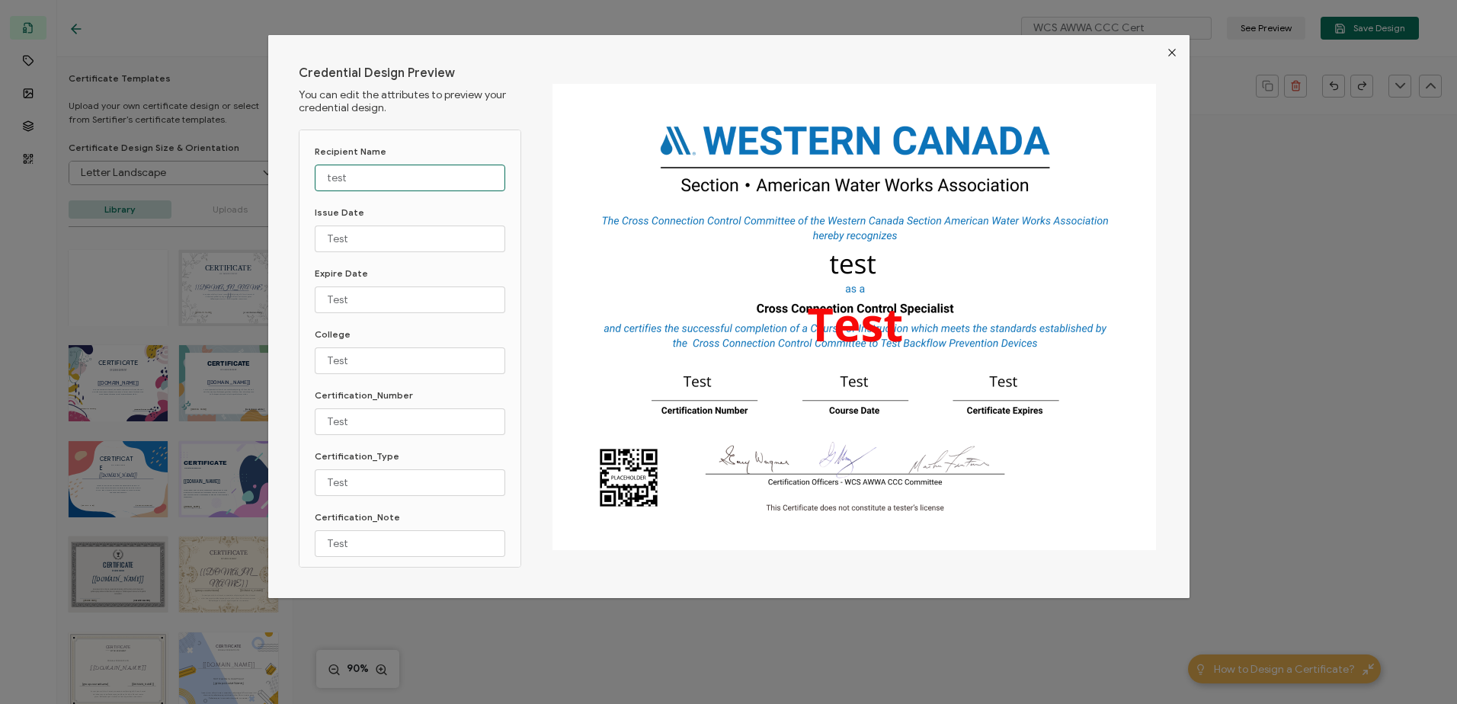
type input "test"
click at [1170, 47] on icon "Close" at bounding box center [1172, 52] width 12 height 12
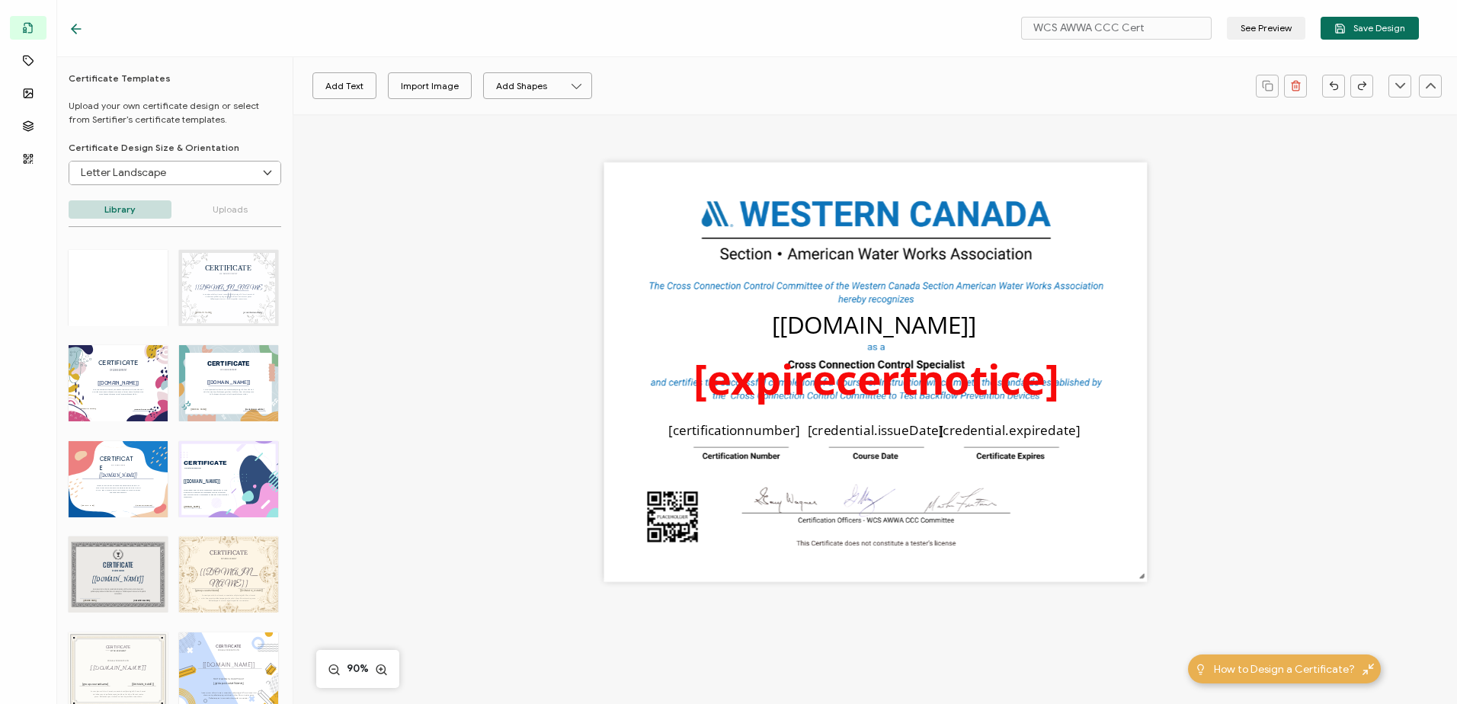
click at [73, 24] on icon at bounding box center [76, 28] width 15 height 15
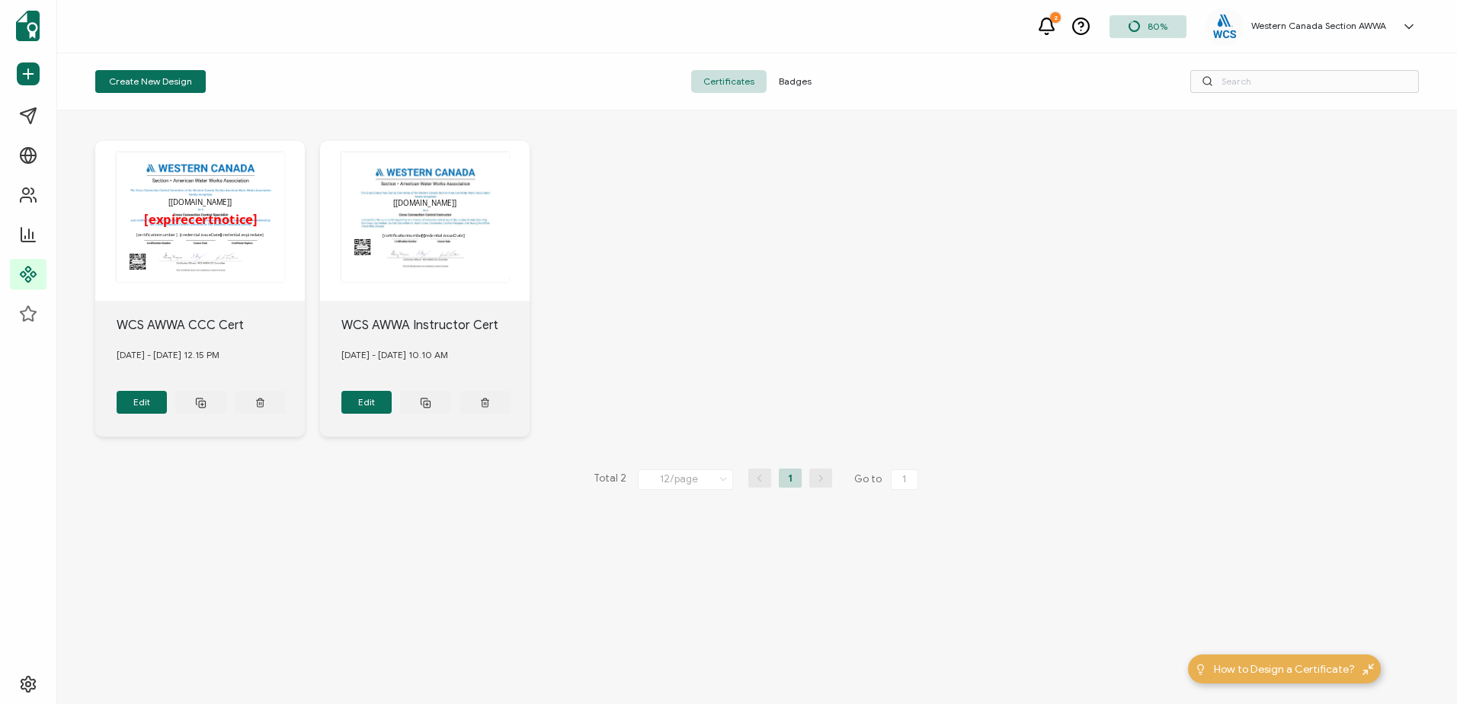
click at [1159, 199] on div "The recipient’s full name, which will be automatically filled based on the info…" at bounding box center [756, 288] width 1323 height 357
click at [880, 267] on div "The recipient’s full name, which will be automatically filled based on the info…" at bounding box center [756, 288] width 1323 height 357
